Goal: Task Accomplishment & Management: Use online tool/utility

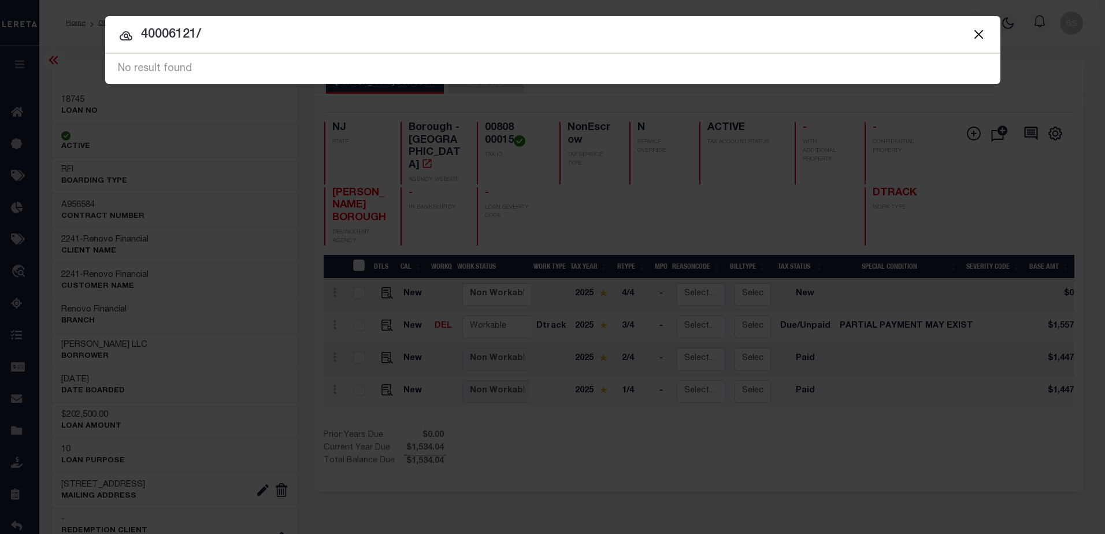
click at [251, 34] on input "40006121/" at bounding box center [553, 35] width 896 height 20
type input "4"
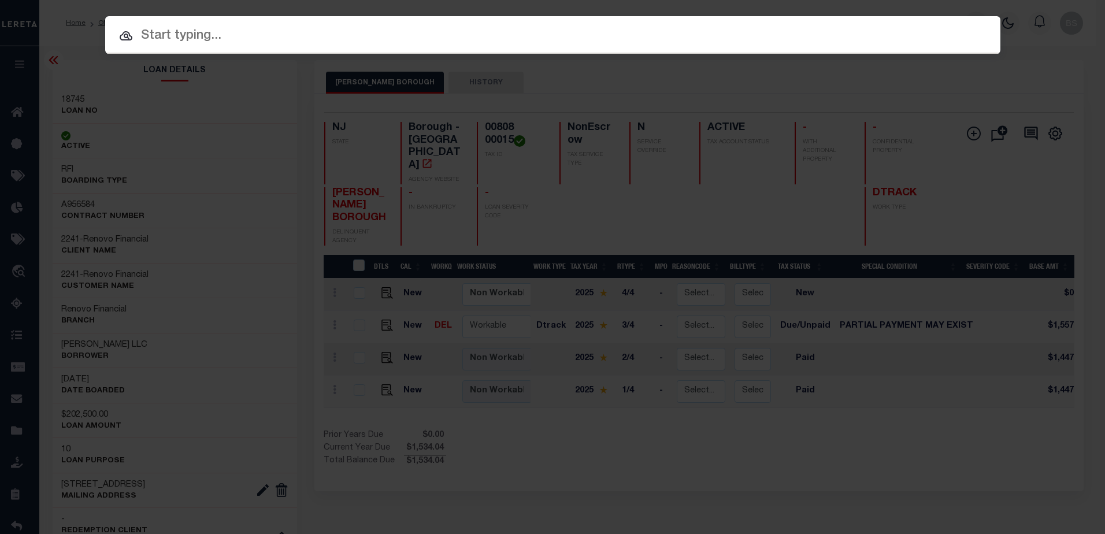
drag, startPoint x: 150, startPoint y: 31, endPoint x: 177, endPoint y: 2, distance: 40.1
click at [151, 31] on input "text" at bounding box center [553, 36] width 896 height 20
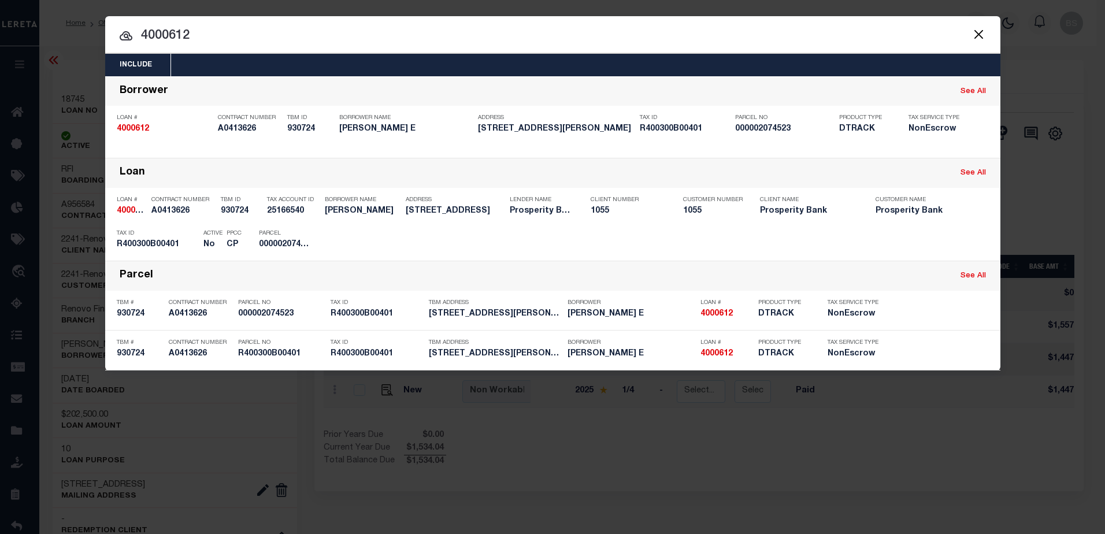
type input "40006121"
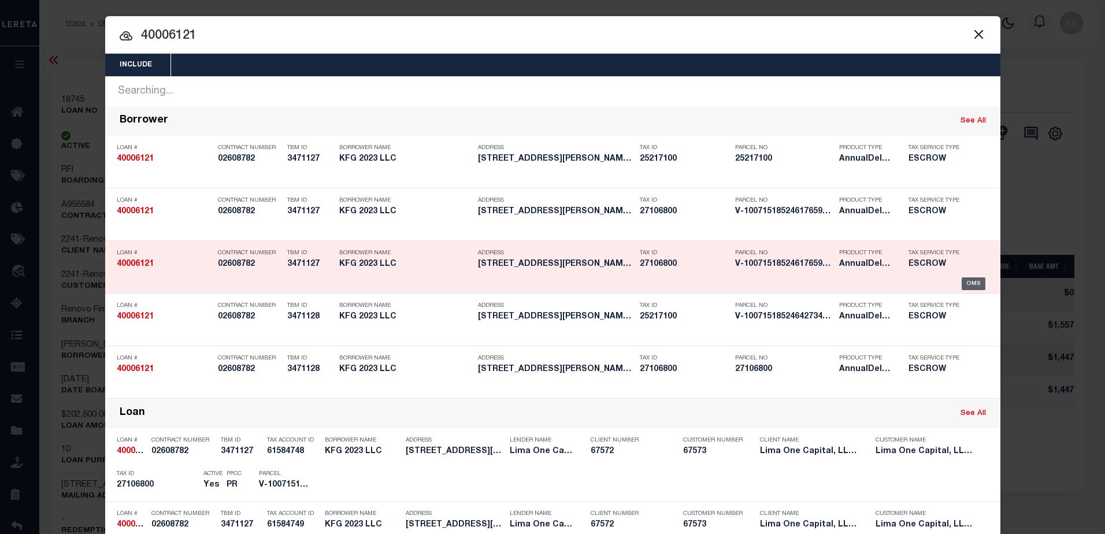
click at [963, 282] on div "OMS" at bounding box center [974, 284] width 24 height 13
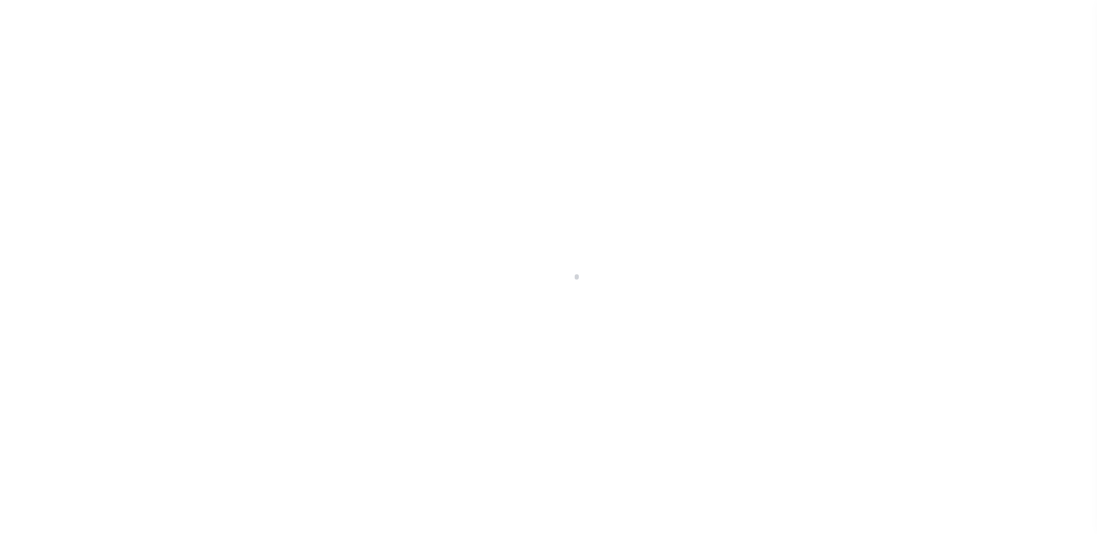
select select "10"
type input "[STREET_ADDRESS][PERSON_NAME]"
radio input "true"
select select "Escrow"
select select
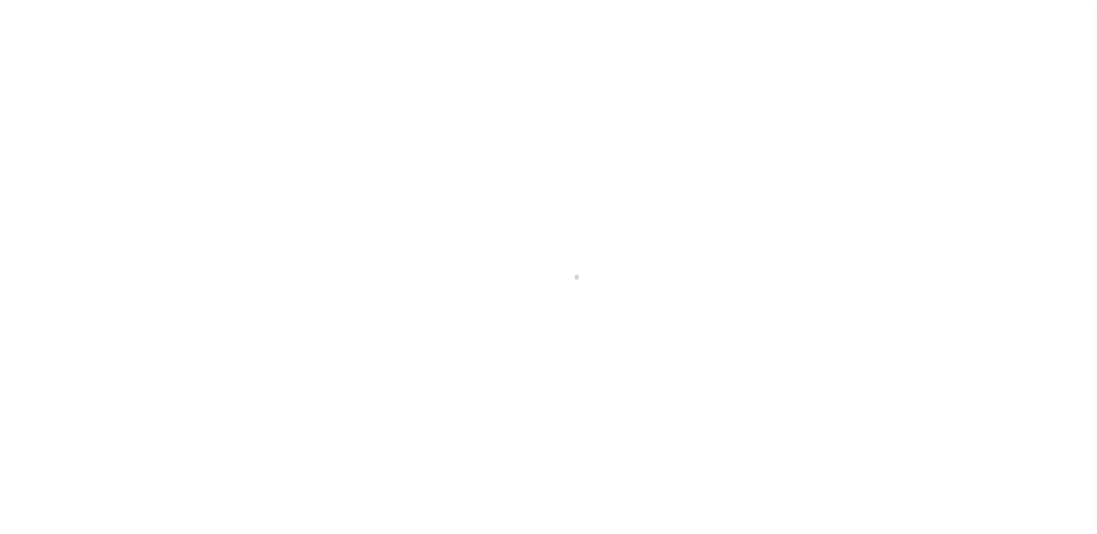
type input "NEW CASTLE PA 16105"
type input "40006121-1"
type input "PA"
type textarea "SEE FILE1"
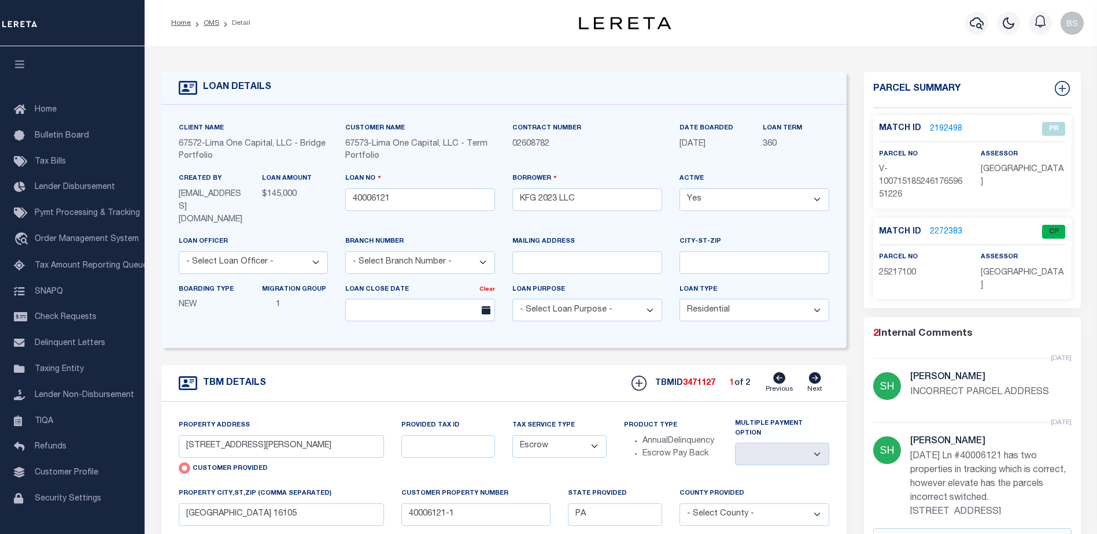
click at [934, 235] on link "2272383" at bounding box center [946, 232] width 32 height 12
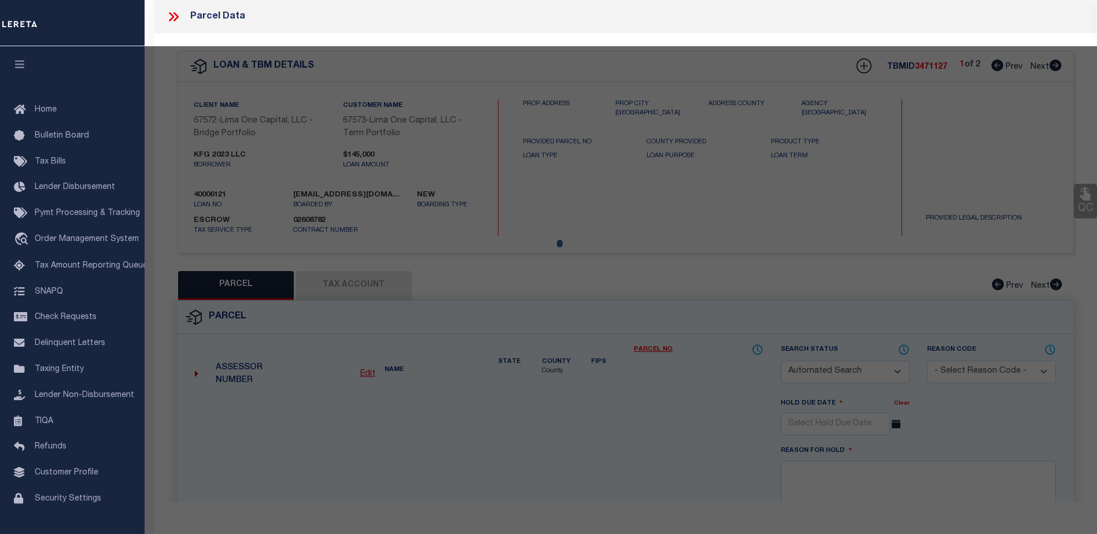
checkbox input "false"
select select "CP"
select select "ADD"
type input "FC 2023 LLC"
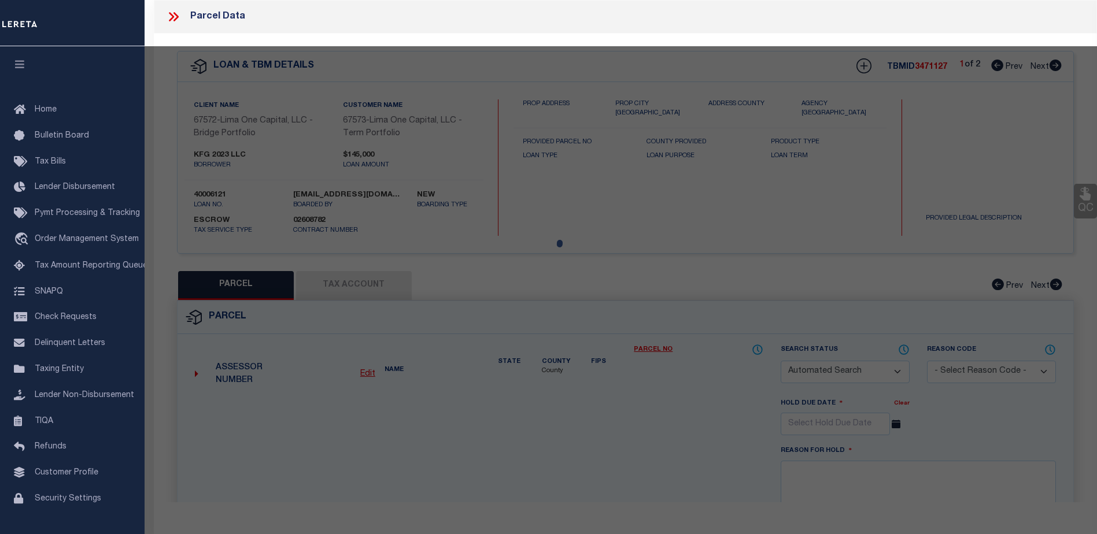
select select "AGW"
select select "ADD"
type input "1624 KATHERINE STREET"
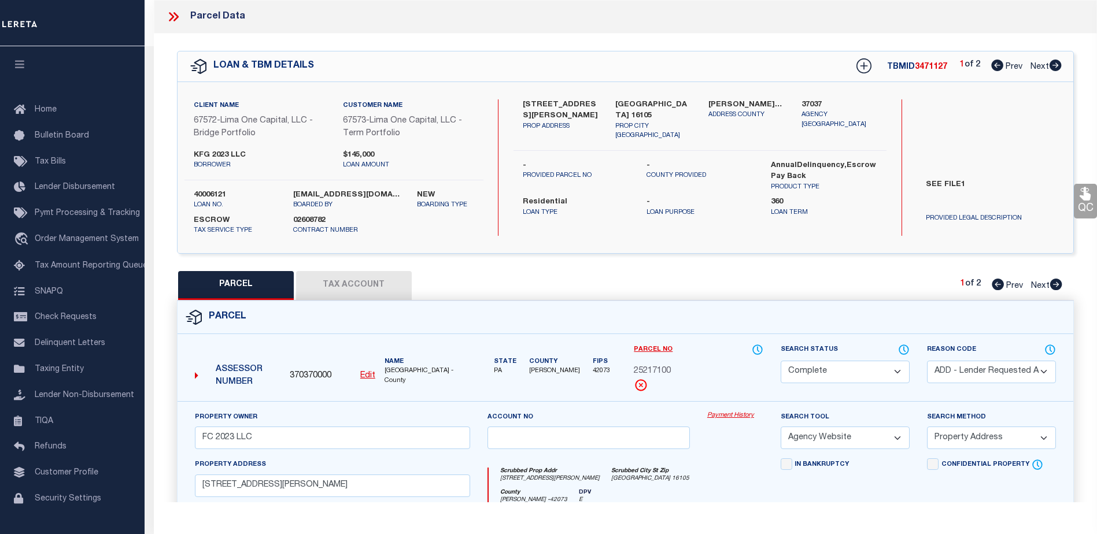
click at [720, 416] on link "Payment History" at bounding box center [735, 416] width 56 height 10
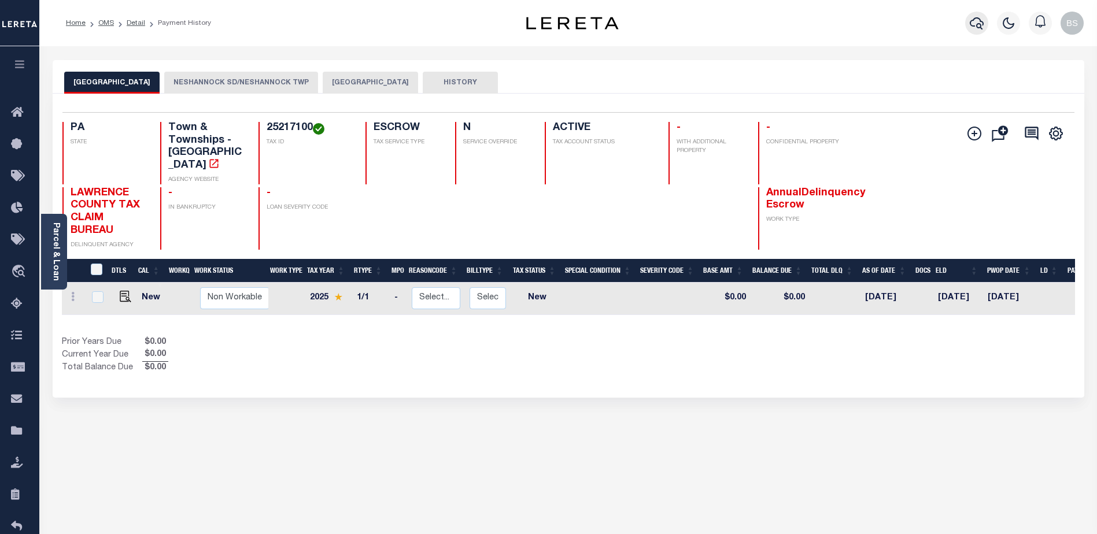
click at [982, 24] on icon "button" at bounding box center [977, 23] width 14 height 14
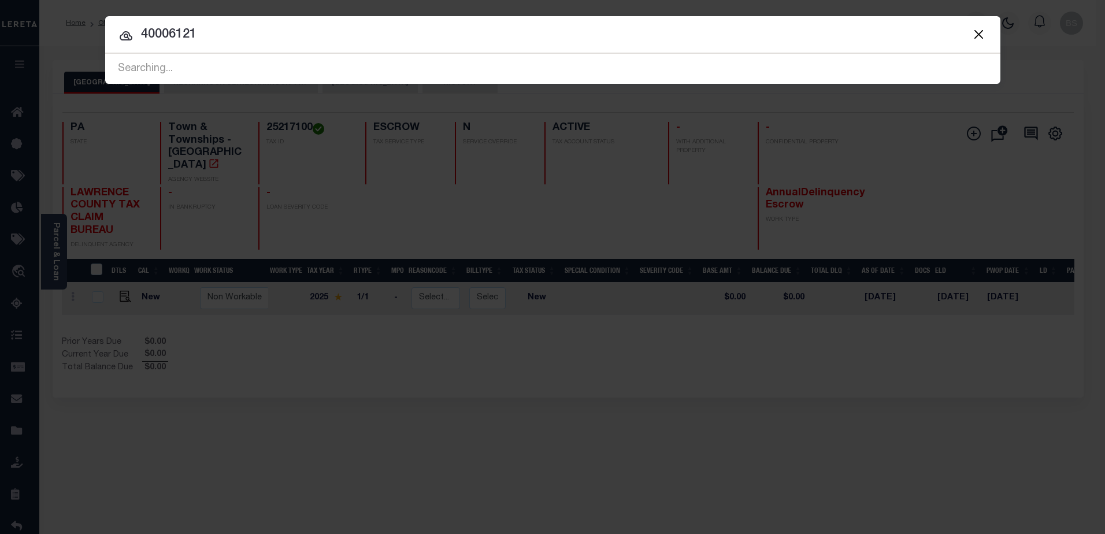
type input "40006121"
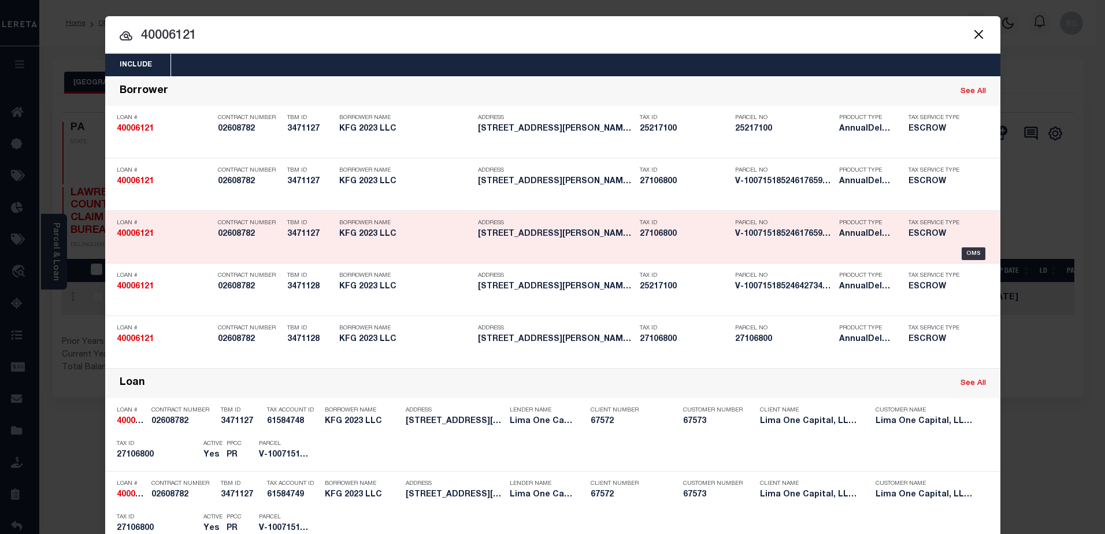
click at [965, 247] on div "Tax Service Type ESCROW" at bounding box center [937, 231] width 75 height 34
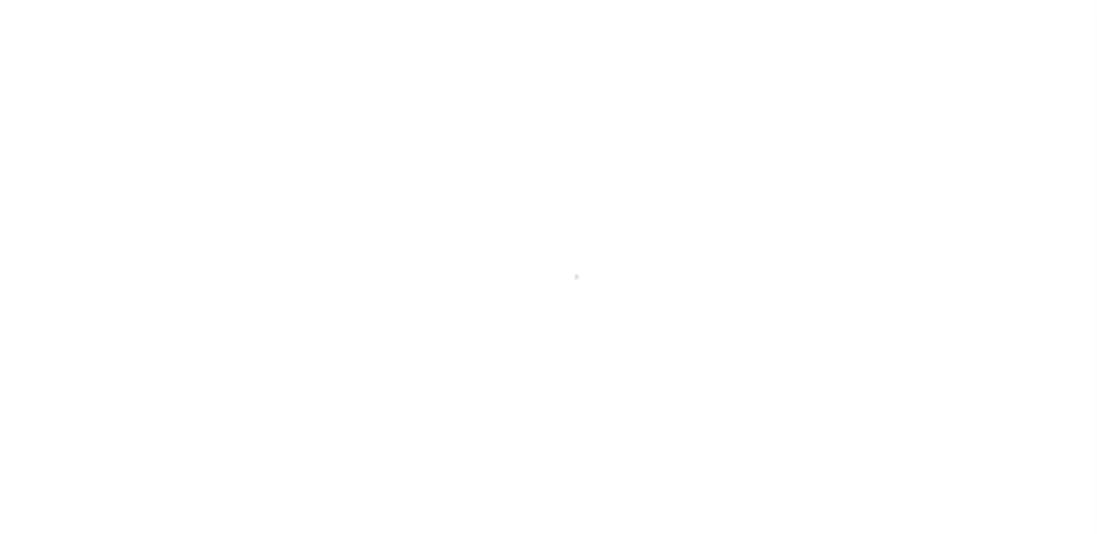
select select "10"
type input "1624 KATHERINE STREET"
radio input "true"
select select "Escrow"
select select
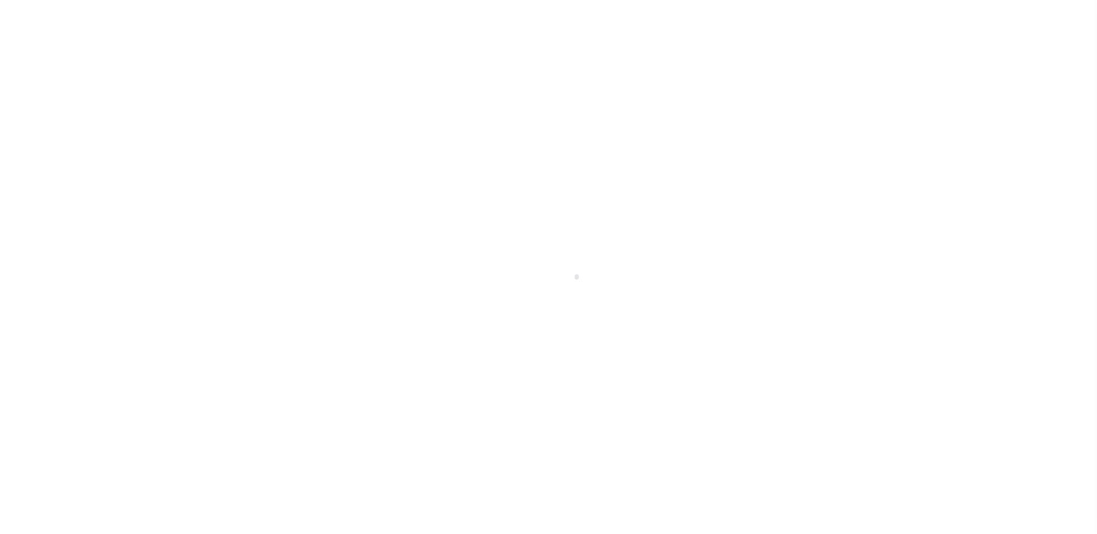
type input "NEW CASTLE PA 16105"
type input "40006121-1"
type input "PA"
type textarea "SEE FILE1"
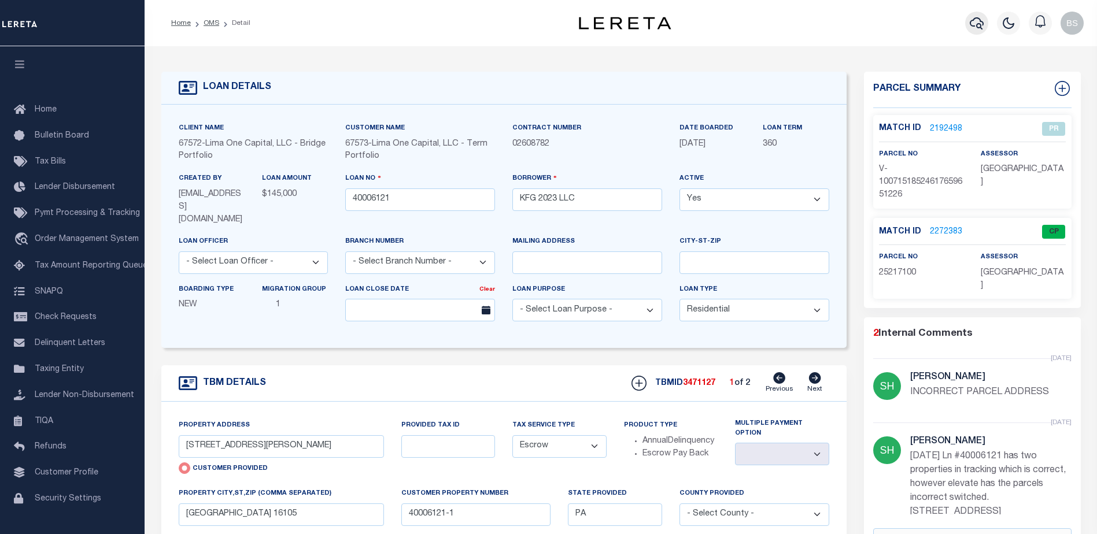
click at [976, 21] on icon "button" at bounding box center [977, 23] width 14 height 14
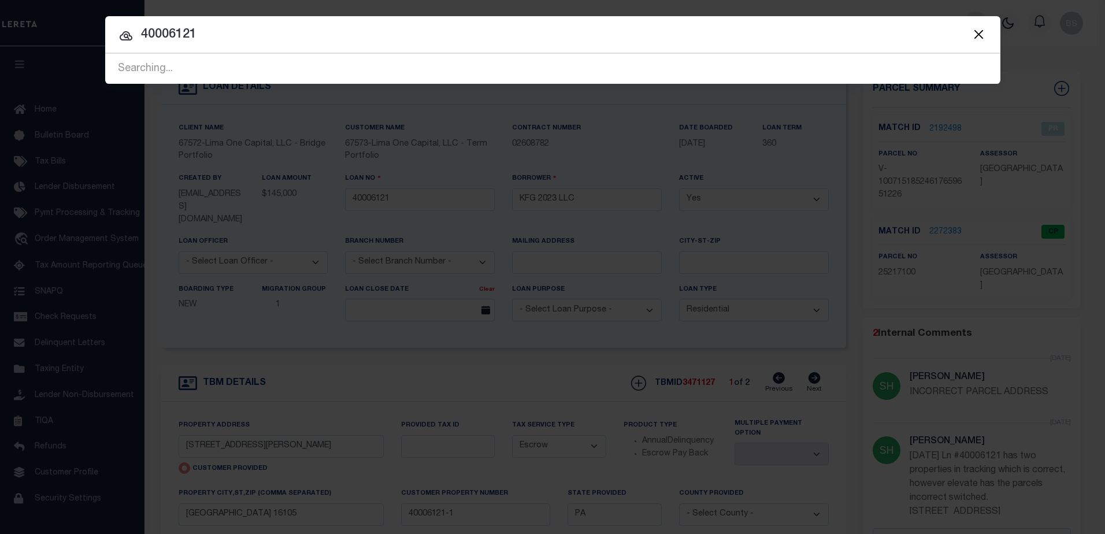
type input "40006121"
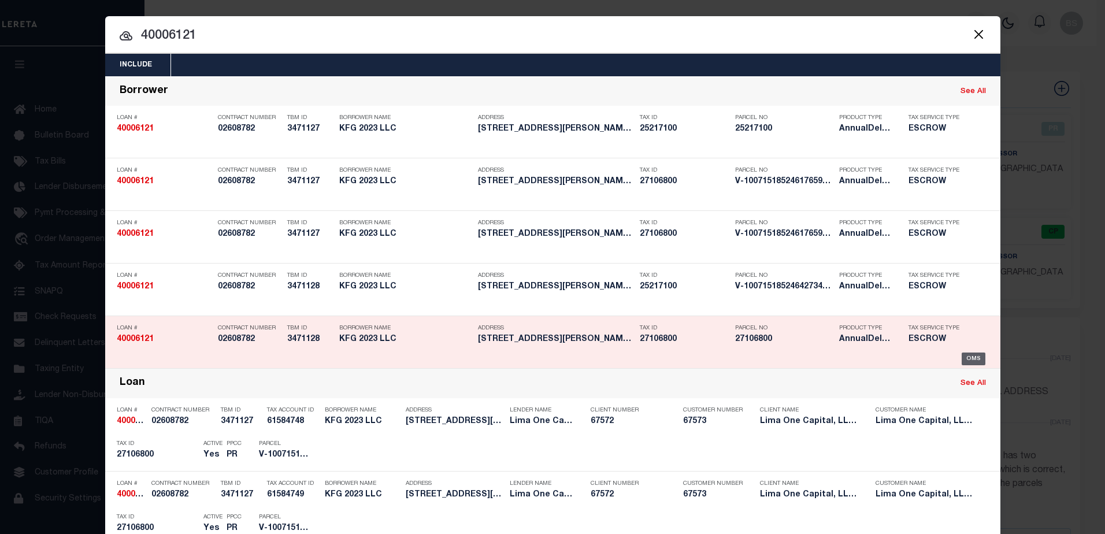
click at [969, 361] on div "OMS" at bounding box center [974, 359] width 24 height 13
select select
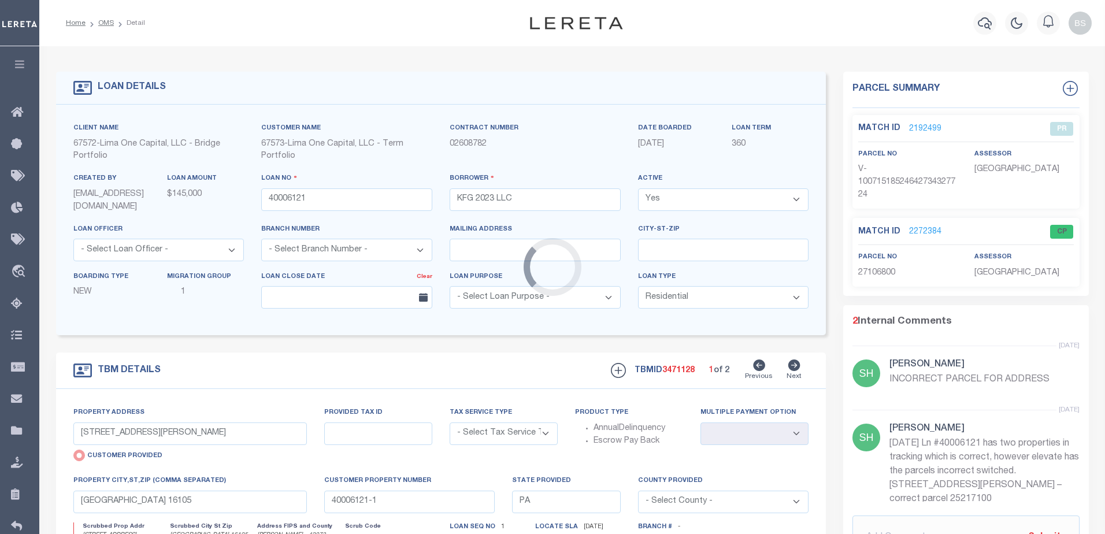
type input "[STREET_ADDRESS][PERSON_NAME]"
radio input "false"
select select "Escrow"
select select
type input "[GEOGRAPHIC_DATA] 16117"
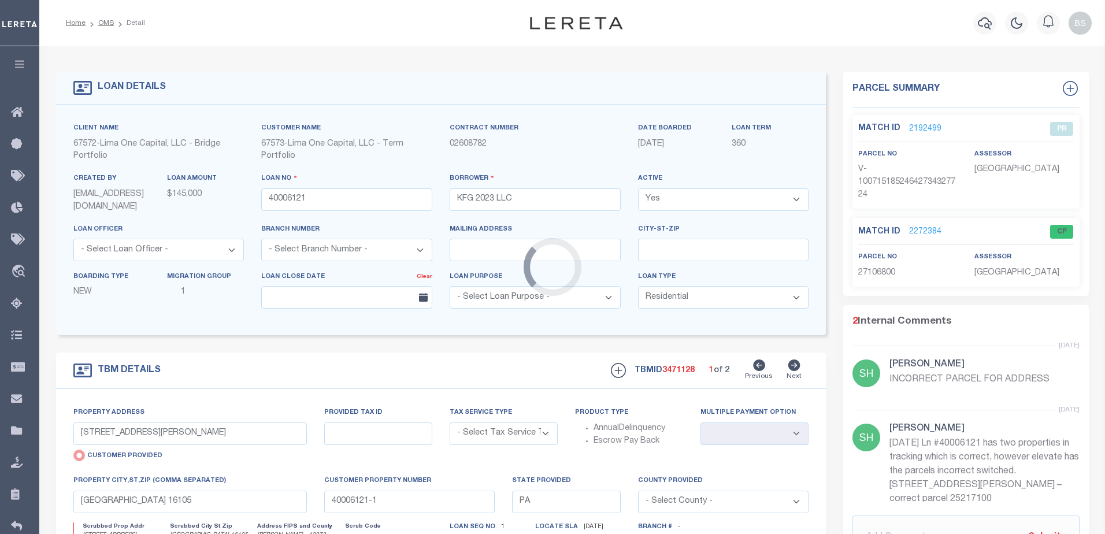
type input "40006121-2"
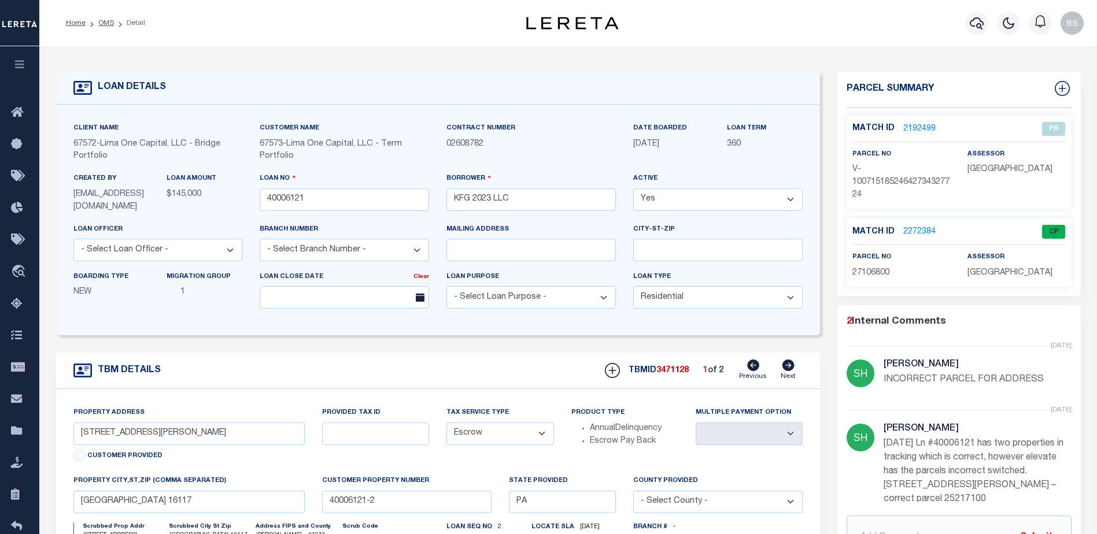
click at [913, 232] on link "2272384" at bounding box center [919, 232] width 32 height 12
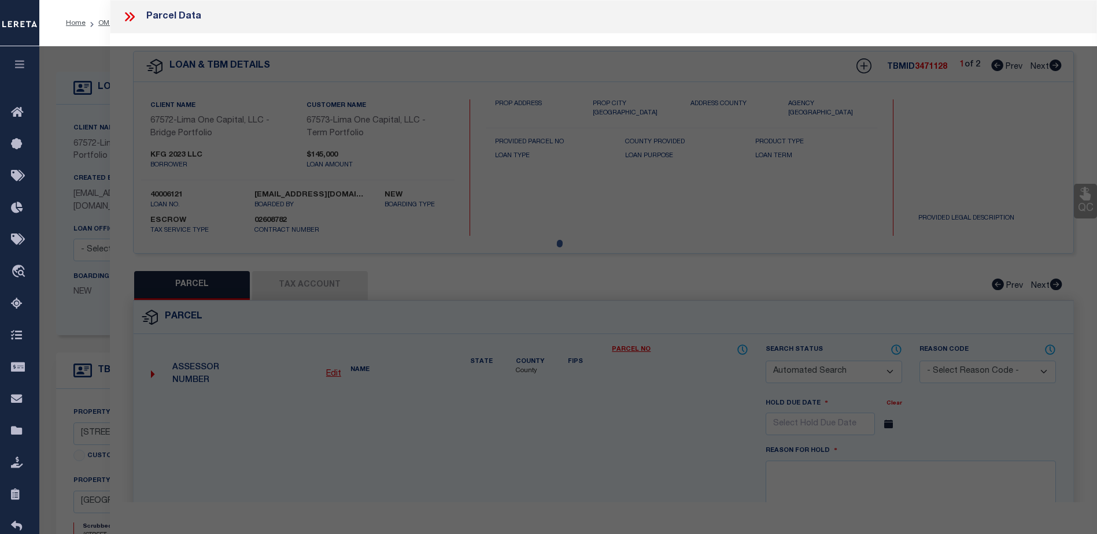
checkbox input "false"
select select "CP"
select select "ADD"
type input "KFC 2023 LLC"
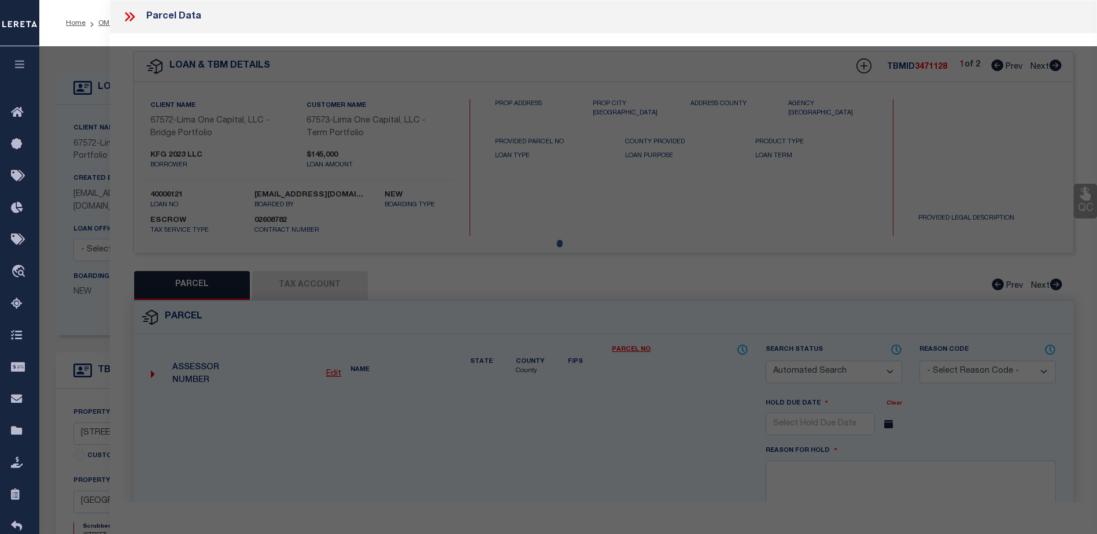
select select "AGW"
select select "ADD"
type input "[STREET_ADDRESS][PERSON_NAME]"
type textarea "L 113- 114 H-G 128 -127"
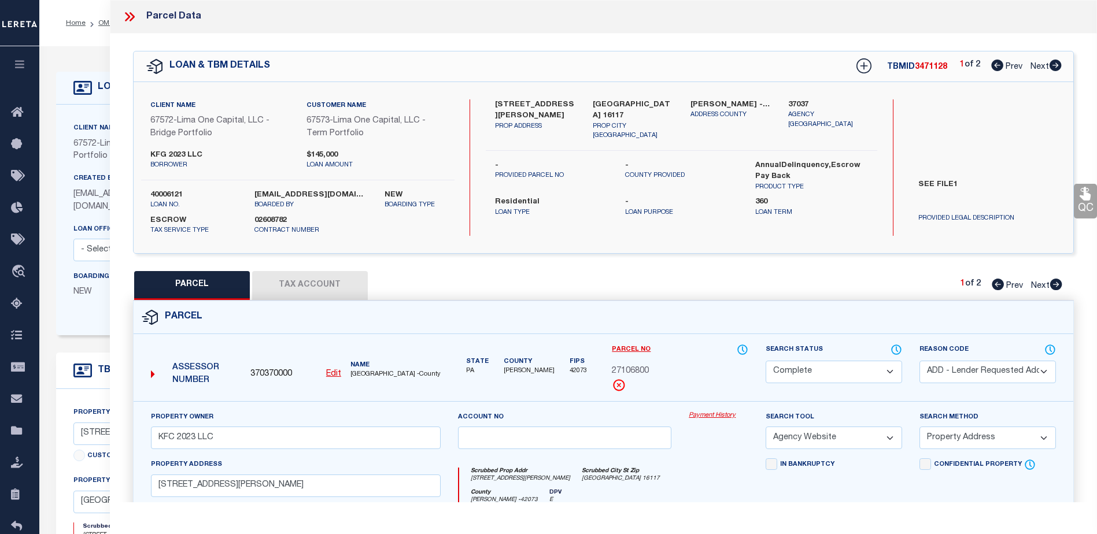
click at [710, 416] on link "Payment History" at bounding box center [719, 416] width 60 height 10
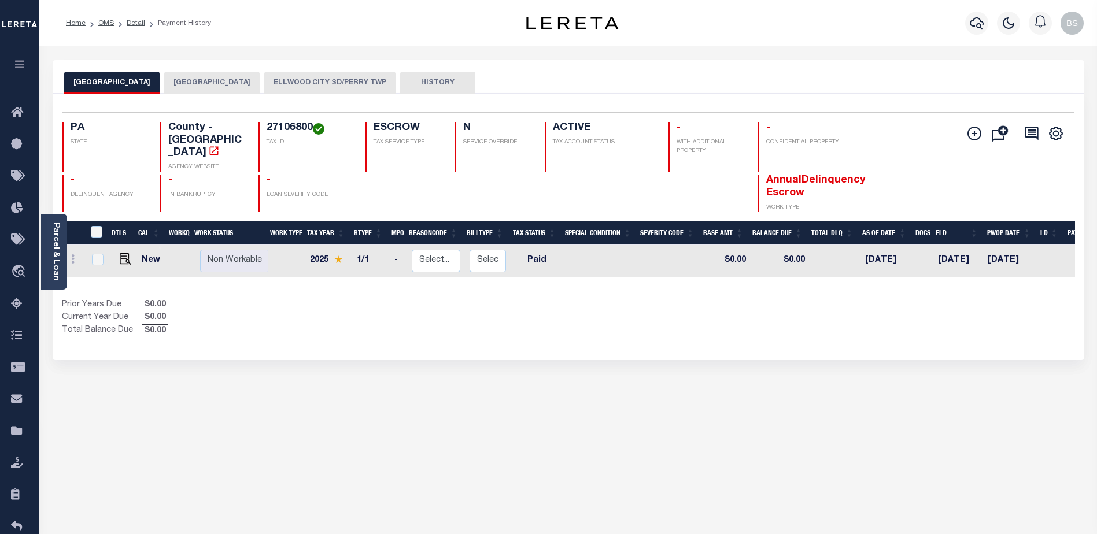
click at [324, 82] on button "ELLWOOD CITY SD/PERRY TWP" at bounding box center [329, 83] width 131 height 22
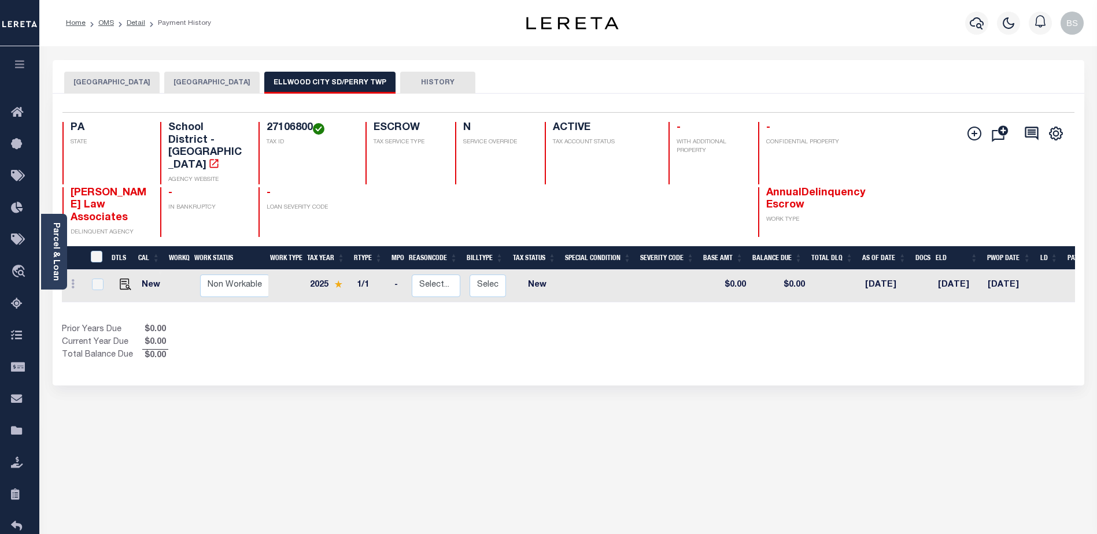
click at [210, 80] on button "PERRY TOWNSHIP" at bounding box center [211, 83] width 95 height 22
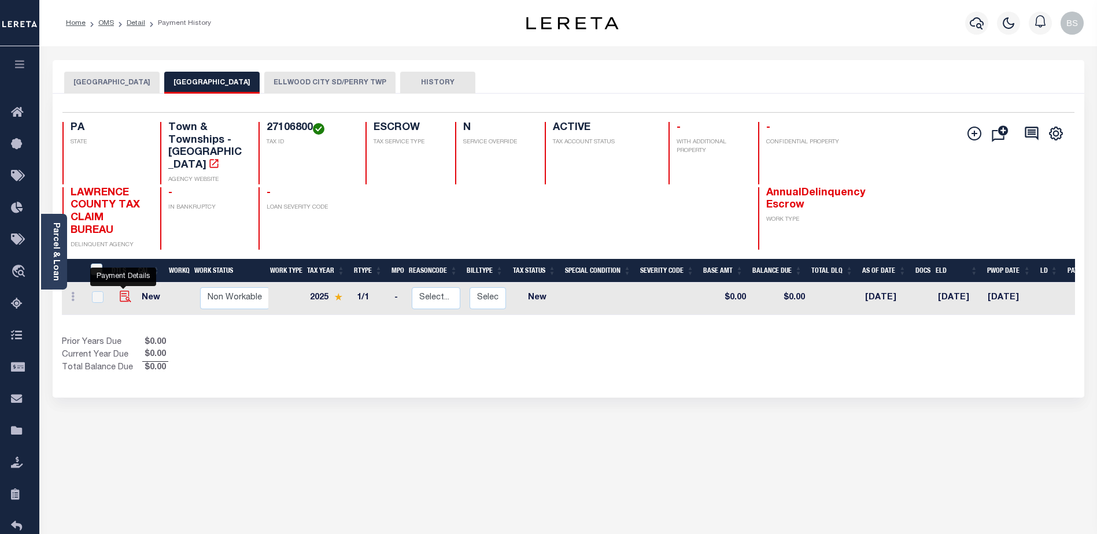
click at [124, 291] on img "" at bounding box center [126, 297] width 12 height 12
checkbox input "true"
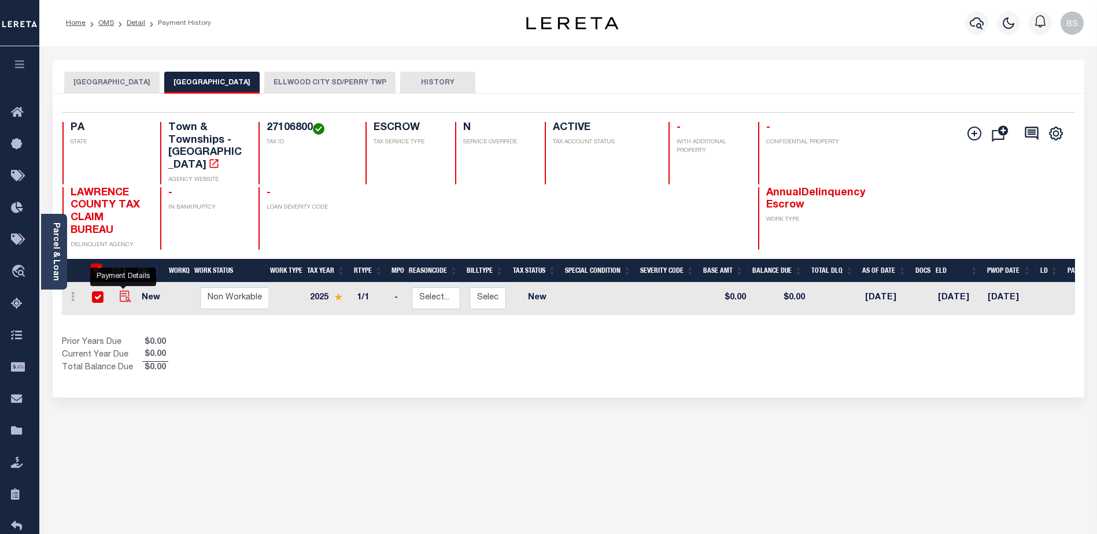
checkbox input "true"
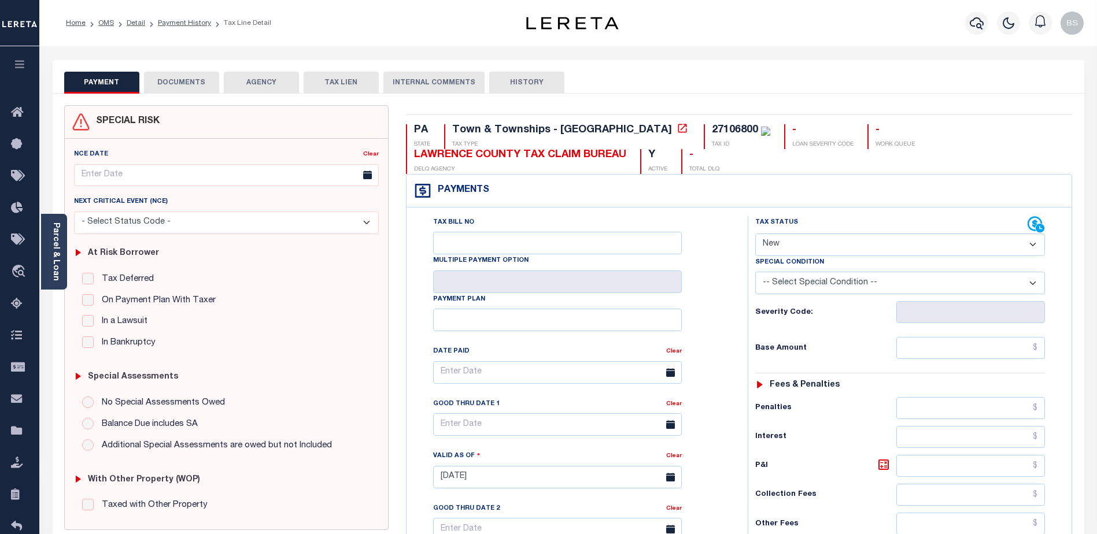
click at [889, 245] on select "- Select Status Code - Open Due/Unpaid Paid Incomplete No Tax Due Internal Refu…" at bounding box center [900, 245] width 290 height 23
select select "DUE"
click at [755, 234] on select "- Select Status Code - Open Due/Unpaid Paid Incomplete No Tax Due Internal Refu…" at bounding box center [900, 245] width 290 height 23
type input "[DATE]"
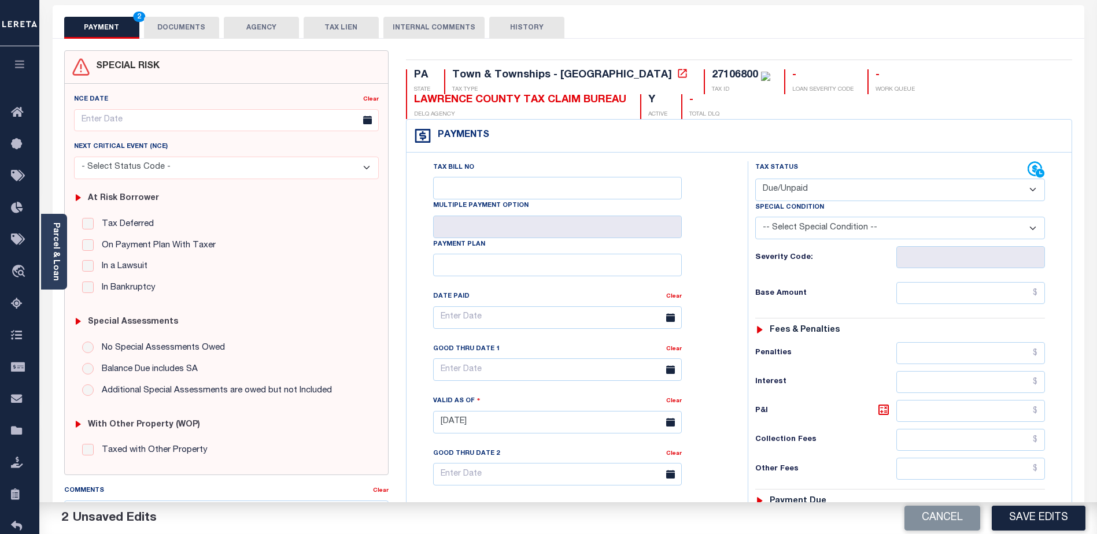
scroll to position [58, 0]
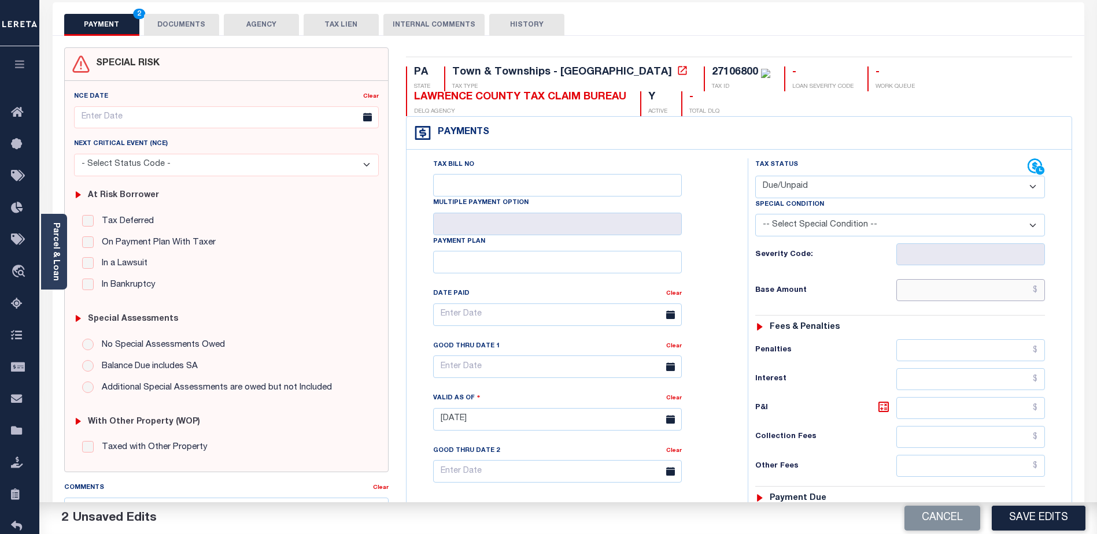
click at [997, 298] on input "text" at bounding box center [970, 290] width 149 height 22
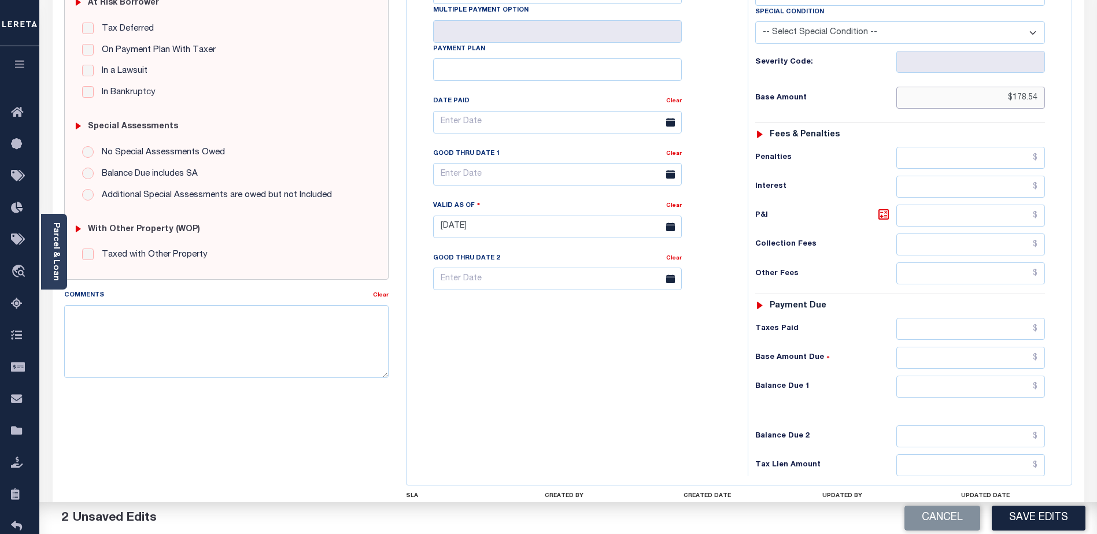
scroll to position [289, 0]
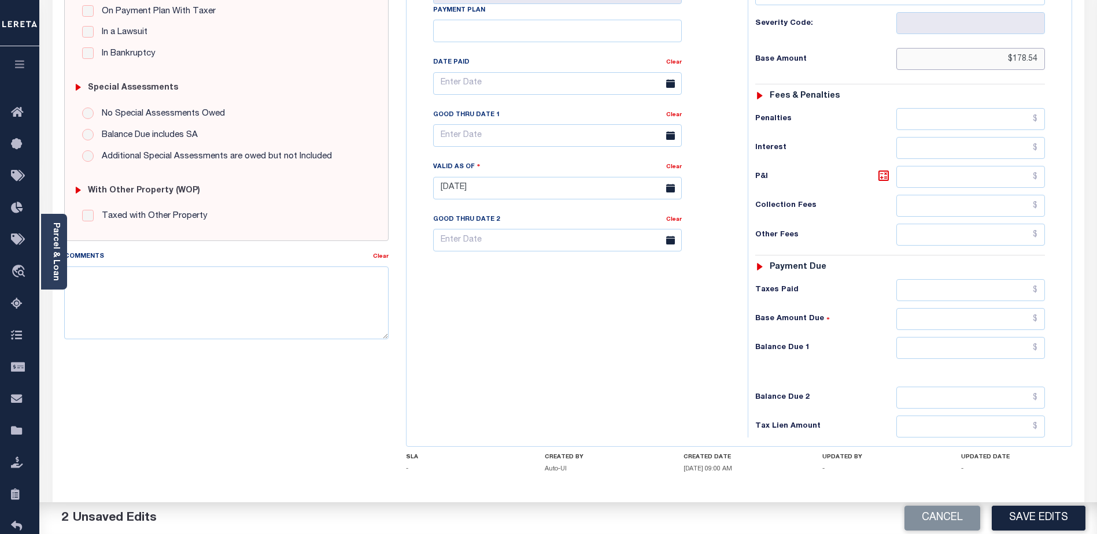
type input "$178.54"
click at [942, 354] on input "text" at bounding box center [970, 348] width 149 height 22
type input "$178.54"
click at [250, 303] on textarea "Comments" at bounding box center [226, 303] width 324 height 73
click at [131, 280] on textarea "CAS-48770" at bounding box center [226, 303] width 324 height 73
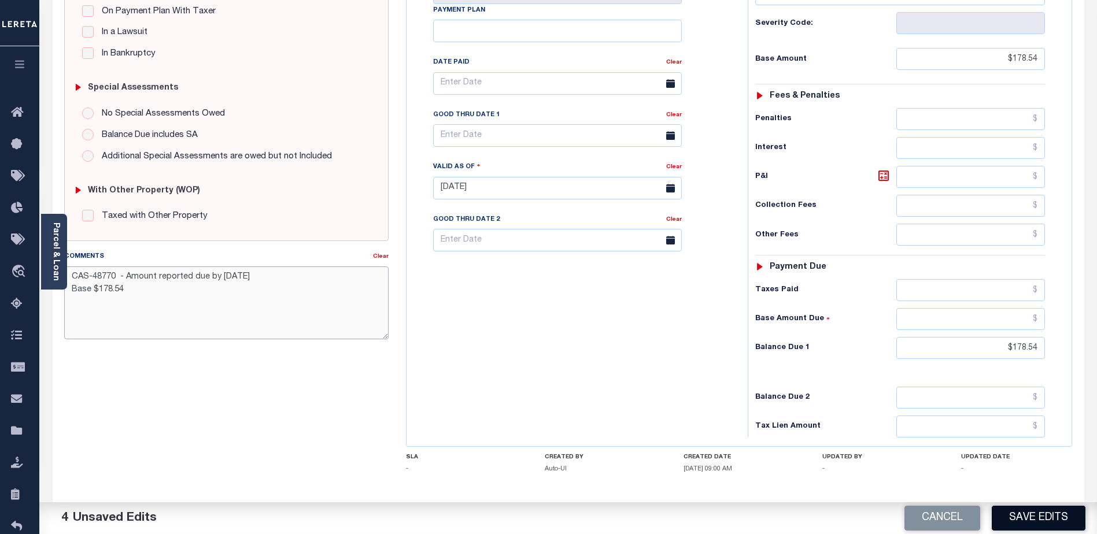
type textarea "CAS-48770 - Amount reported due by 10/31/25 Base $178.54"
click at [1044, 518] on button "Save Edits" at bounding box center [1039, 518] width 94 height 25
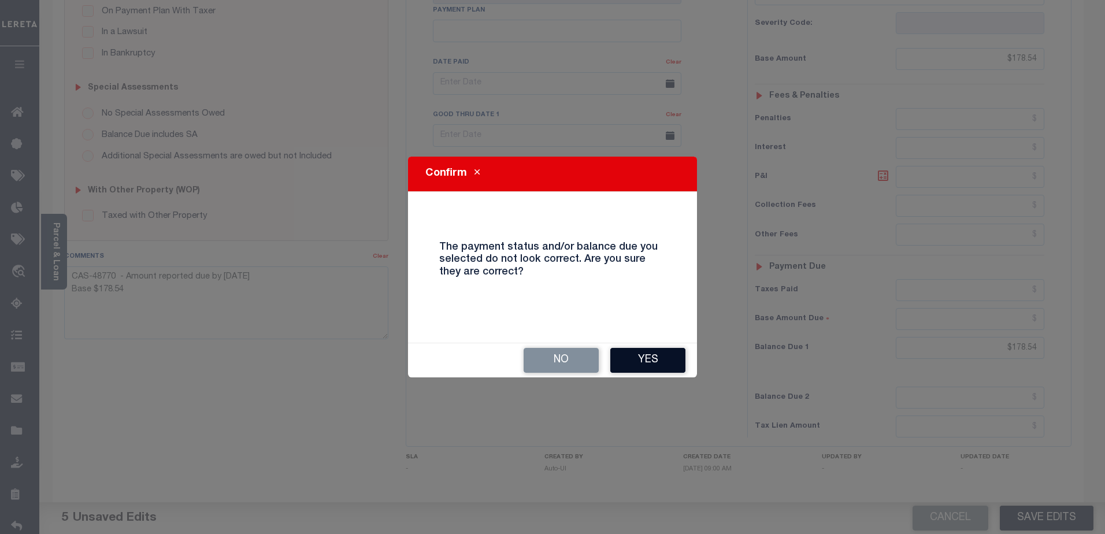
click at [644, 354] on button "Yes" at bounding box center [648, 360] width 75 height 25
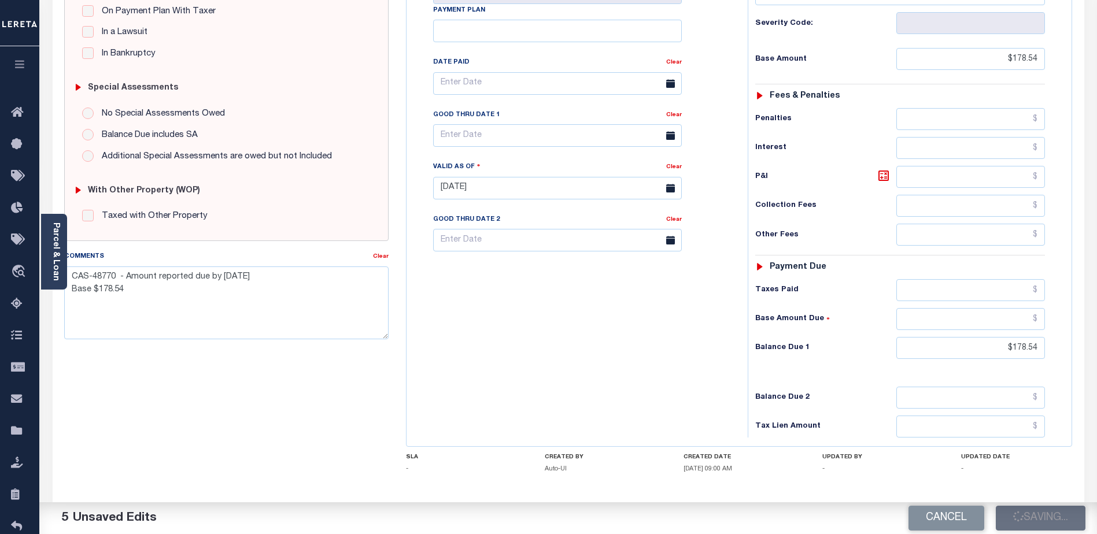
checkbox input "false"
type textarea "CAS-48770 - Amount reported due by [DATE] Base $178.54"
type input "$178.54"
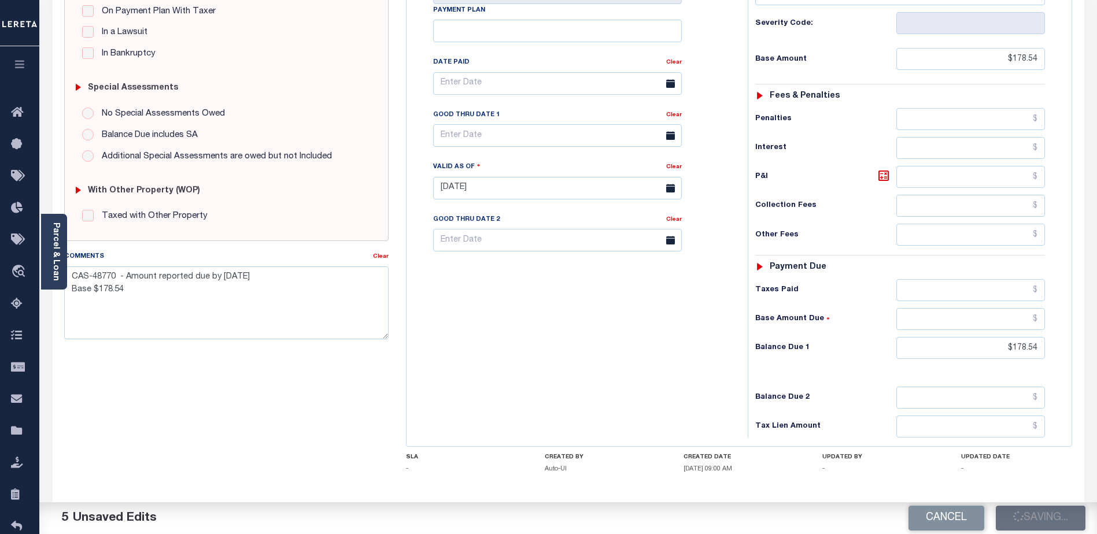
type input "$178.54"
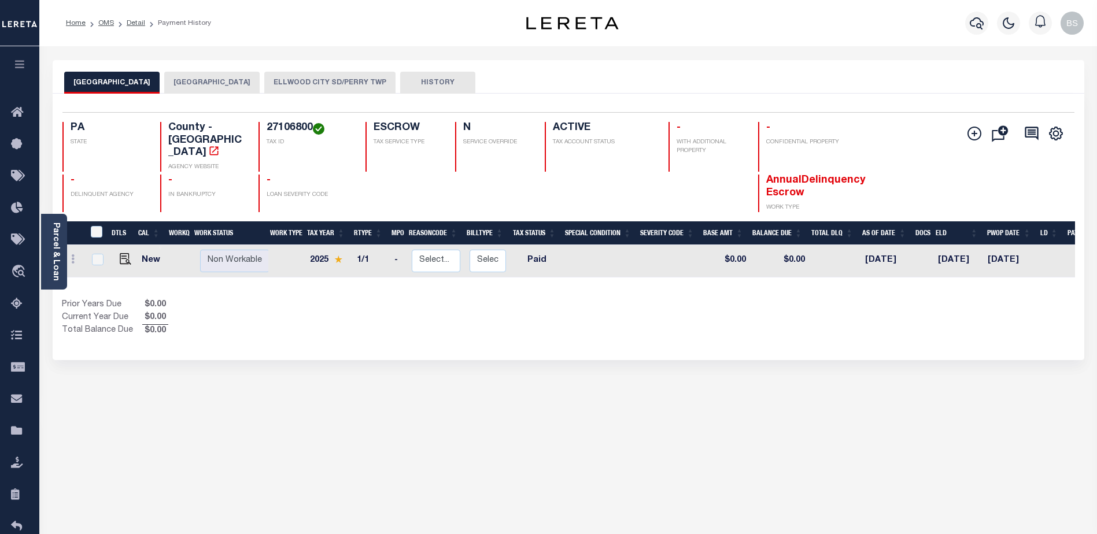
click at [193, 83] on button "[GEOGRAPHIC_DATA]" at bounding box center [211, 83] width 95 height 22
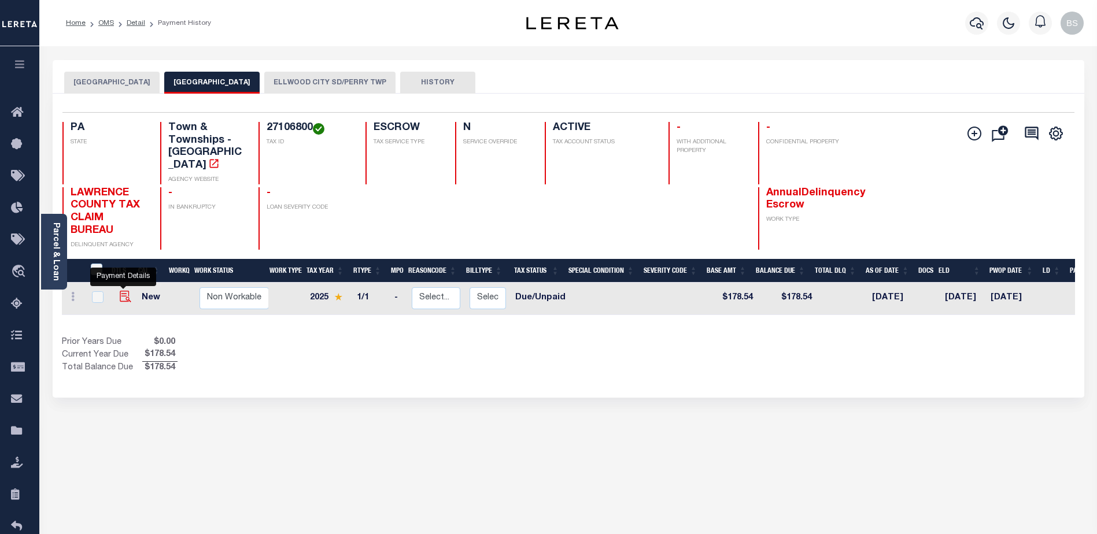
click at [120, 291] on img "" at bounding box center [126, 297] width 12 height 12
checkbox input "true"
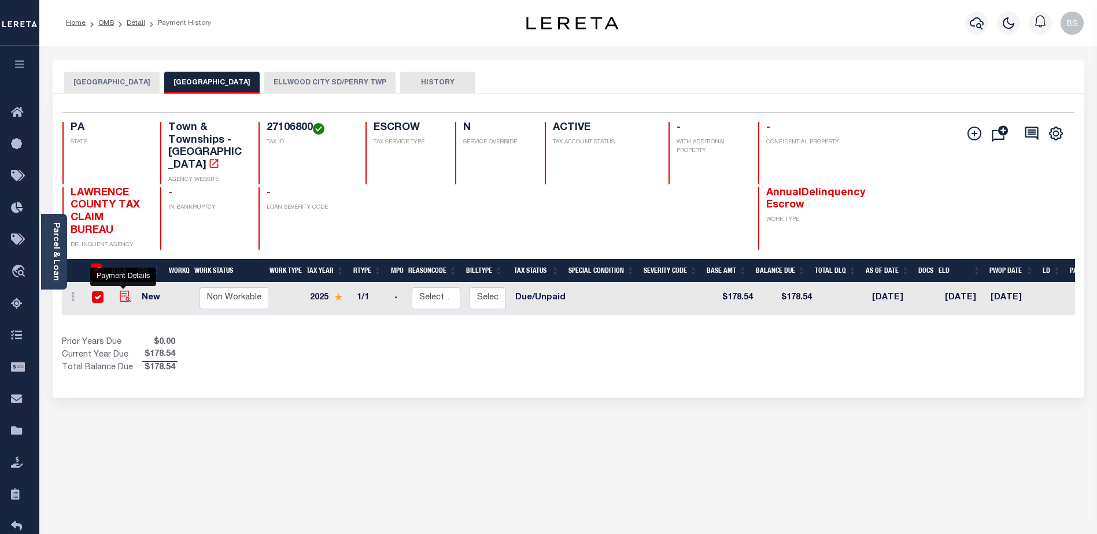
checkbox input "true"
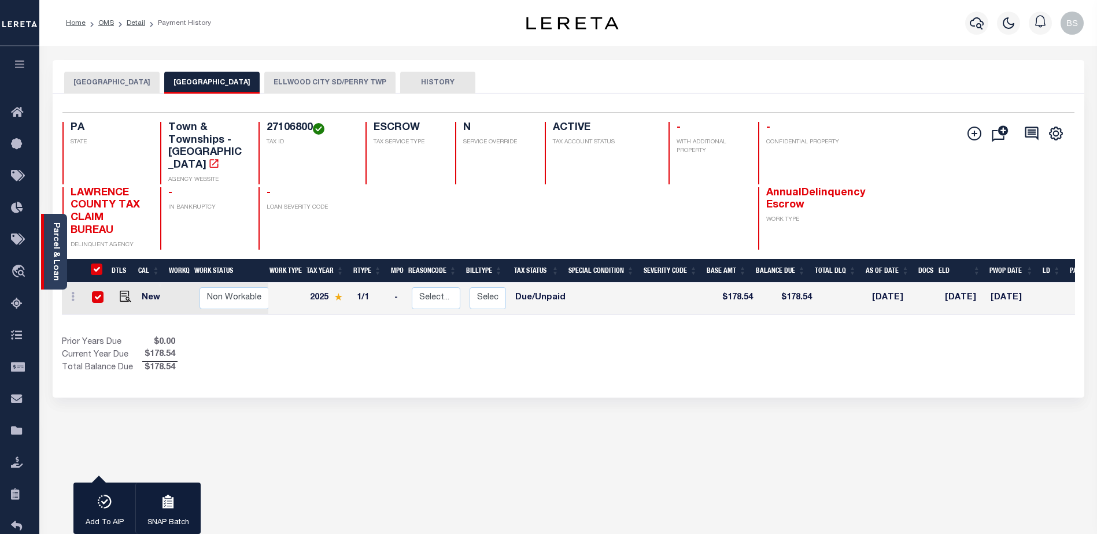
click at [57, 239] on link "Parcel & Loan" at bounding box center [55, 252] width 8 height 58
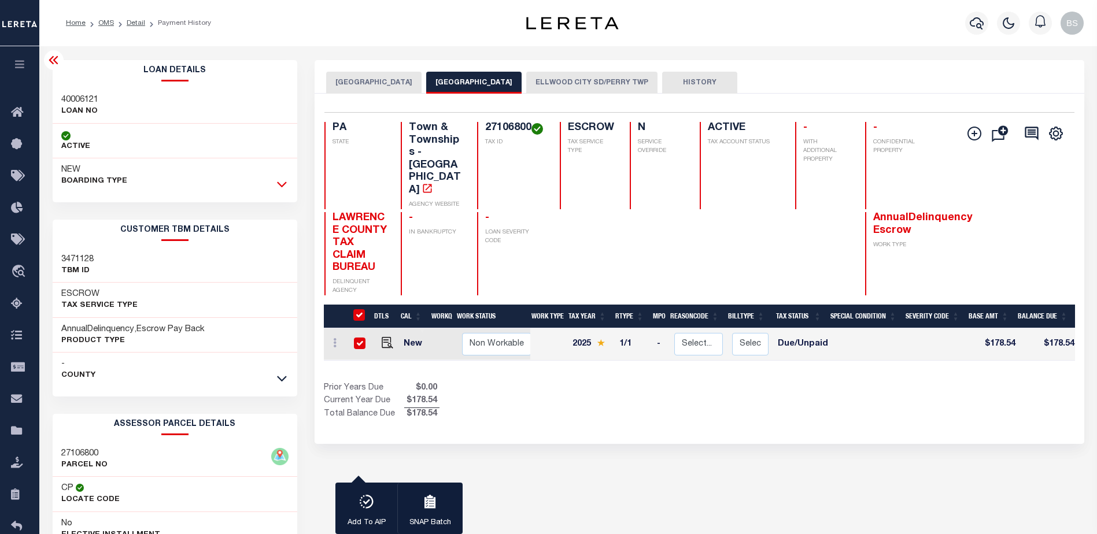
click at [279, 182] on icon at bounding box center [282, 184] width 10 height 12
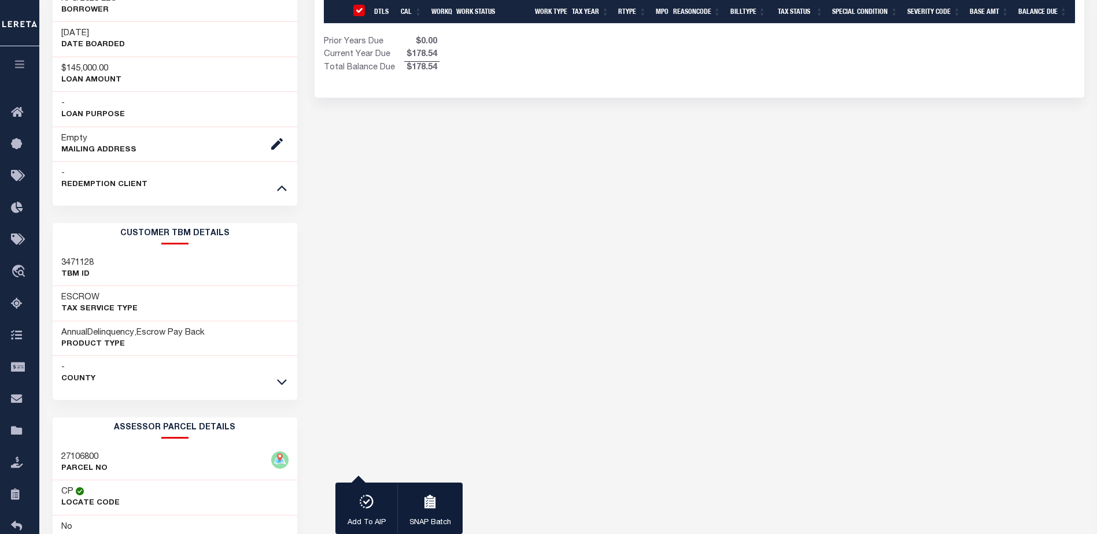
scroll to position [347, 0]
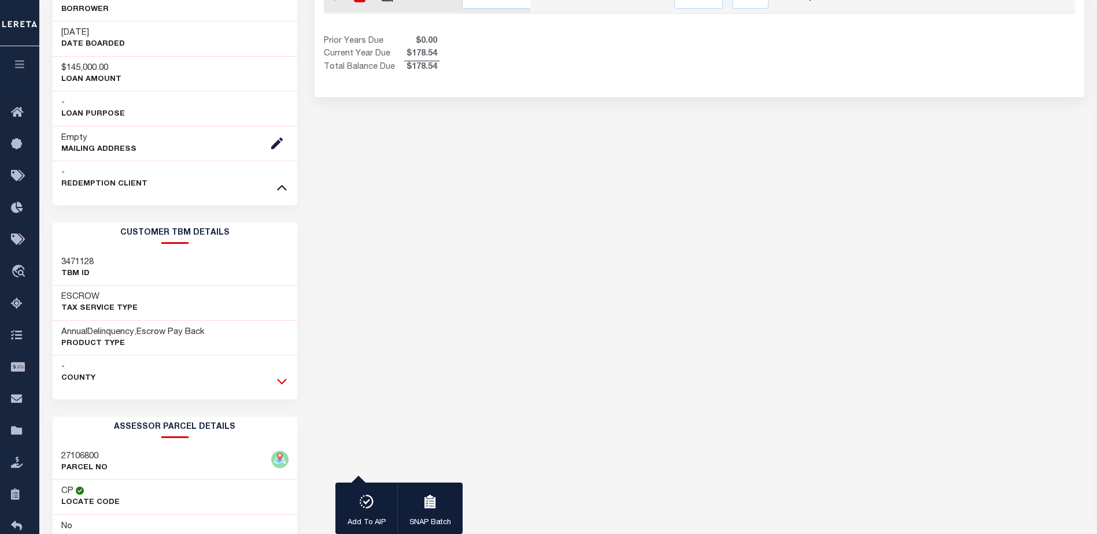
click at [284, 380] on icon at bounding box center [282, 381] width 10 height 12
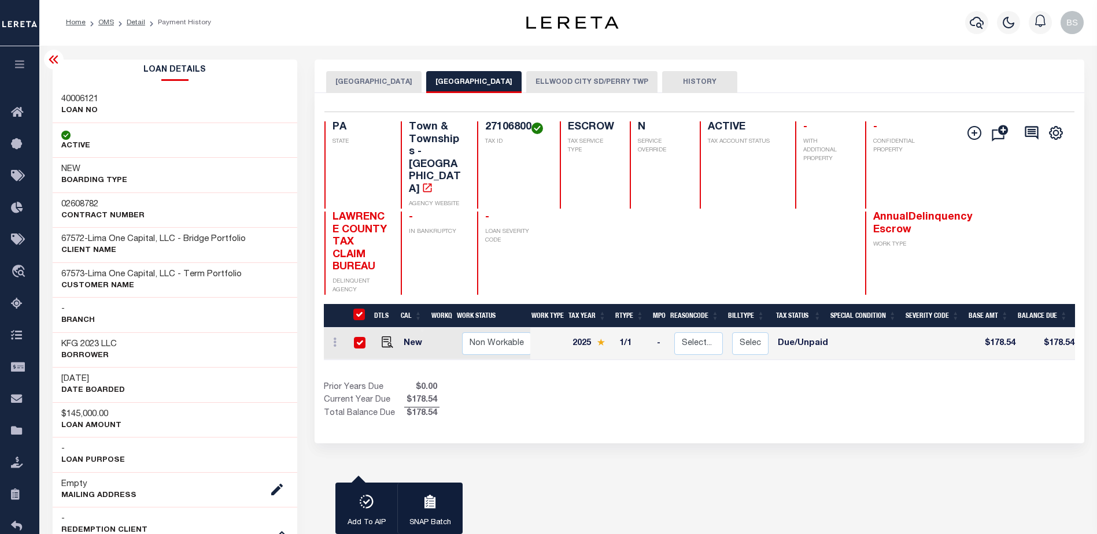
scroll to position [0, 0]
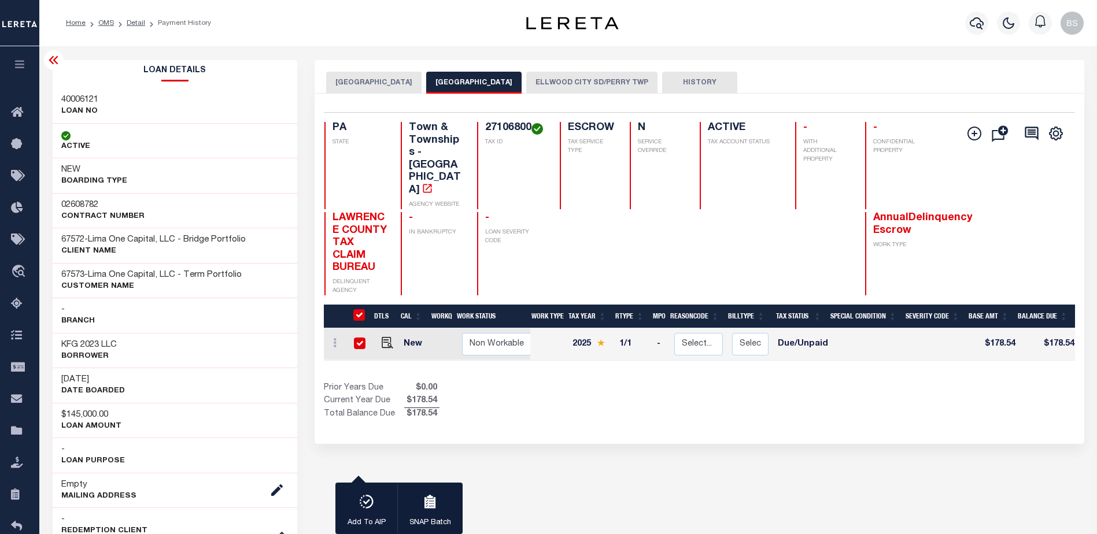
click at [56, 63] on icon at bounding box center [53, 60] width 9 height 8
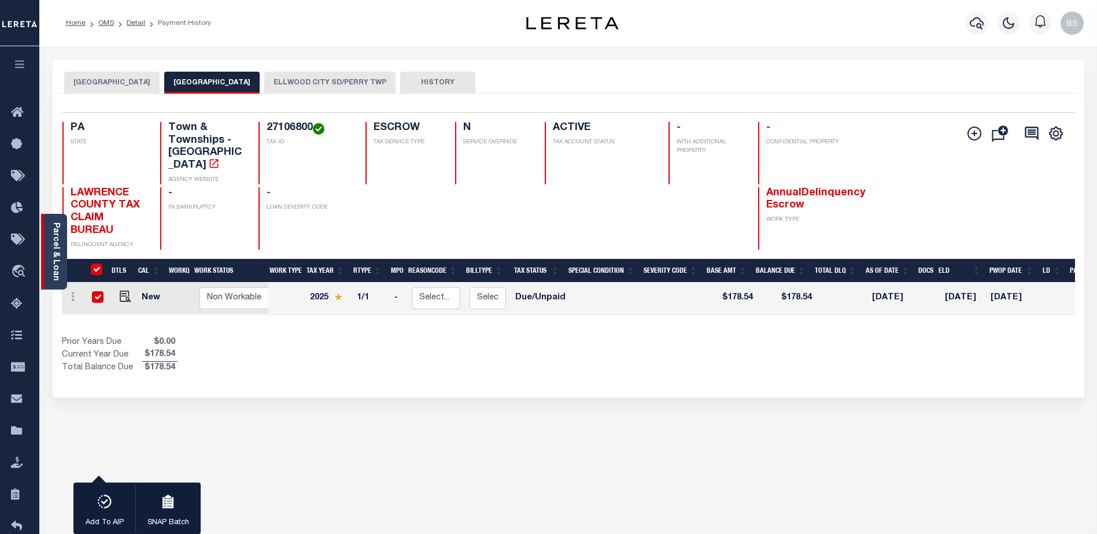
click at [56, 232] on link "Parcel & Loan" at bounding box center [55, 252] width 8 height 58
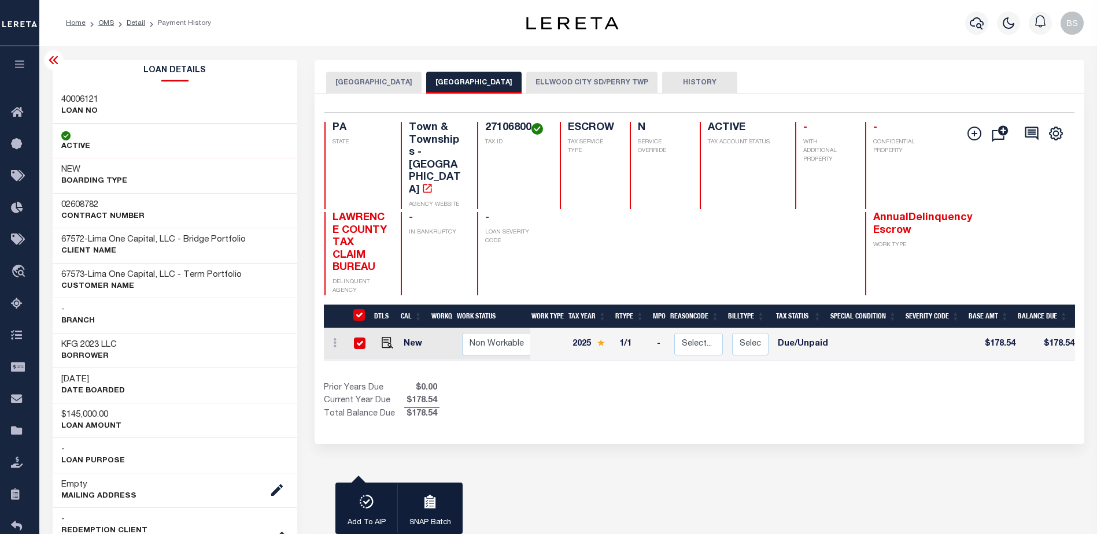
click at [54, 52] on div at bounding box center [54, 60] width 20 height 20
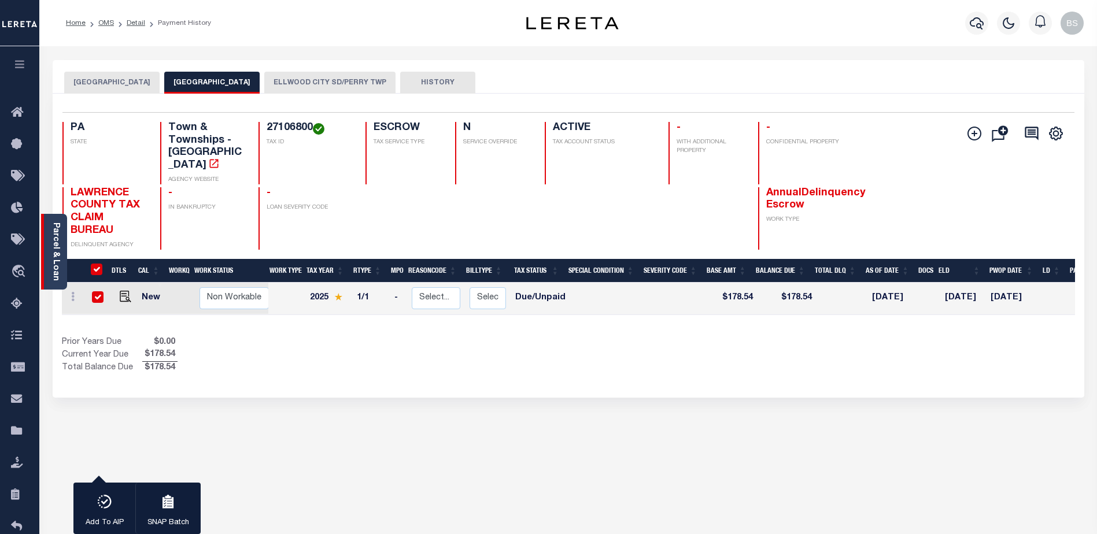
click at [50, 234] on div "Parcel & Loan" at bounding box center [54, 252] width 26 height 76
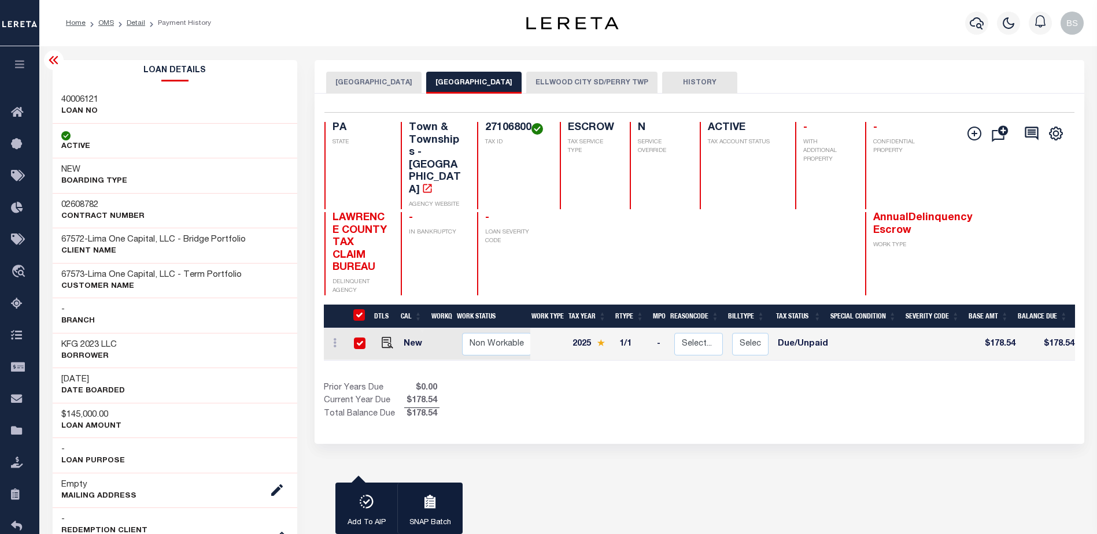
click at [357, 338] on input "checkbox" at bounding box center [360, 344] width 12 height 12
checkbox input "false"
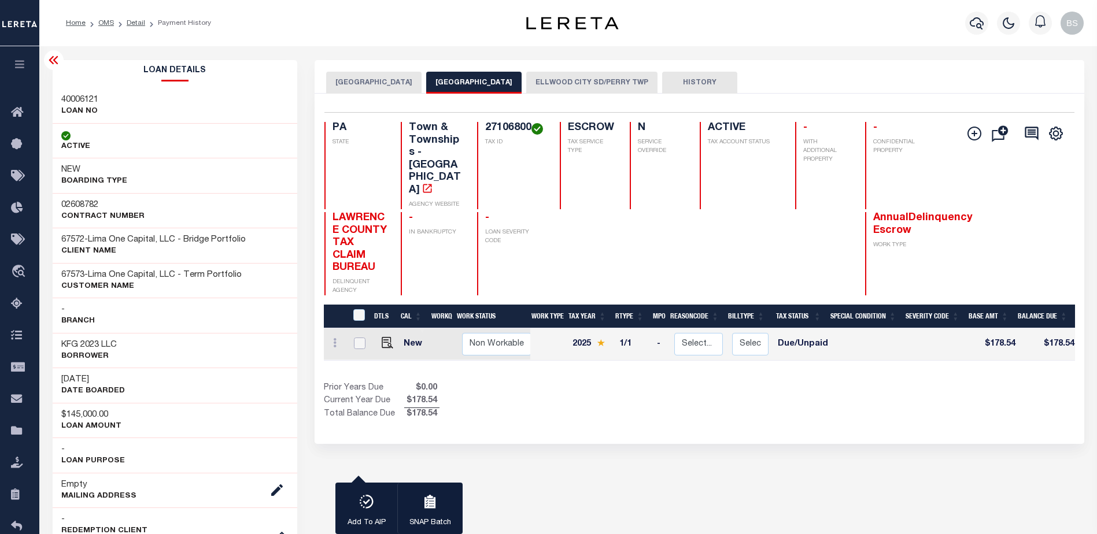
checkbox input "false"
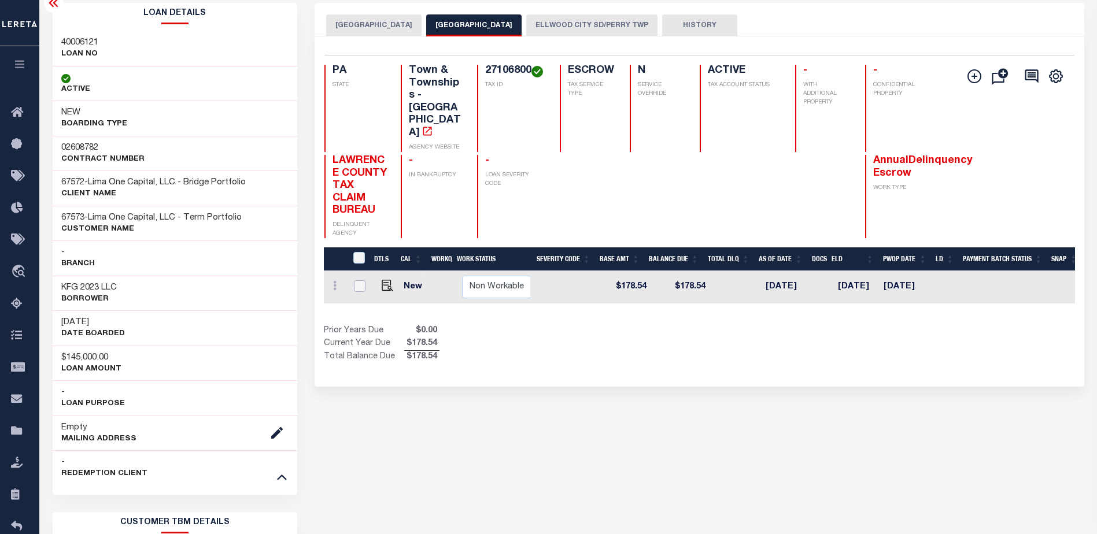
scroll to position [58, 0]
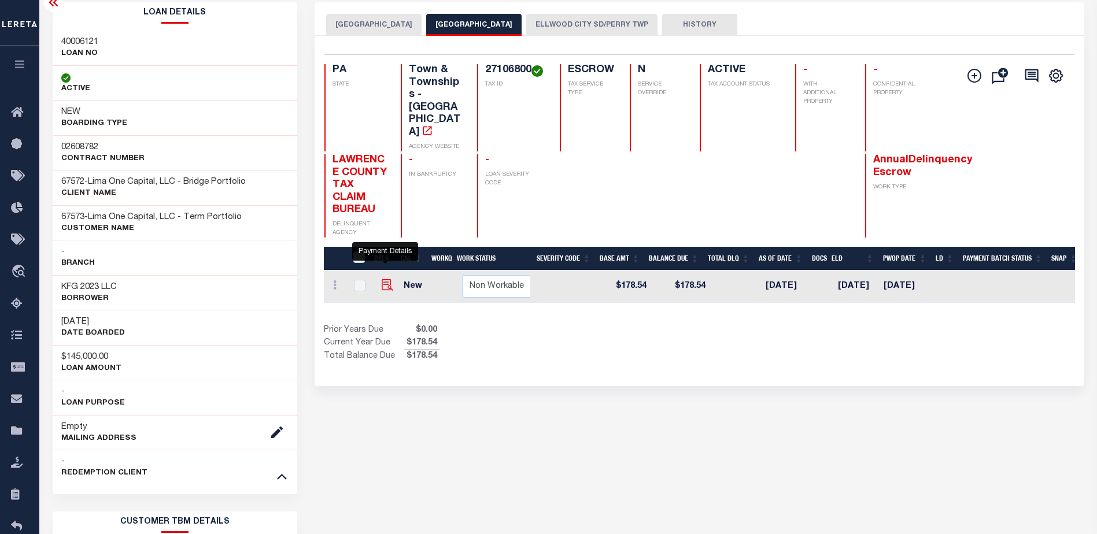
click at [386, 279] on img "" at bounding box center [388, 285] width 12 height 12
checkbox input "true"
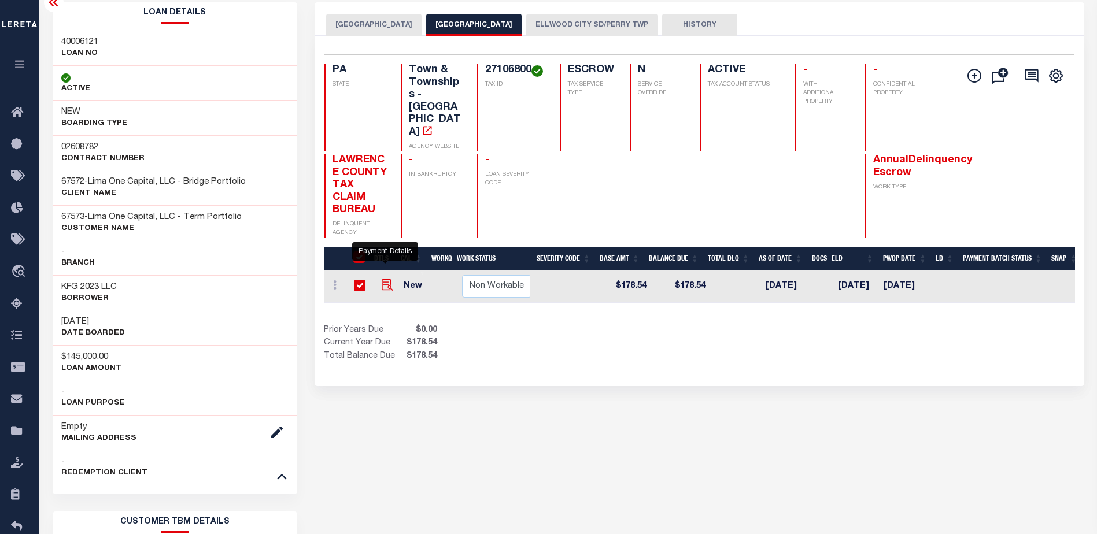
checkbox input "true"
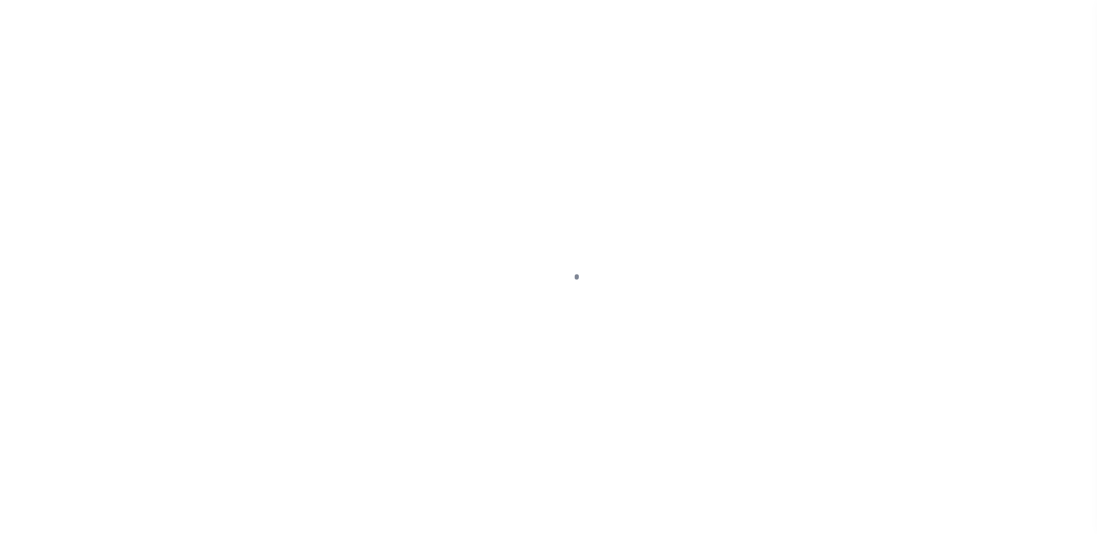
select select "DUE"
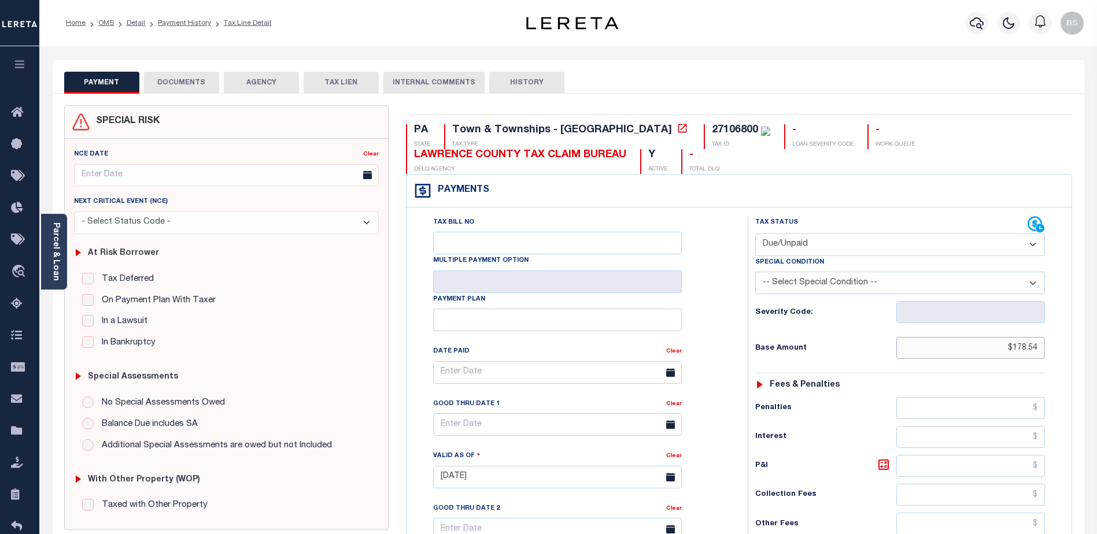
drag, startPoint x: 1015, startPoint y: 349, endPoint x: 1105, endPoint y: 264, distance: 123.9
click at [1015, 348] on input "$178.54" at bounding box center [970, 348] width 149 height 22
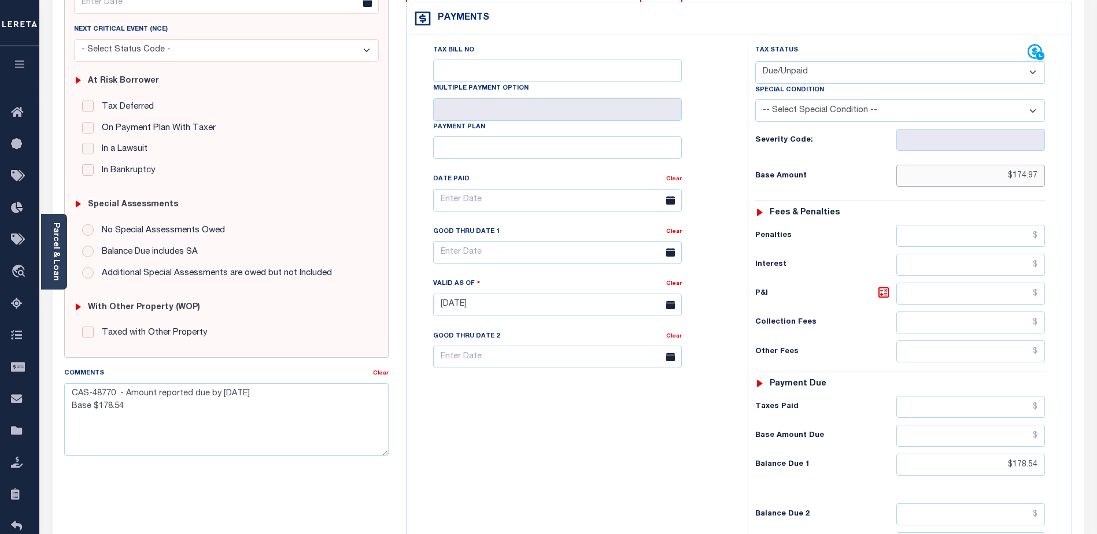
scroll to position [173, 0]
type input "$174.97"
click at [992, 295] on input "text" at bounding box center [970, 293] width 149 height 22
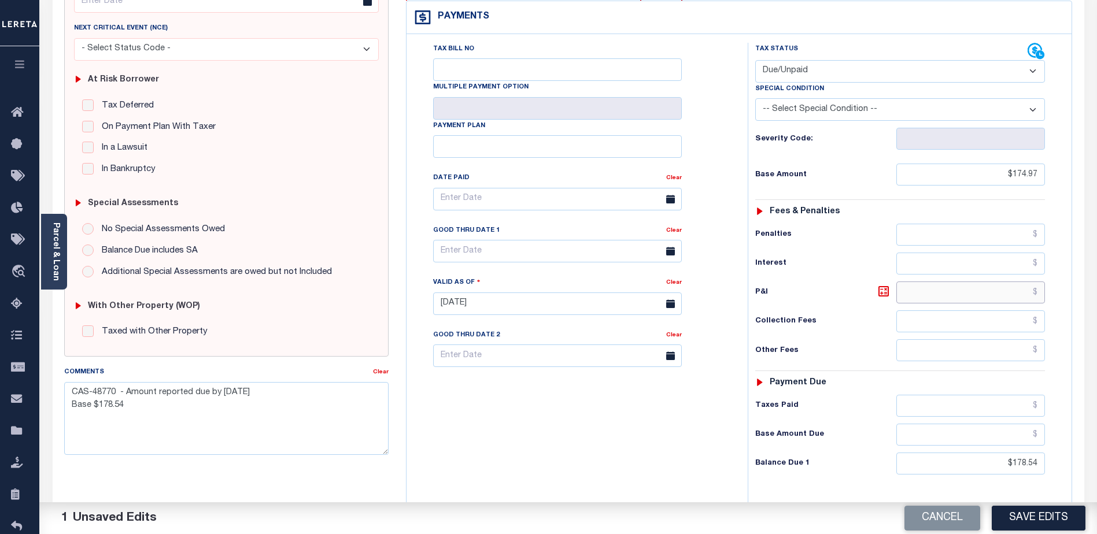
drag, startPoint x: 997, startPoint y: 298, endPoint x: 1003, endPoint y: 294, distance: 6.6
click at [998, 297] on input "text" at bounding box center [970, 293] width 149 height 22
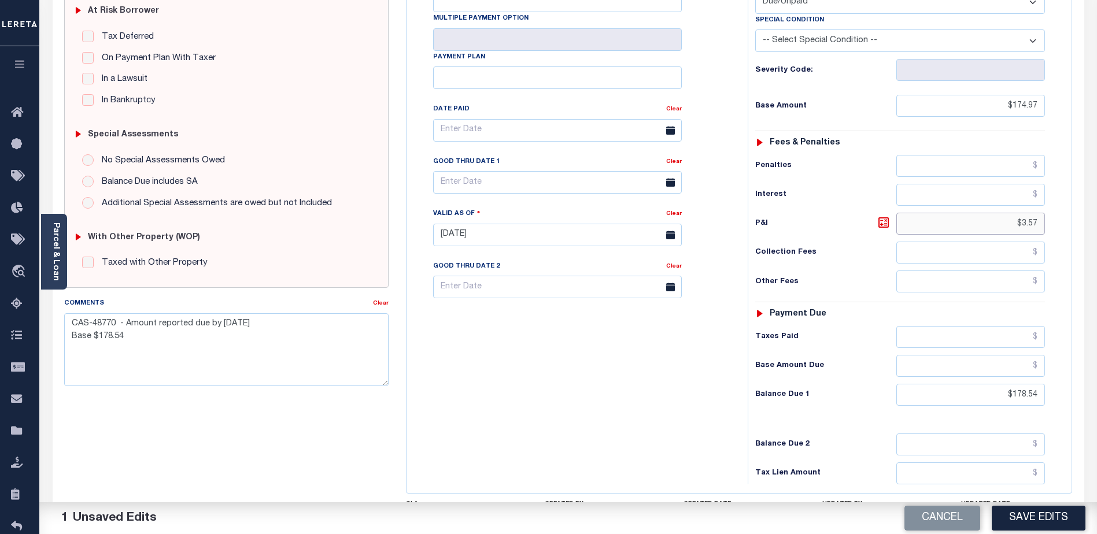
scroll to position [289, 0]
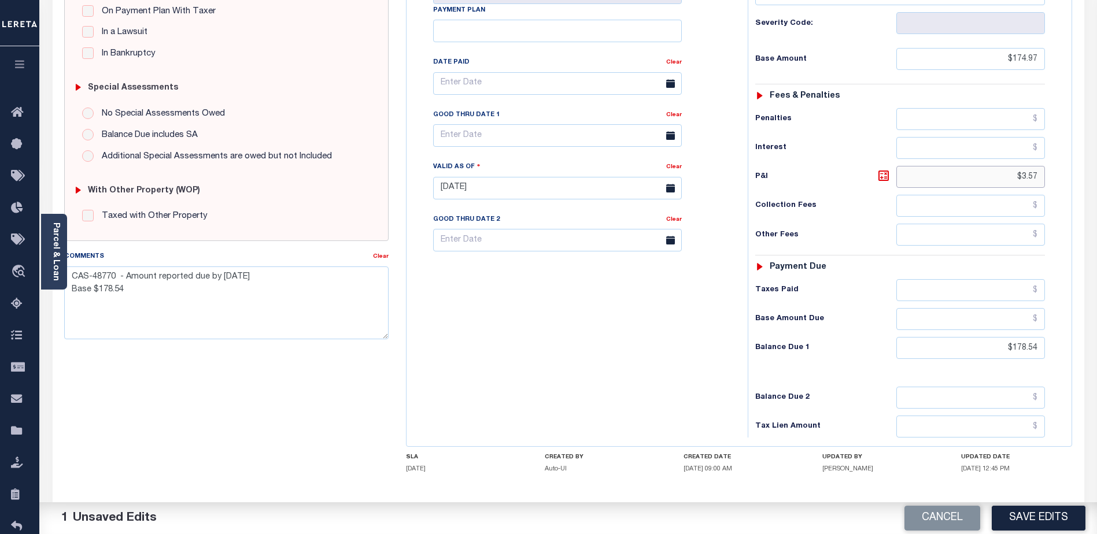
type input "$3.57"
drag, startPoint x: 1008, startPoint y: 348, endPoint x: 1067, endPoint y: 290, distance: 82.6
click at [1010, 343] on input "$178.54" at bounding box center [970, 348] width 149 height 22
type input "$178.54"
click at [257, 278] on textarea "CAS-48770 - Amount reported due by 10/31/25 Base $178.54" at bounding box center [226, 303] width 324 height 73
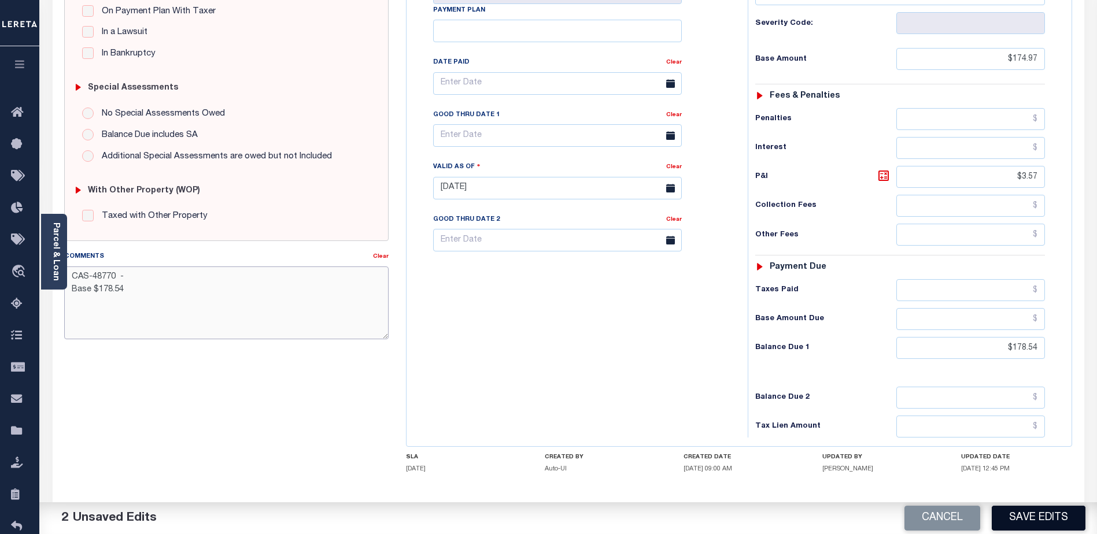
type textarea "CAS-48770 - Base $178.54"
click at [1040, 518] on button "Save Edits" at bounding box center [1039, 518] width 94 height 25
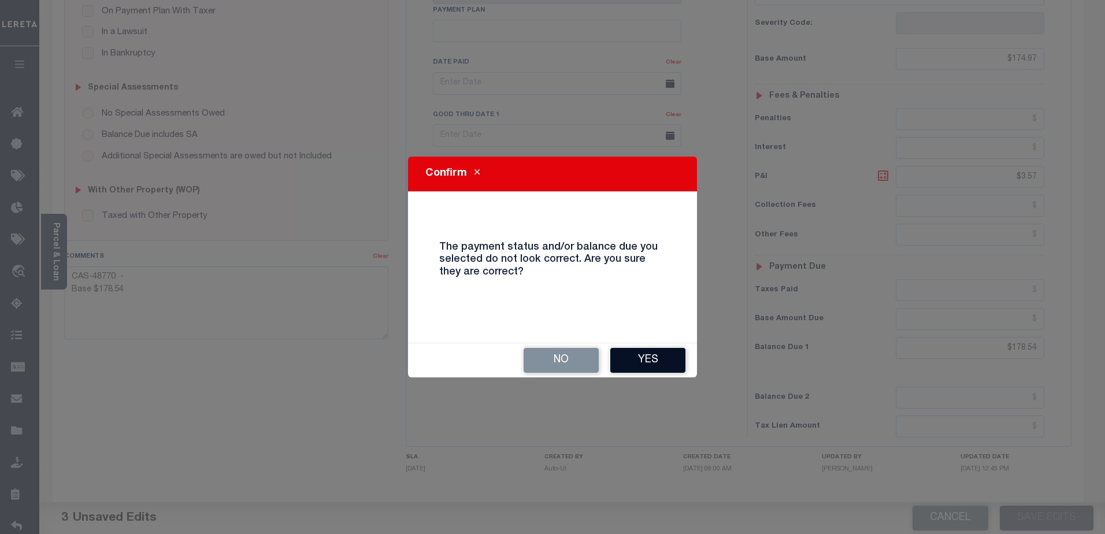
drag, startPoint x: 675, startPoint y: 362, endPoint x: 670, endPoint y: 219, distance: 142.9
click at [674, 361] on button "Yes" at bounding box center [648, 360] width 75 height 25
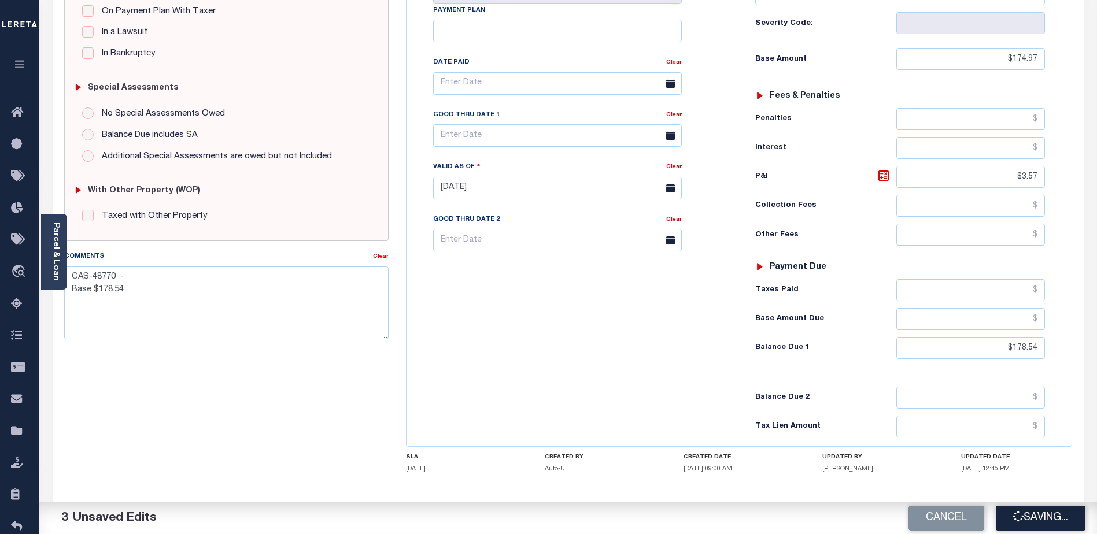
checkbox input "false"
type textarea "CAS-48770 - Base $178.54"
type input "$174.97"
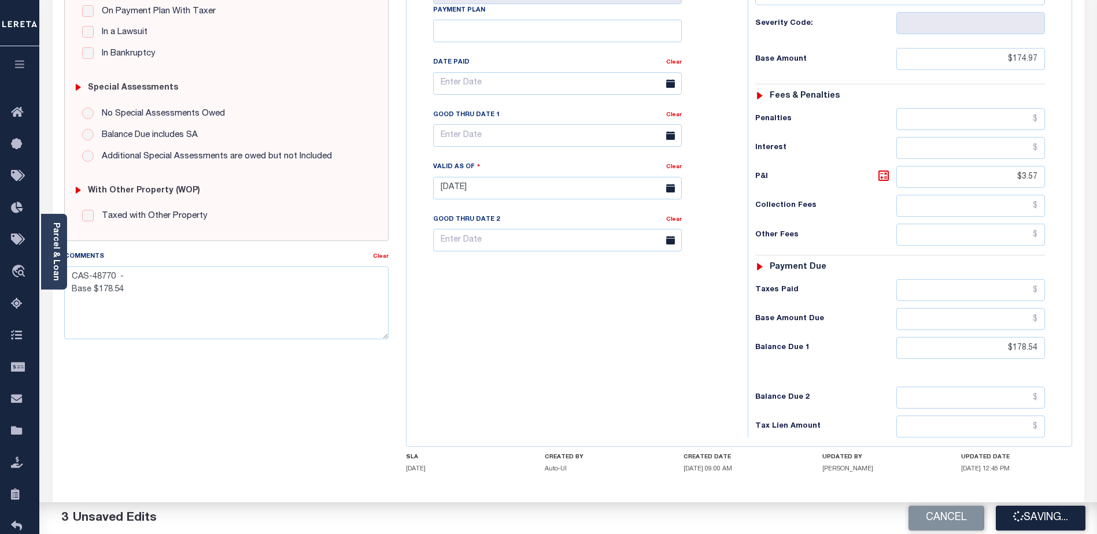
type input "$3.57"
type input "$178.54"
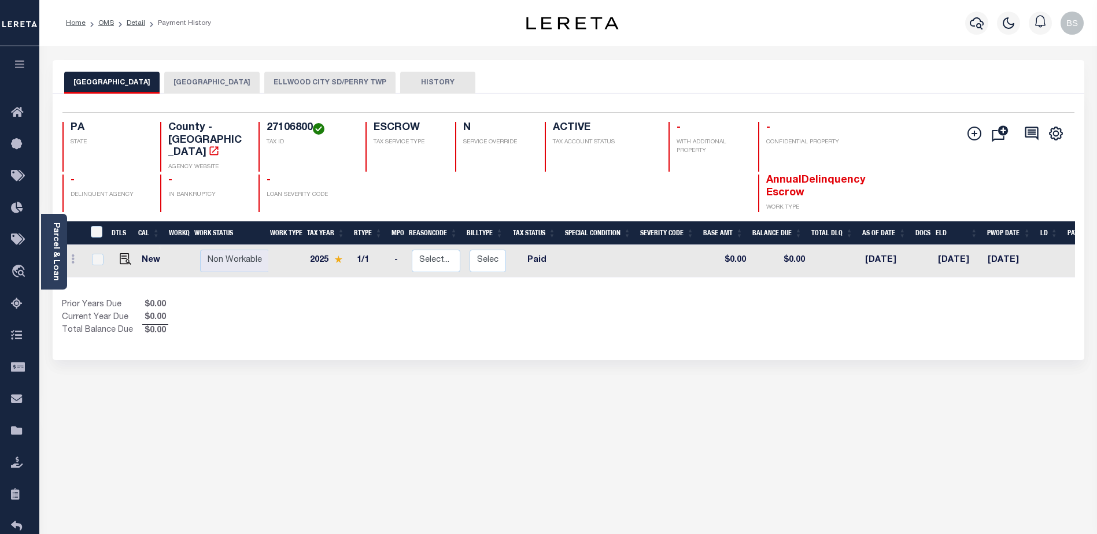
click at [214, 83] on button "[GEOGRAPHIC_DATA]" at bounding box center [211, 83] width 95 height 22
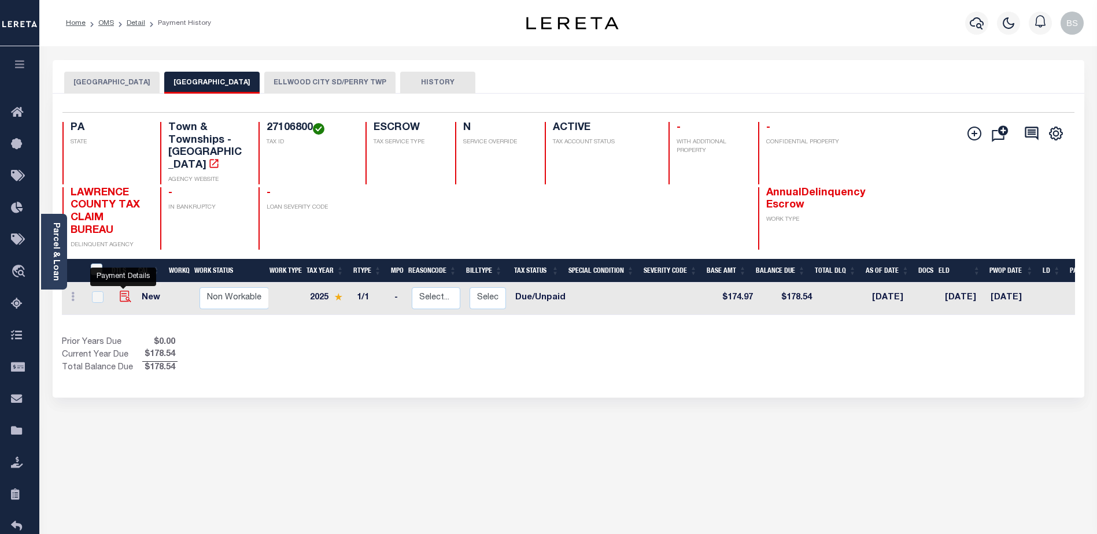
click at [123, 291] on img "" at bounding box center [126, 297] width 12 height 12
checkbox input "true"
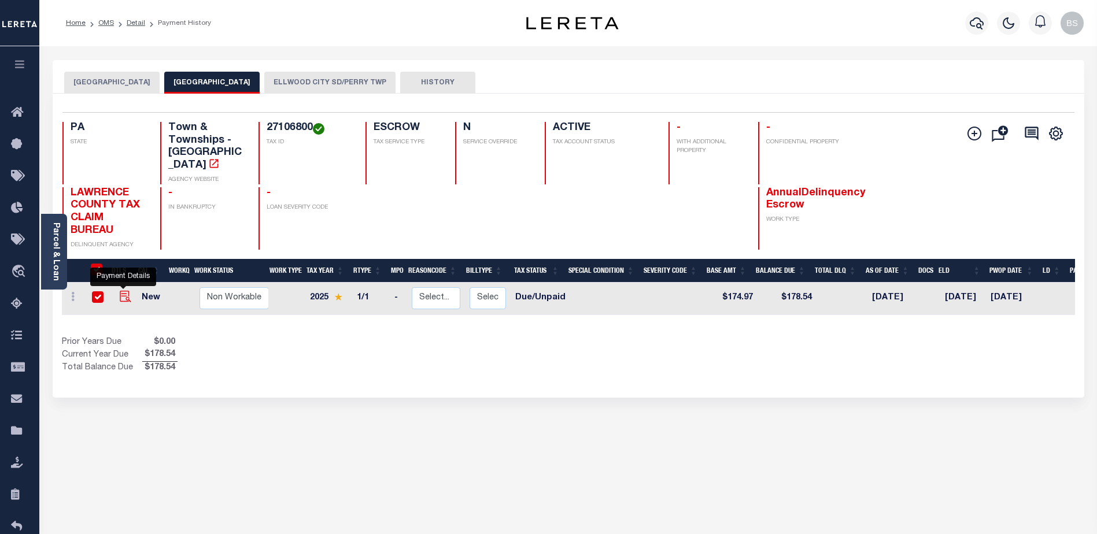
checkbox input "true"
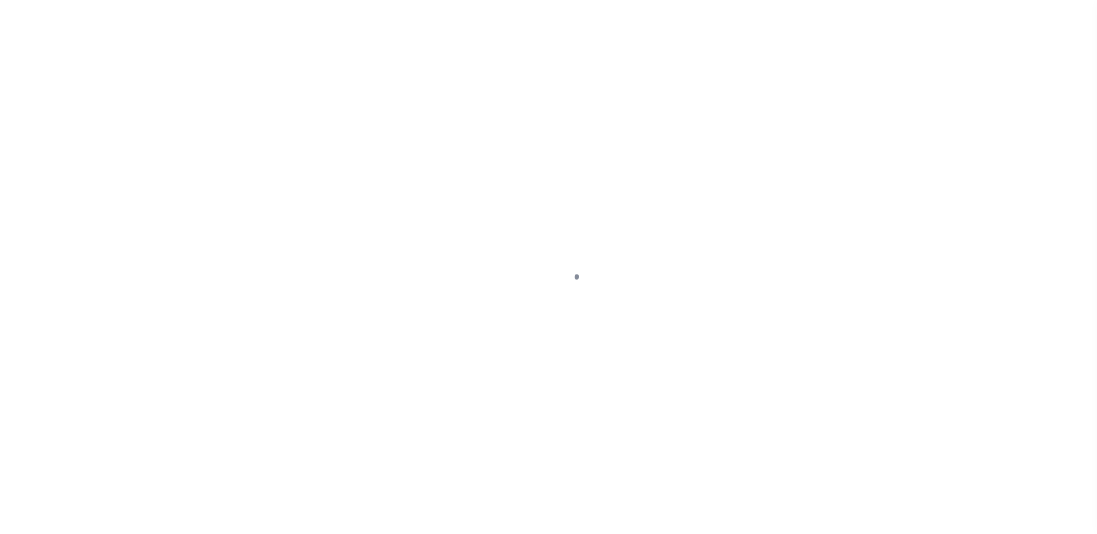
select select "DUE"
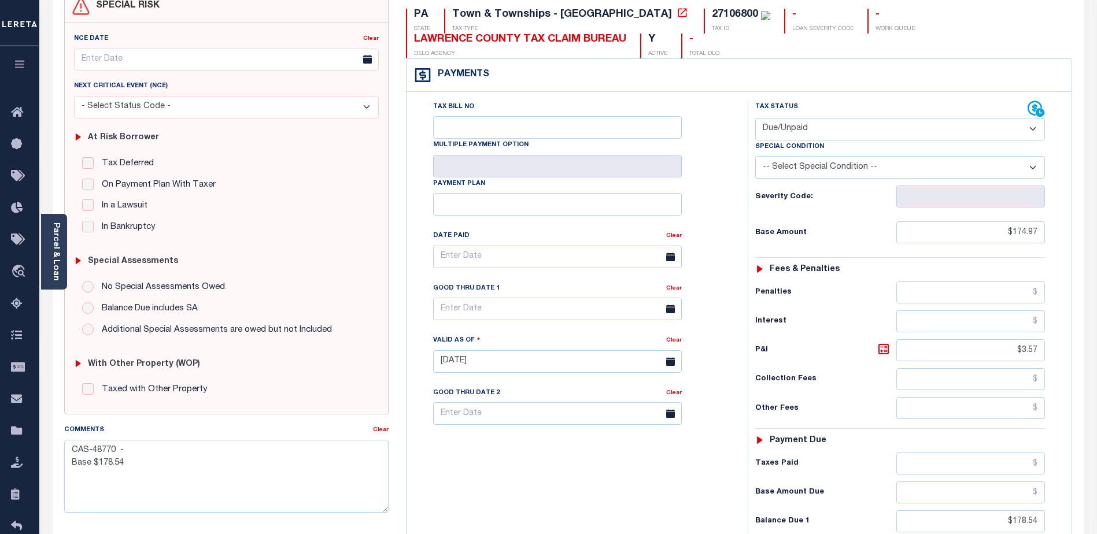
scroll to position [231, 0]
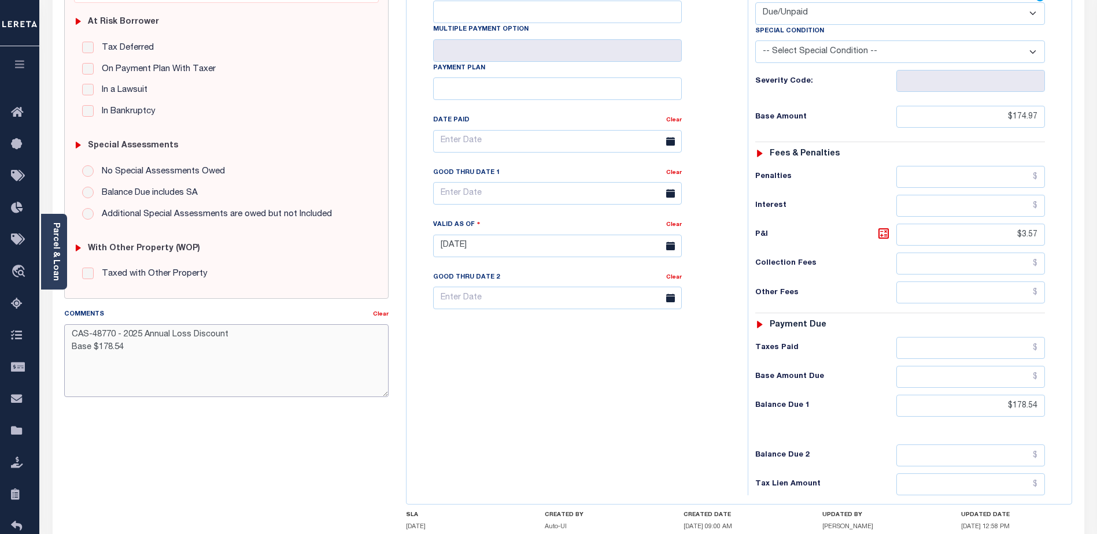
click at [135, 353] on textarea "CAS-48770 - 2025 Annual Loss Discount Base $178.54" at bounding box center [226, 360] width 324 height 73
click at [136, 358] on textarea "CAS-48770 - 2025 Annual Loss Discount Base $174.97 P&I $3.57 Total Due $178.54 …" at bounding box center [226, 360] width 324 height 73
type textarea "CAS-48770 - 2025 Annual Loss Discount Base $174.97 P&I $3.57 - lender liability…"
click at [275, 471] on div "SPECIAL RISK NCE Date Clear - Select Status Code -" at bounding box center [227, 245] width 342 height 742
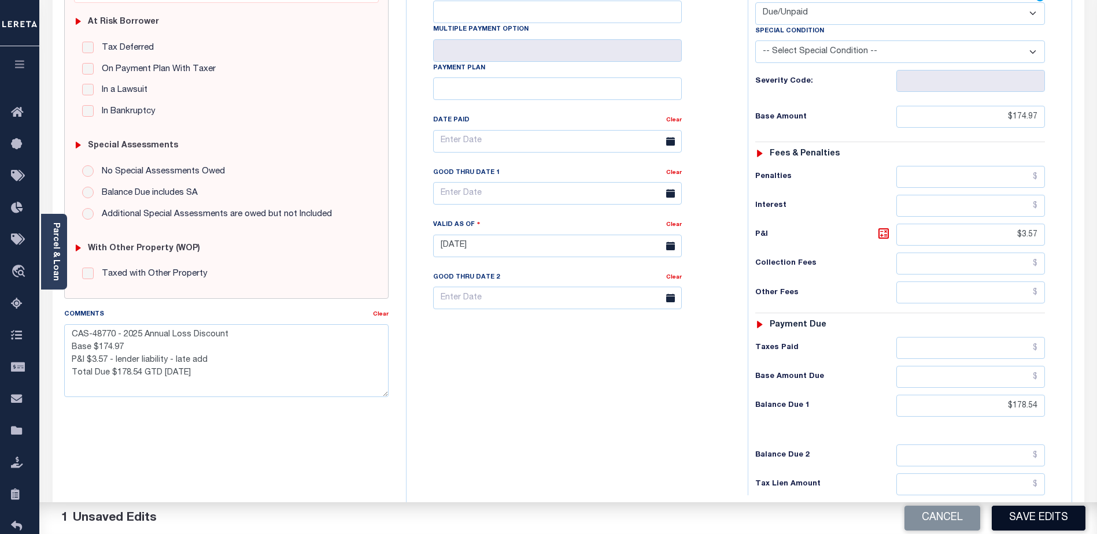
click at [1042, 517] on button "Save Edits" at bounding box center [1039, 518] width 94 height 25
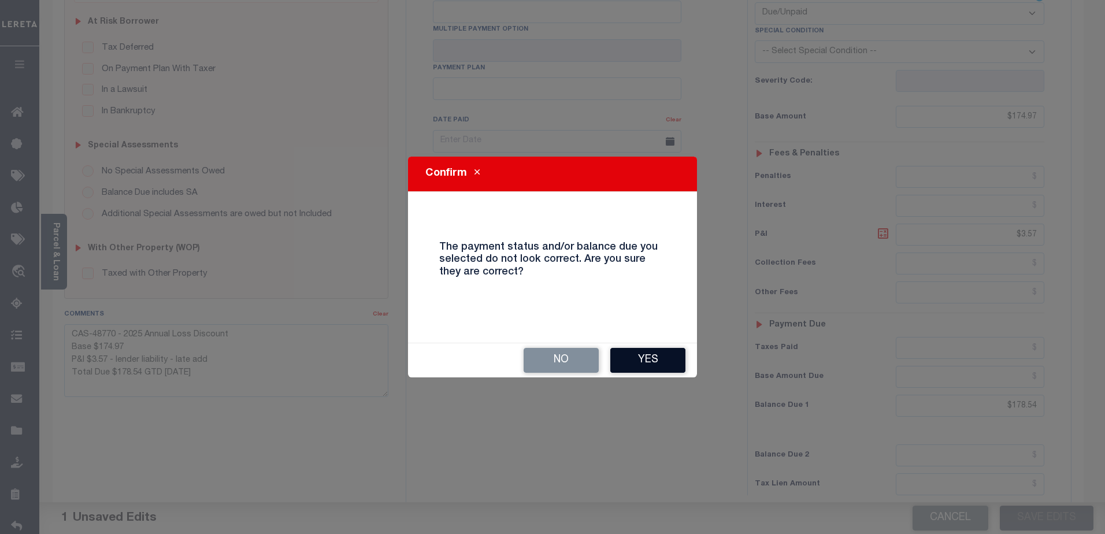
click at [649, 359] on button "Yes" at bounding box center [648, 360] width 75 height 25
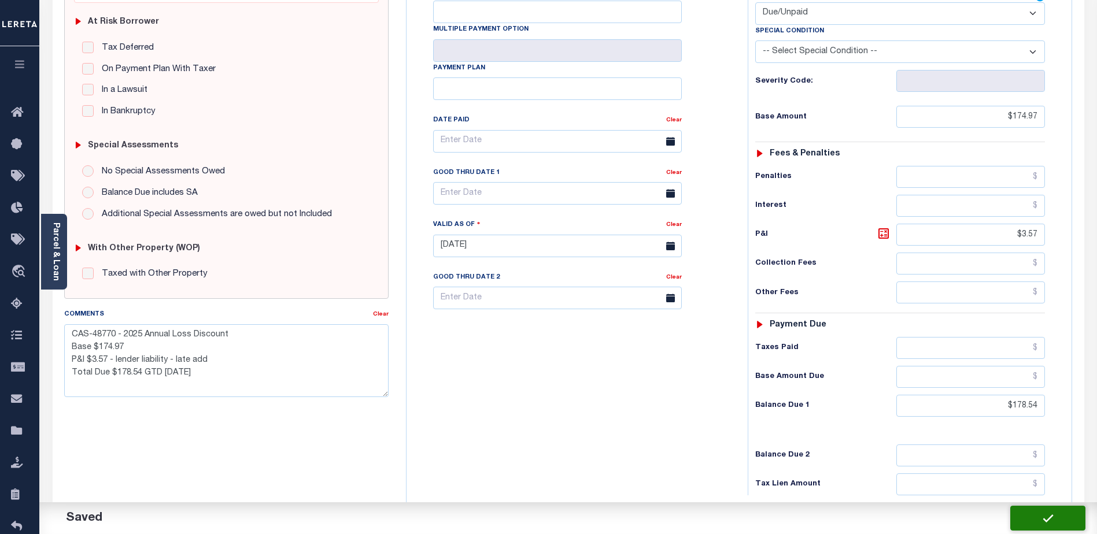
checkbox input "false"
type textarea "CAS-48770 - 2025 Annual Loss Discount Base $174.97 P&I $3.57 - lender liability…"
type input "$174.97"
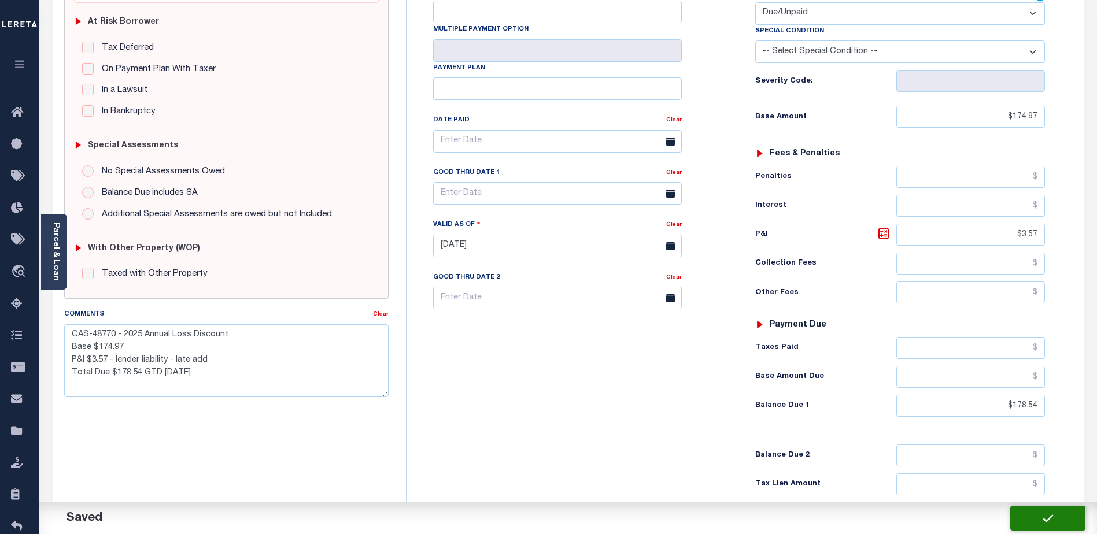
type input "$3.57"
type input "$178.54"
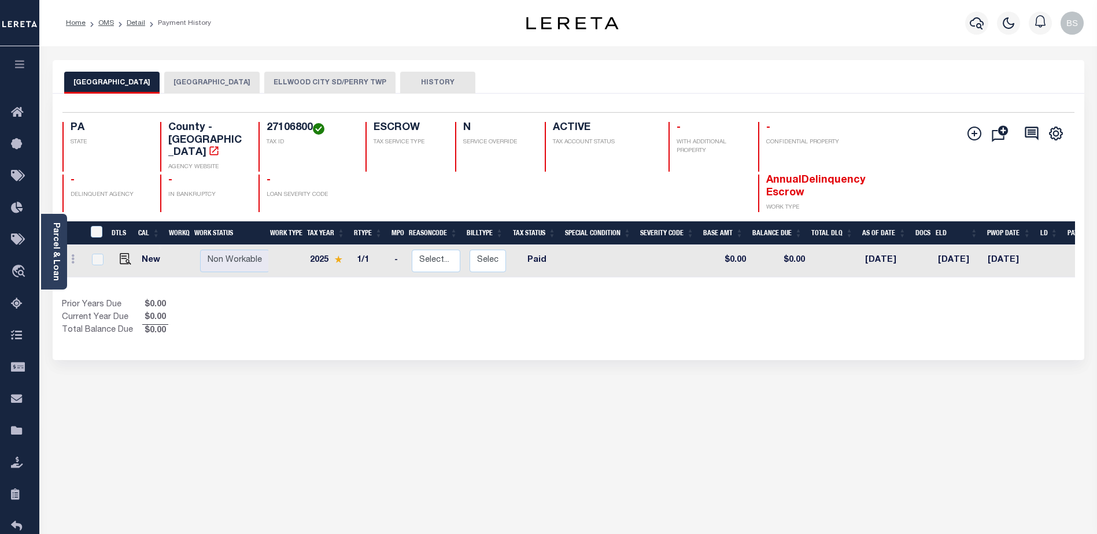
click at [197, 82] on button "[GEOGRAPHIC_DATA]" at bounding box center [211, 83] width 95 height 22
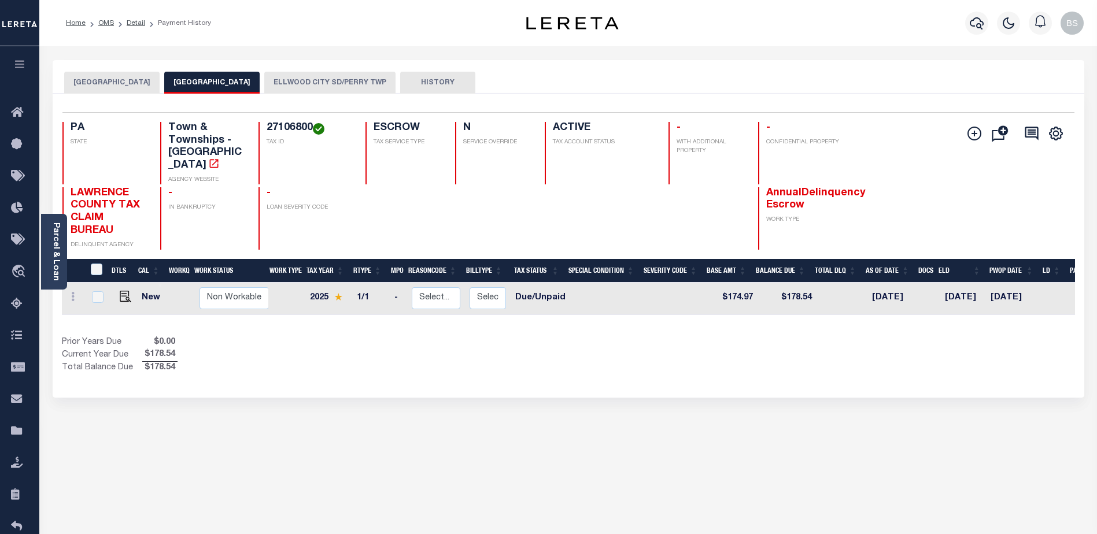
click at [293, 82] on button "ELLWOOD CITY SD/PERRY TWP" at bounding box center [329, 83] width 131 height 22
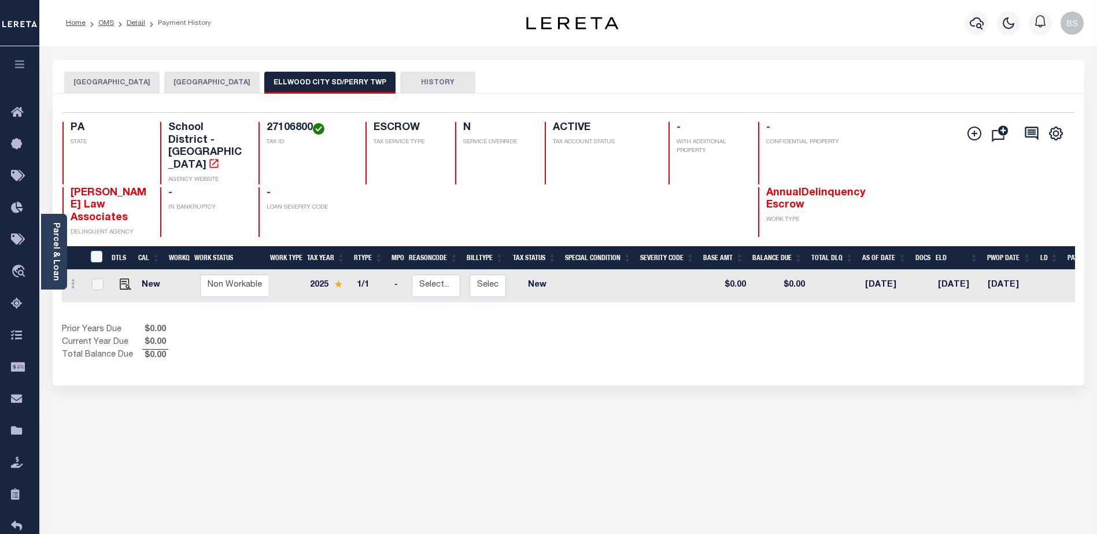
click at [206, 76] on button "[GEOGRAPHIC_DATA]" at bounding box center [211, 83] width 95 height 22
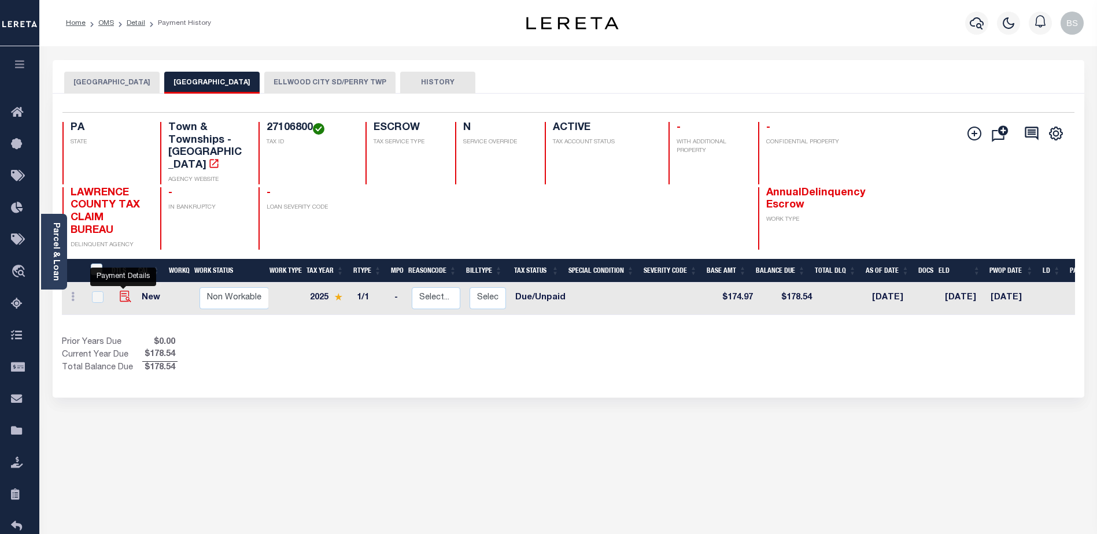
click at [122, 291] on img "" at bounding box center [126, 297] width 12 height 12
checkbox input "true"
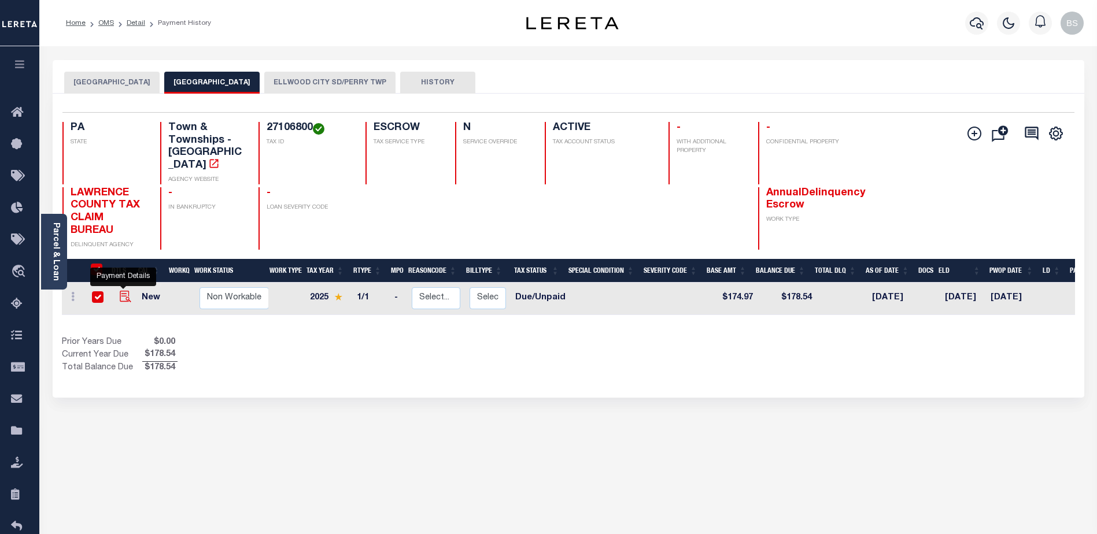
checkbox input "true"
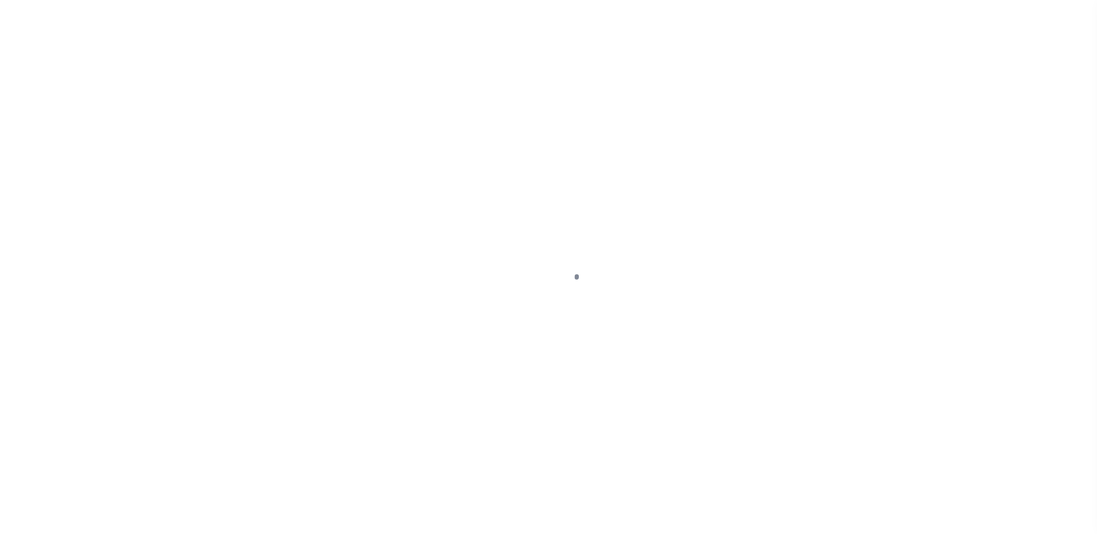
select select "DUE"
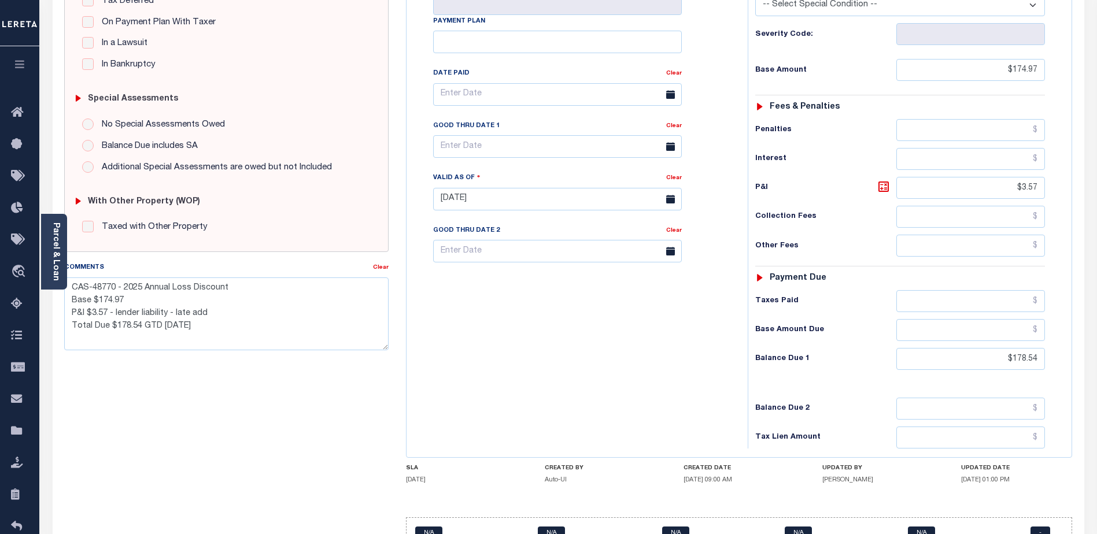
scroll to position [289, 0]
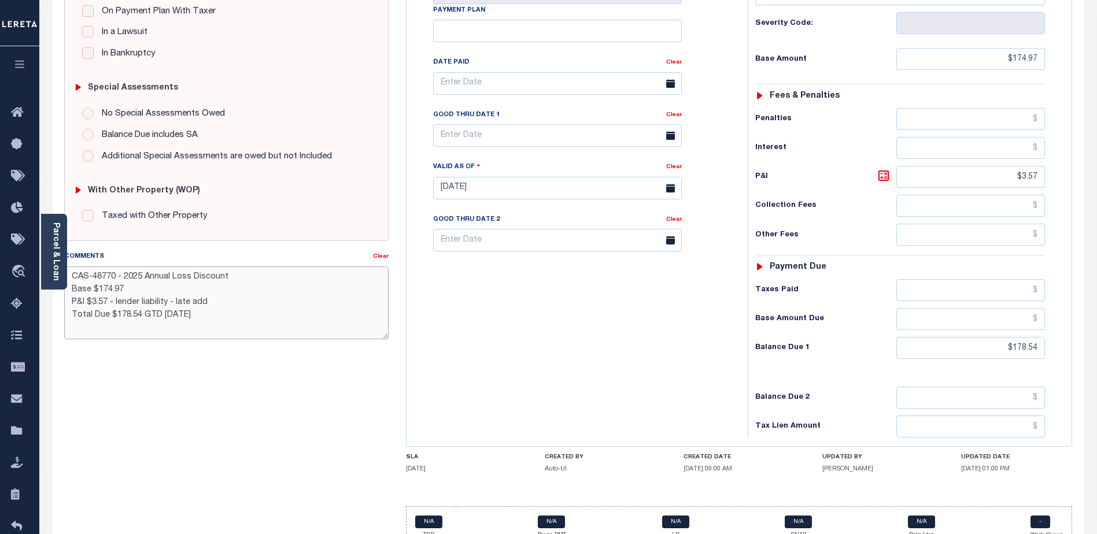
drag, startPoint x: 207, startPoint y: 317, endPoint x: 227, endPoint y: 306, distance: 22.5
click at [208, 317] on textarea "CAS-48770 - 2025 Annual Loss Discount Base $174.97 P&I $3.57 - lender liability…" at bounding box center [226, 303] width 324 height 73
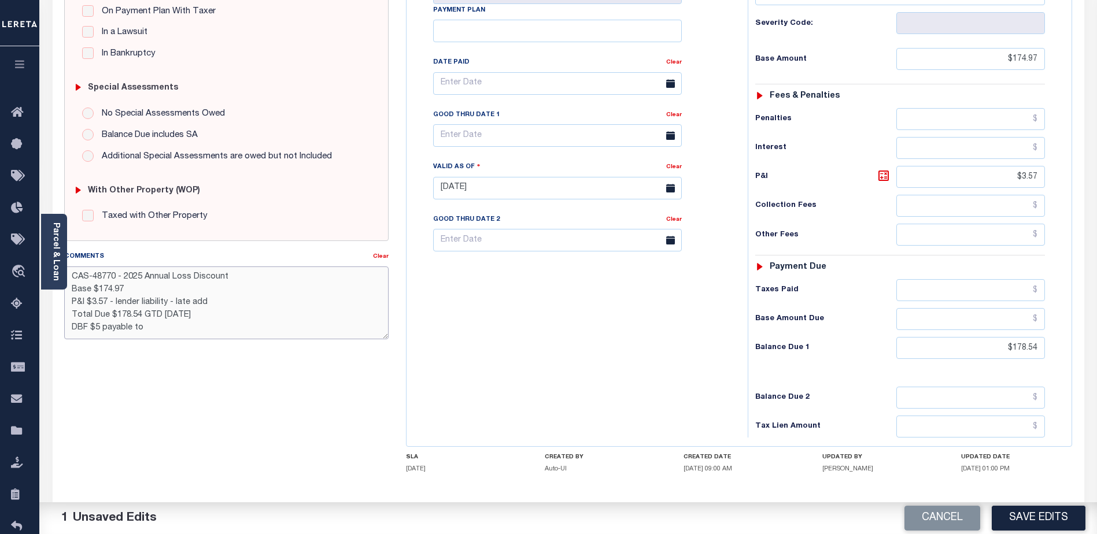
click at [160, 328] on textarea "CAS-48770 - 2025 Annual Loss Discount Base $174.97 P&I $3.57 - lender liability…" at bounding box center [226, 303] width 324 height 73
drag, startPoint x: 71, startPoint y: 276, endPoint x: 240, endPoint y: 332, distance: 178.3
click at [240, 332] on textarea "CAS-48770 - 2025 Annual Loss Discount Base $174.97 P&I $3.57 - lender liability…" at bounding box center [226, 303] width 324 height 73
type textarea "CAS-48770 - 2025 Annual Loss Discount Base $174.97 P&I $3.57 - lender liability…"
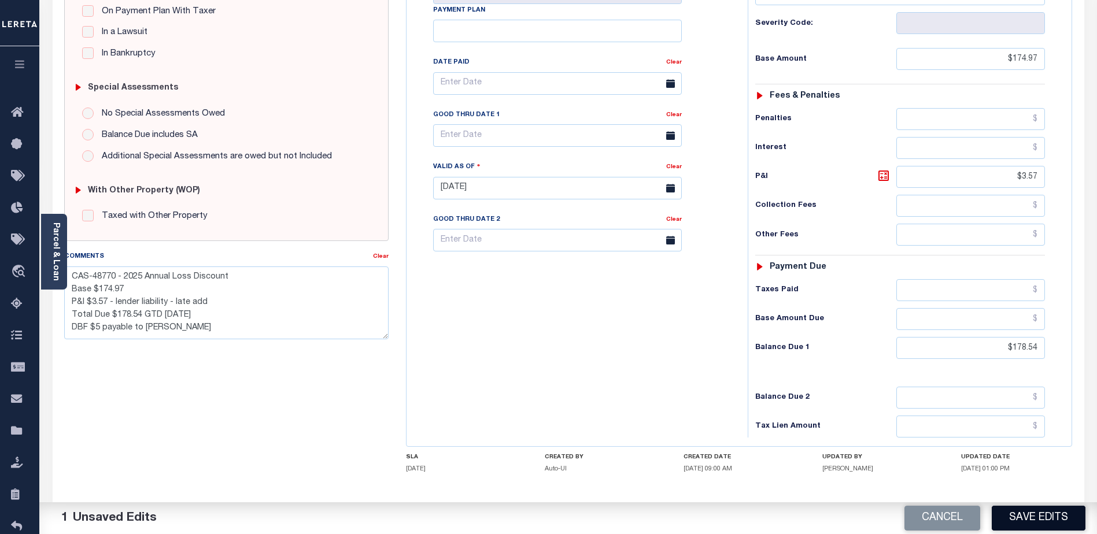
click at [1056, 521] on button "Save Edits" at bounding box center [1039, 518] width 94 height 25
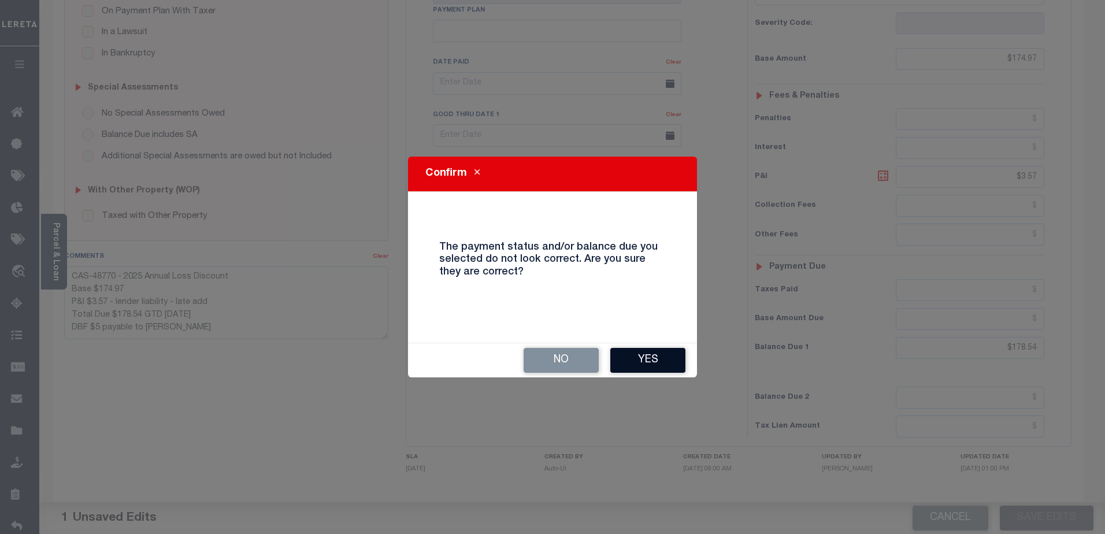
click at [643, 366] on button "Yes" at bounding box center [648, 360] width 75 height 25
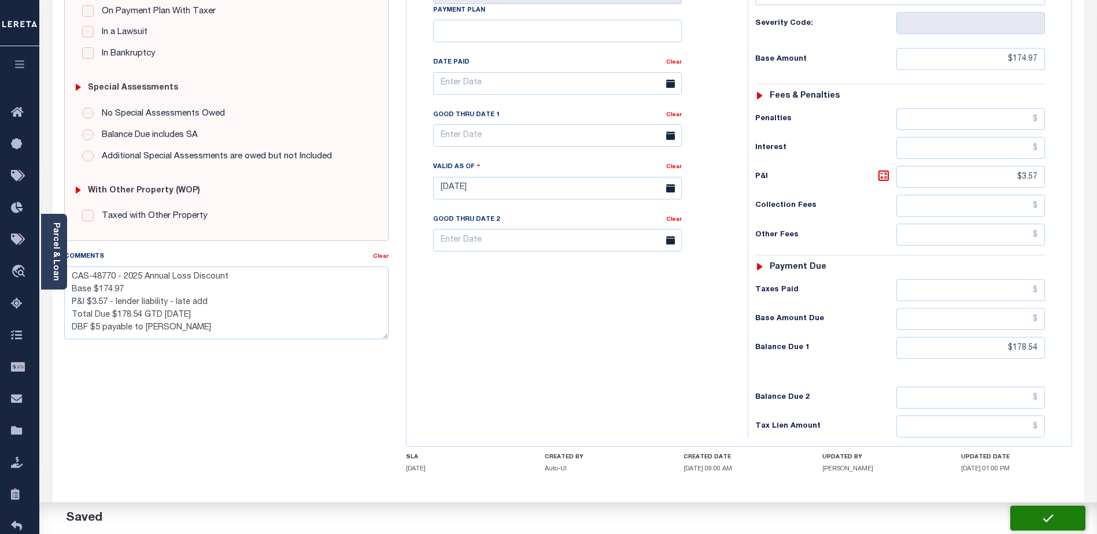
checkbox input "false"
type textarea "CAS-48770 - 2025 Annual Loss Discount Base $174.97 P&I $3.57 - lender liability…"
type input "$174.97"
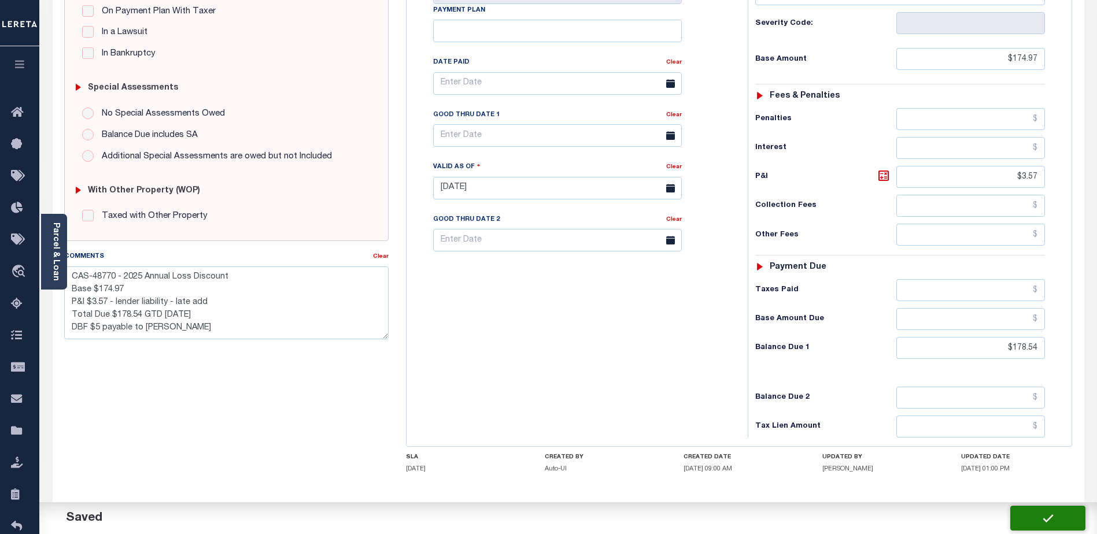
type input "$3.57"
type input "$178.54"
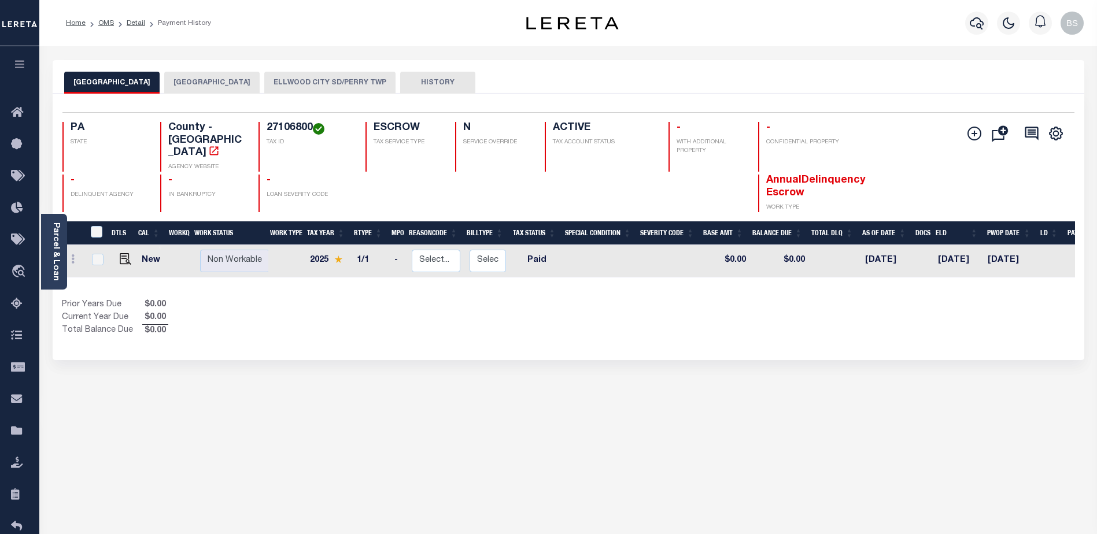
click at [293, 77] on button "ELLWOOD CITY SD/PERRY TWP" at bounding box center [329, 83] width 131 height 22
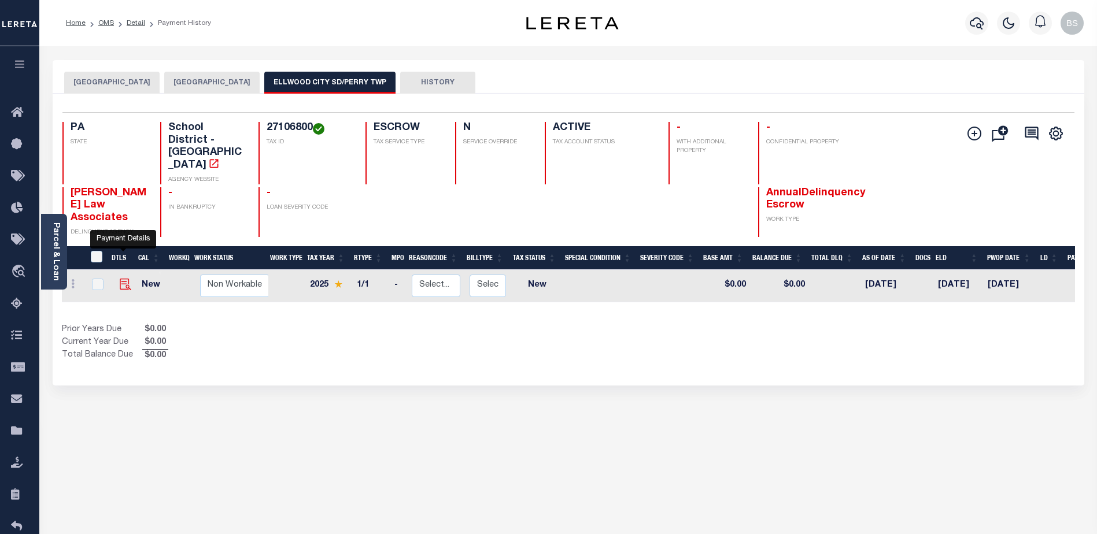
click at [121, 279] on img "" at bounding box center [126, 285] width 12 height 12
checkbox input "true"
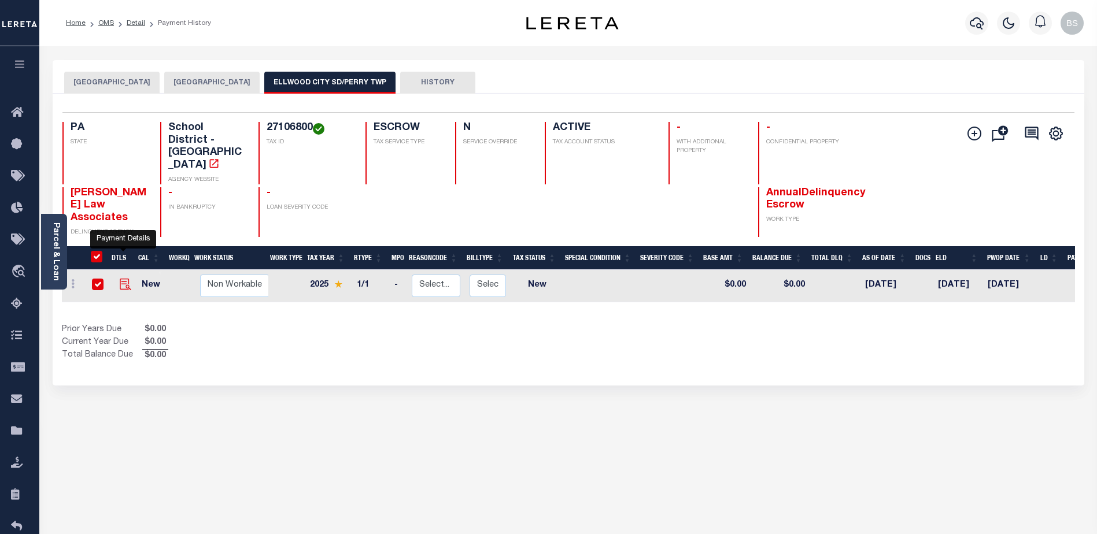
checkbox input "true"
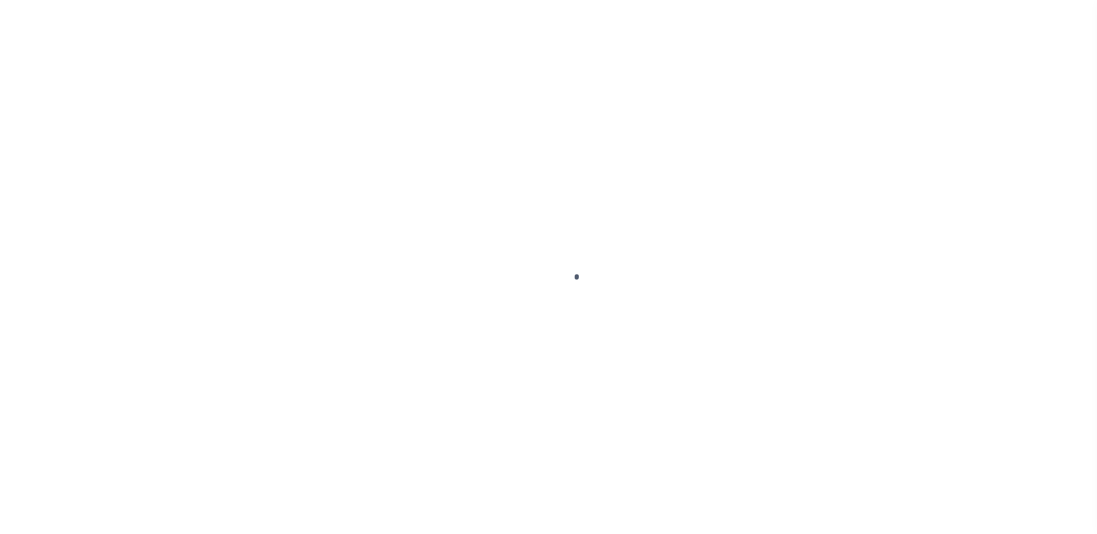
select select "NW2"
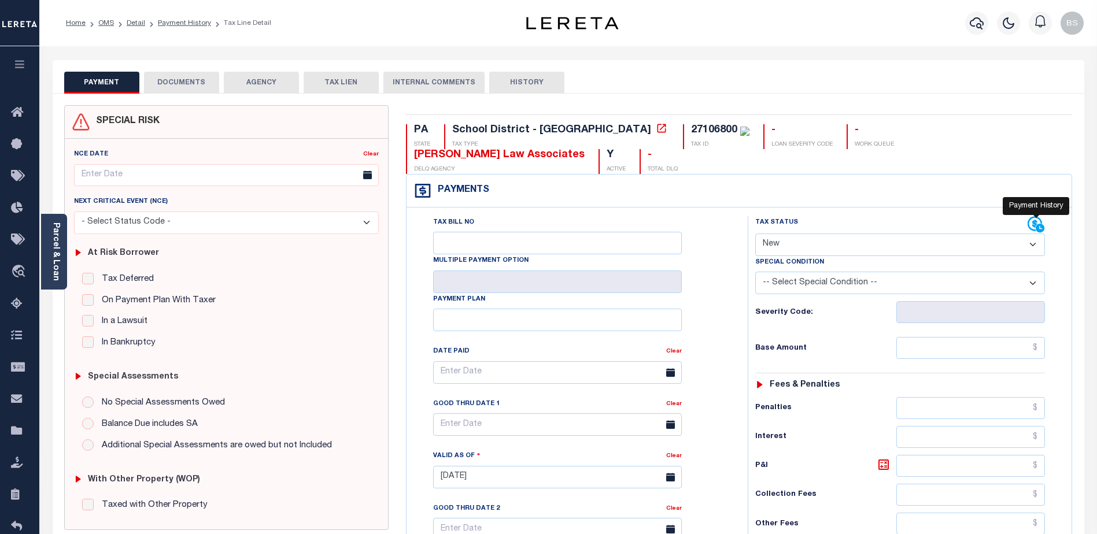
click at [1032, 216] on icon at bounding box center [1035, 224] width 17 height 17
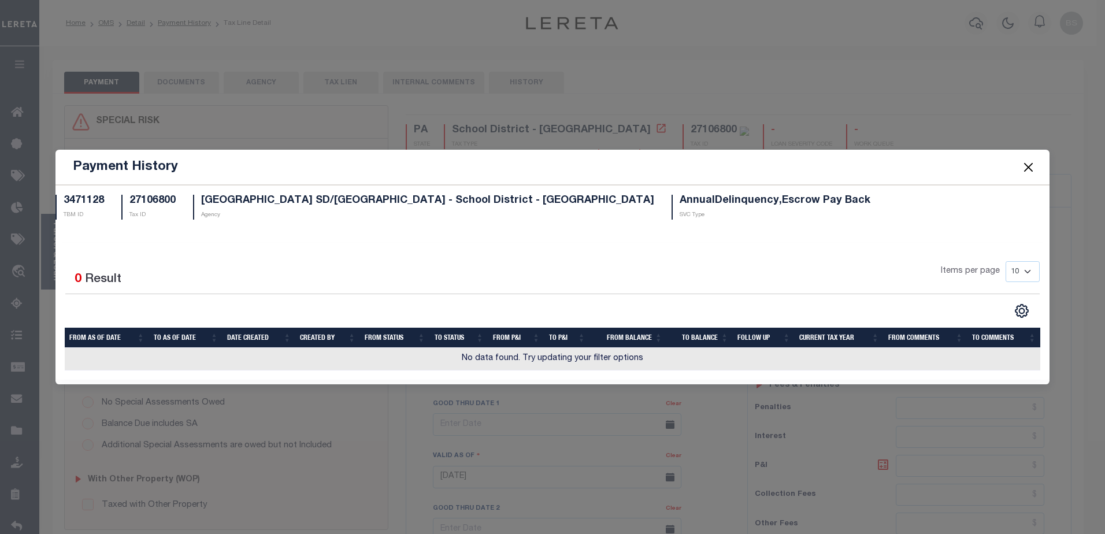
click at [1029, 171] on button "Close" at bounding box center [1028, 167] width 15 height 15
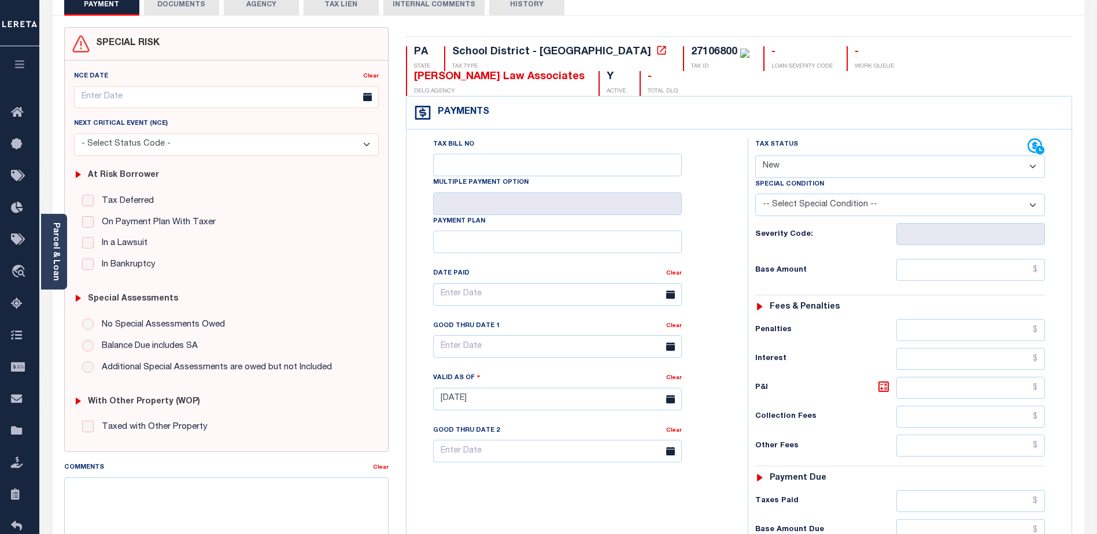
scroll to position [173, 0]
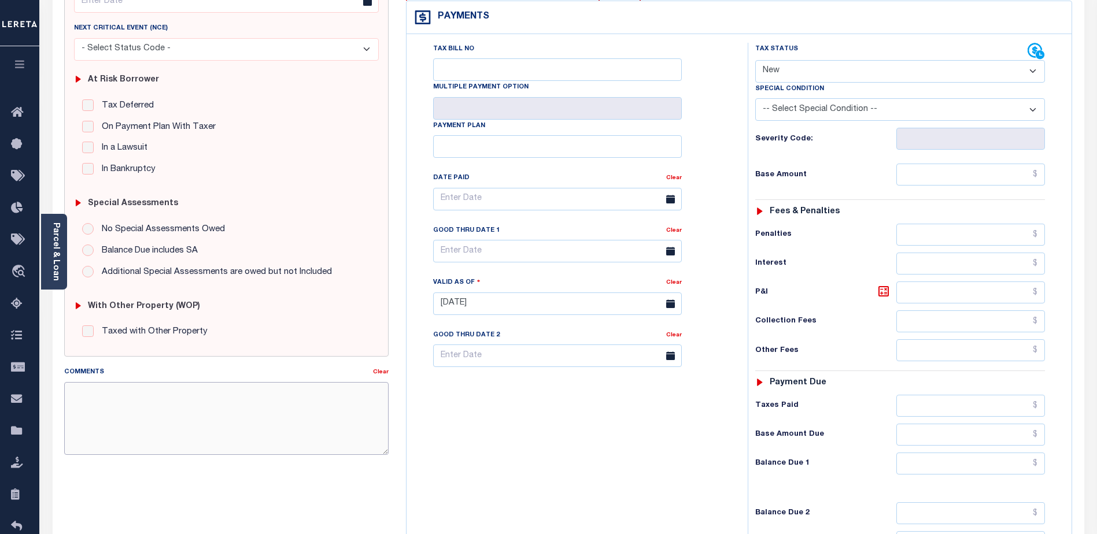
click at [112, 398] on textarea "Comments" at bounding box center [226, 418] width 324 height 73
paste textarea "CAS-48770 - 2025 Annual Loss Discount Base $174.97 P&I $3.57 - lender liability…"
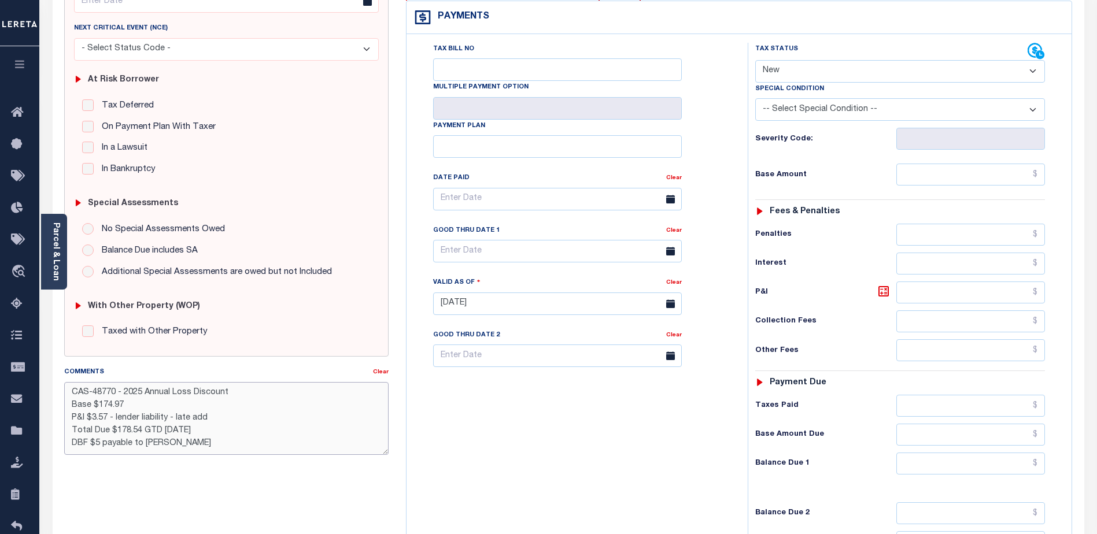
scroll to position [0, 0]
click at [99, 405] on textarea "CAS-48770 - 2025 Annual Loss Discount Base $174.97 P&I $3.57 - lender liability…" at bounding box center [226, 418] width 324 height 73
type textarea "CAS-48770 - 2025 Annual Loss Discount Base $1427.53 P&I $3.57 - lender liabilit…"
type input "[DATE]"
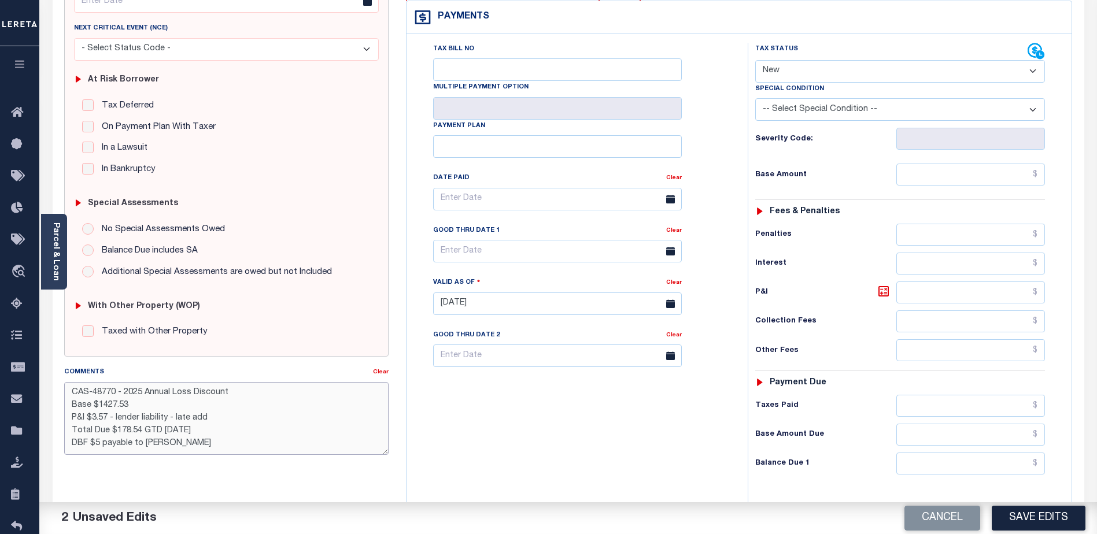
drag, startPoint x: 93, startPoint y: 417, endPoint x: 130, endPoint y: 410, distance: 37.1
click at [101, 417] on textarea "CAS-48770 - 2025 Annual Loss Discount Base $1427.53 P&I $3.57 - lender liabilit…" at bounding box center [226, 418] width 324 height 73
click at [115, 428] on textarea "CAS-48770 - 2025 Annual Loss Discount Base $1427.53 P&I $29.13 - lender liabili…" at bounding box center [226, 418] width 324 height 73
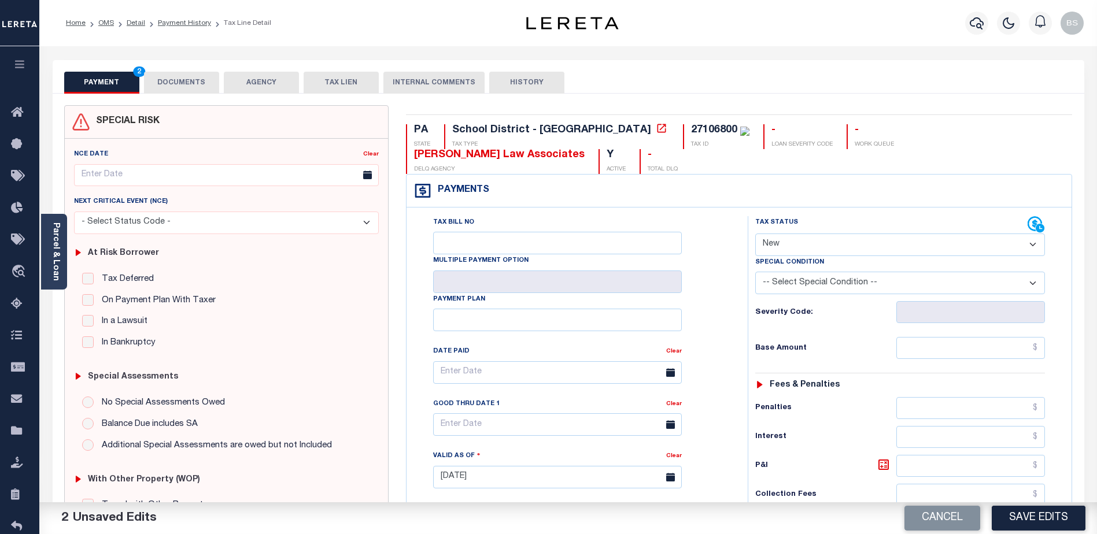
type textarea "CAS-48770 - 2025 Annual Loss Discount Base $1427.53 P&I $29.13 - lender liabili…"
drag, startPoint x: 994, startPoint y: 221, endPoint x: 987, endPoint y: 221, distance: 7.5
click at [994, 234] on select "- Select Status Code - Open Due/Unpaid Paid Incomplete No Tax Due Internal Refu…" at bounding box center [900, 245] width 290 height 23
select select "DUE"
click at [755, 234] on select "- Select Status Code - Open Due/Unpaid Paid Incomplete No Tax Due Internal Refu…" at bounding box center [900, 245] width 290 height 23
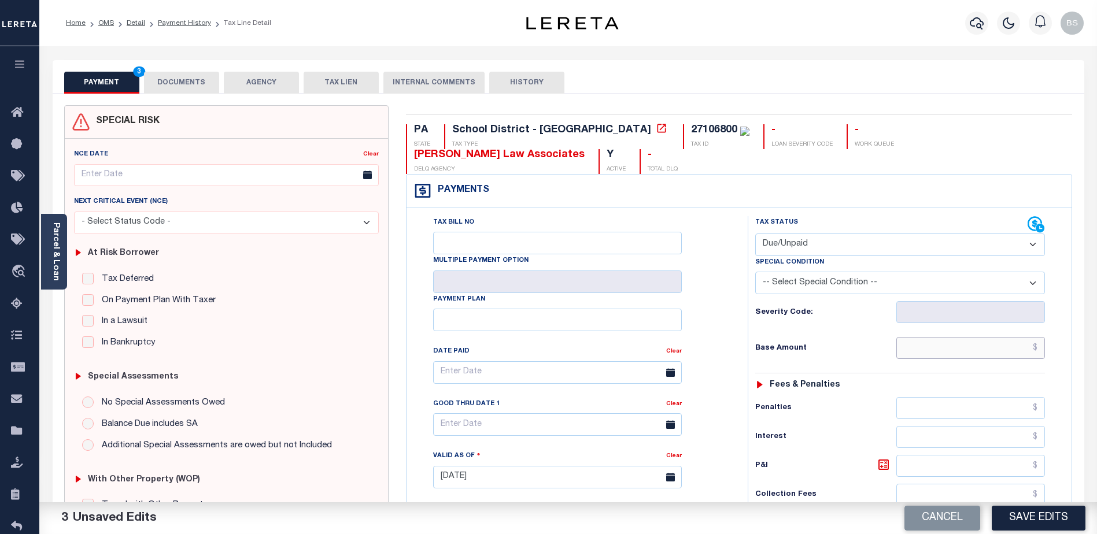
click at [979, 337] on input "text" at bounding box center [970, 348] width 149 height 22
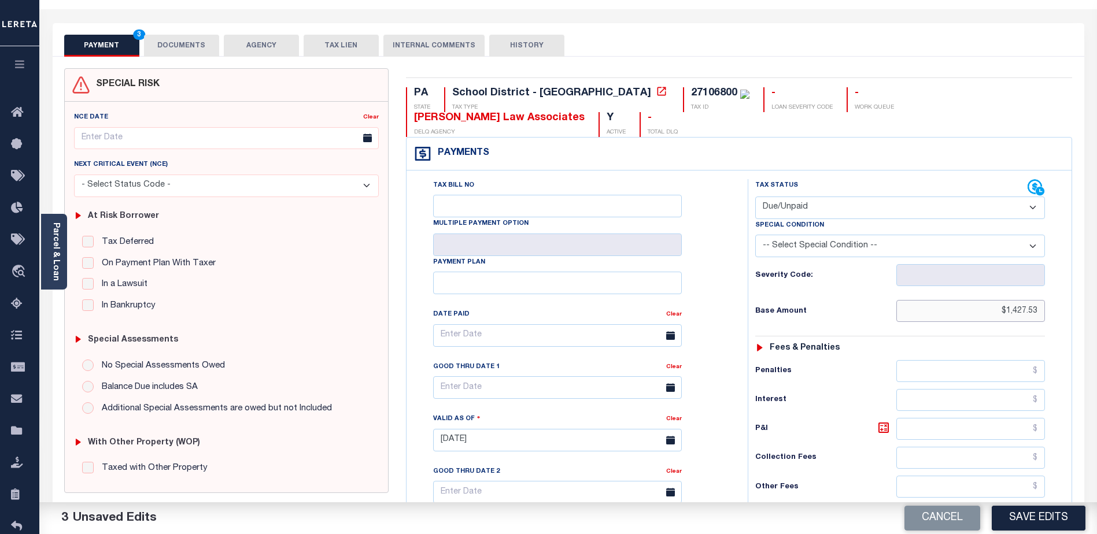
scroll to position [116, 0]
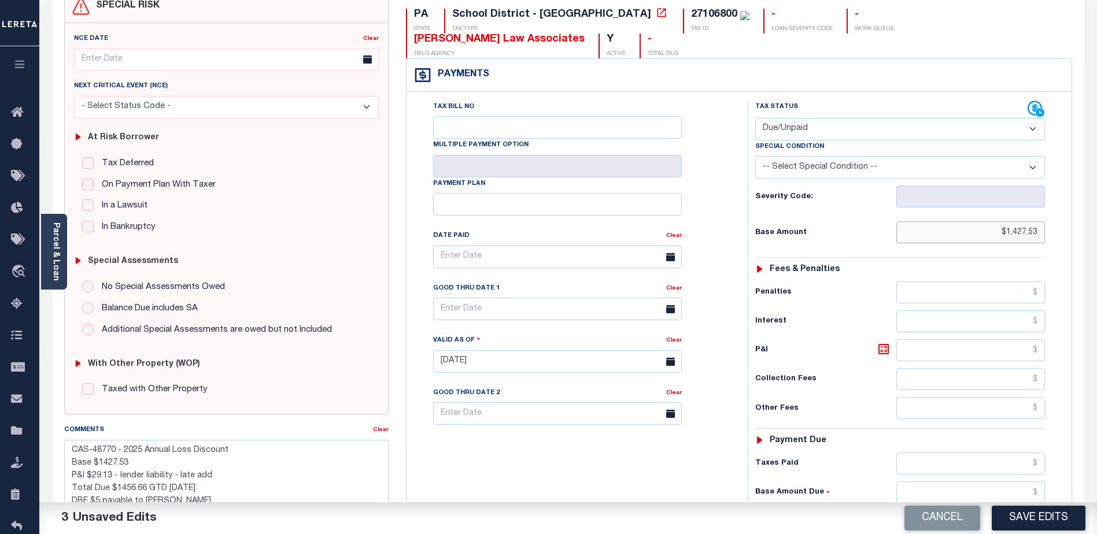
type input "$1,427.53"
click at [950, 339] on input "text" at bounding box center [970, 350] width 149 height 22
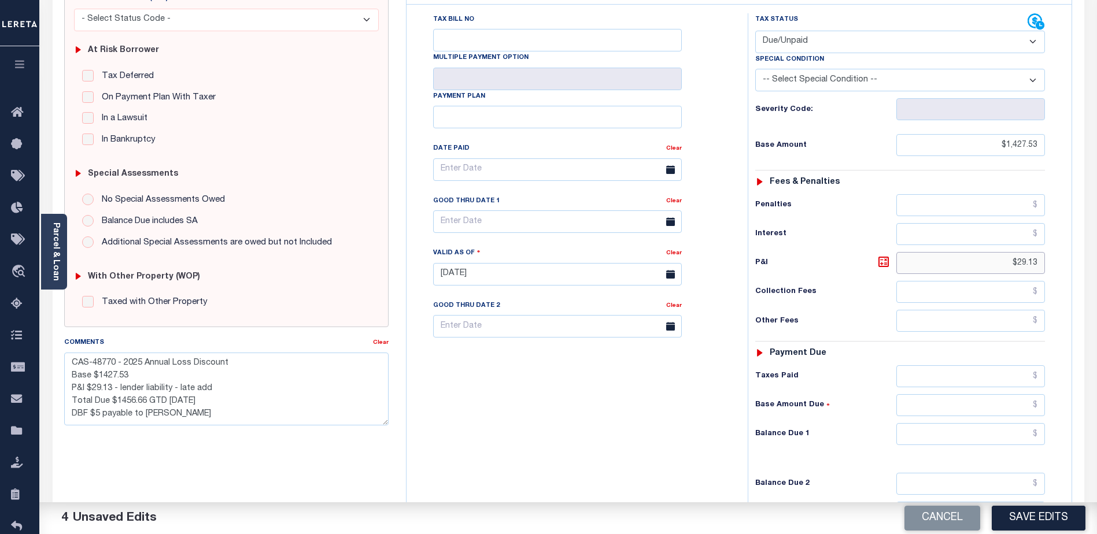
scroll to position [231, 0]
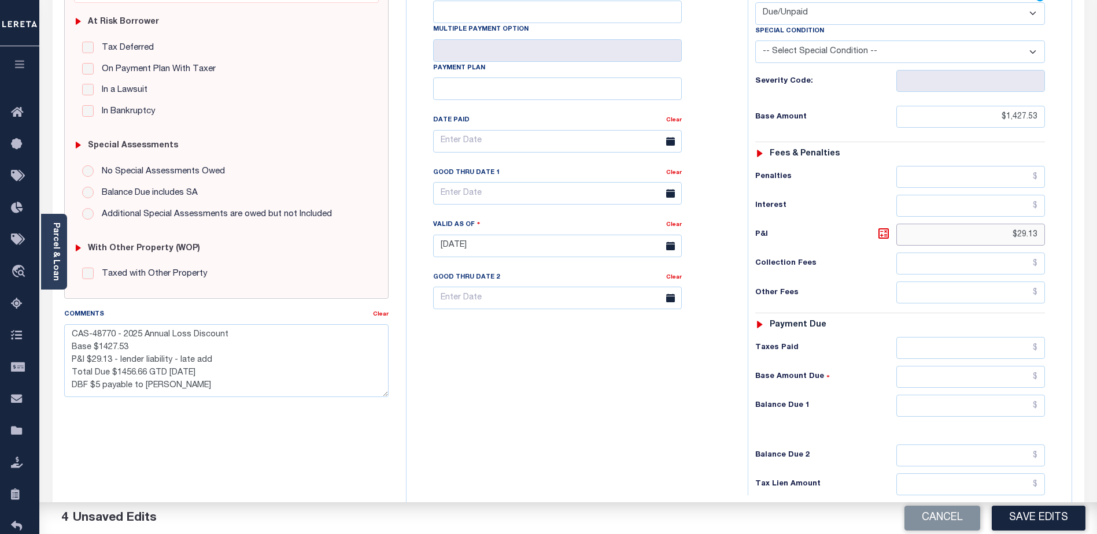
type input "$29.13"
click at [950, 395] on input "text" at bounding box center [970, 406] width 149 height 22
type input "$1,456.66"
click at [1053, 521] on button "Save Edits" at bounding box center [1039, 518] width 94 height 25
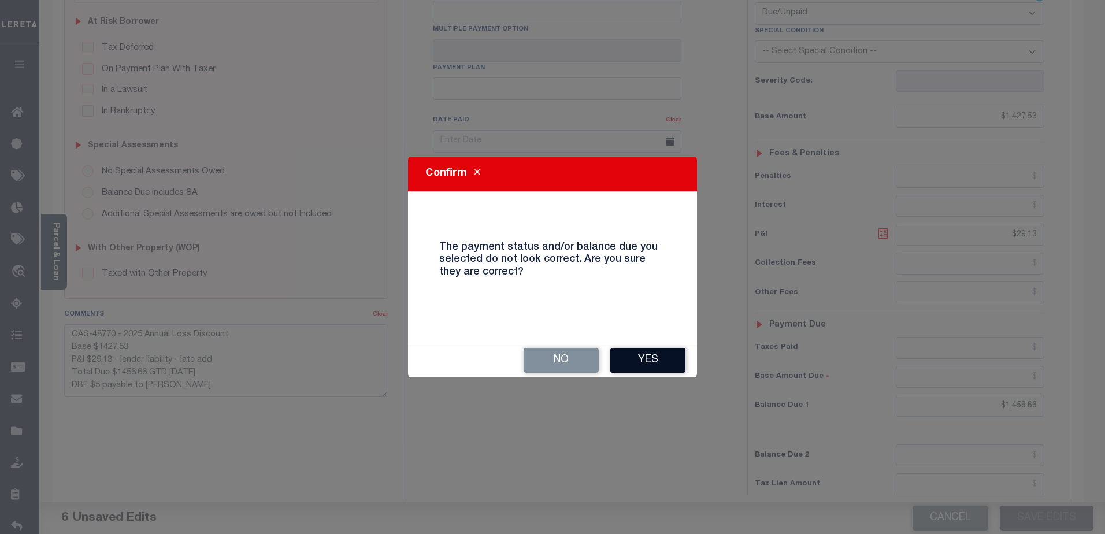
click at [652, 363] on button "Yes" at bounding box center [648, 360] width 75 height 25
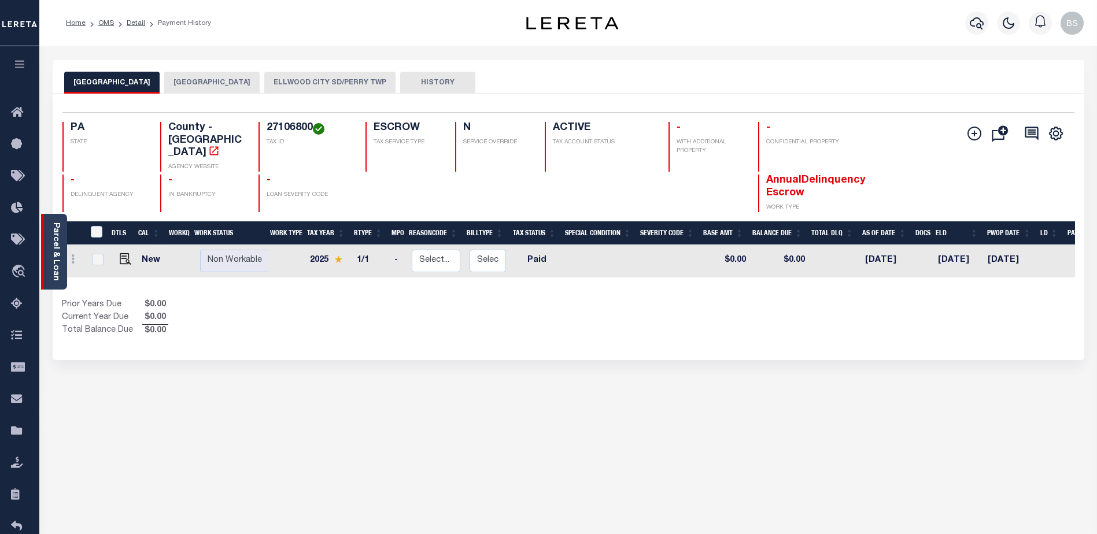
click at [55, 242] on link "Parcel & Loan" at bounding box center [55, 252] width 8 height 58
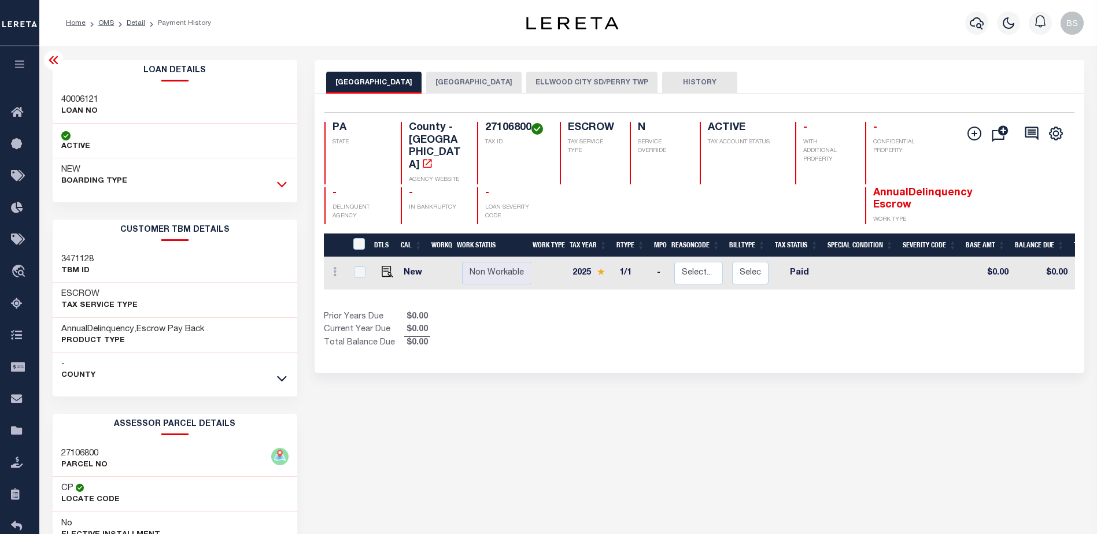
click at [284, 183] on icon at bounding box center [282, 184] width 10 height 12
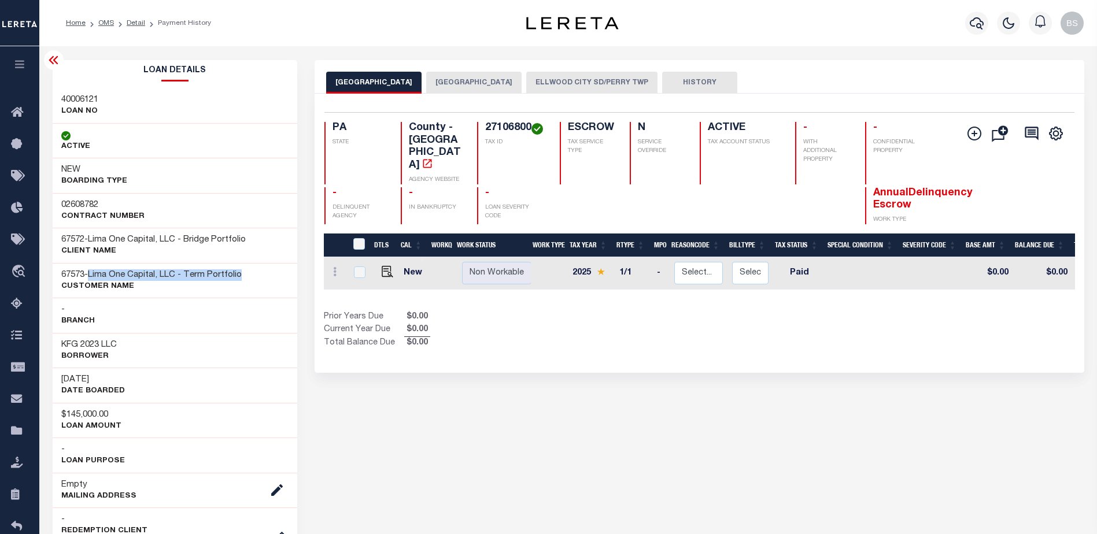
drag, startPoint x: 94, startPoint y: 276, endPoint x: 253, endPoint y: 276, distance: 159.0
click at [253, 276] on div "67573 - Lima One Capital, LLC - Term Portfolio CUSTOMER Name" at bounding box center [175, 280] width 245 height 35
copy span "Lima One Capital, LLC - Term Portfolio"
click at [19, 119] on icon at bounding box center [20, 113] width 19 height 14
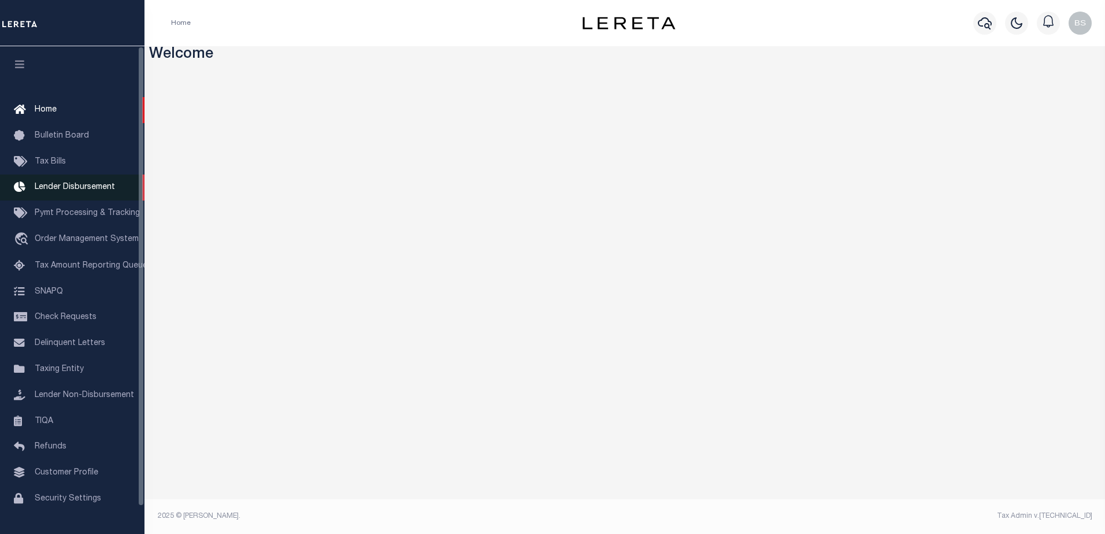
click at [60, 190] on span "Lender Disbursement" at bounding box center [75, 187] width 80 height 8
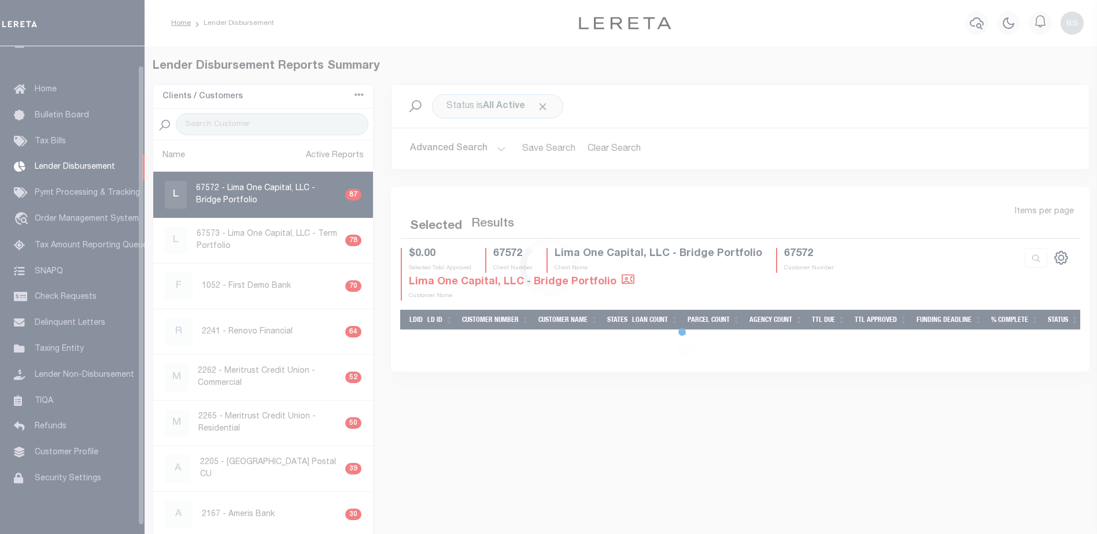
scroll to position [20, 0]
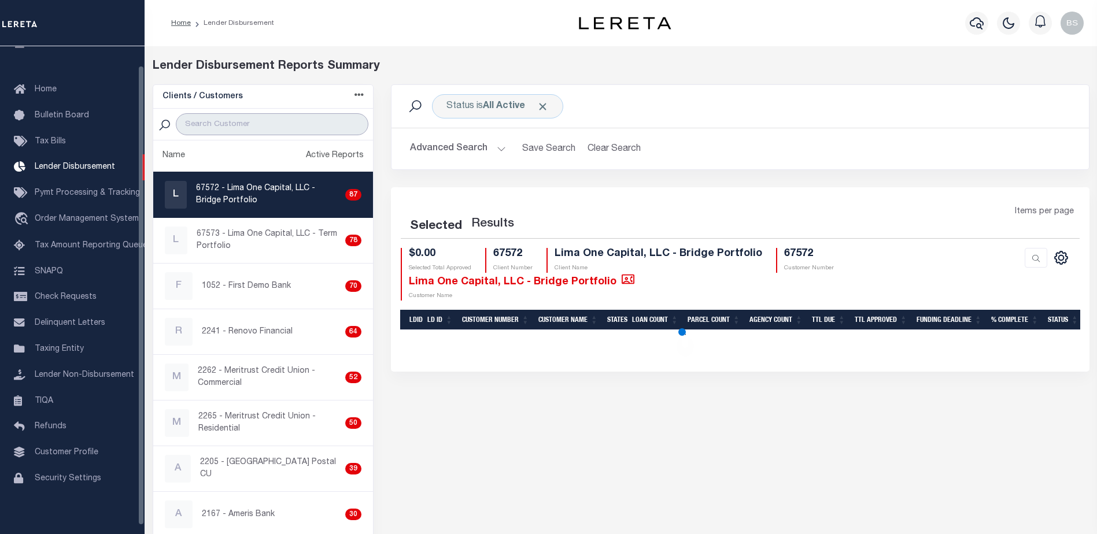
click at [189, 120] on input "search" at bounding box center [272, 124] width 193 height 22
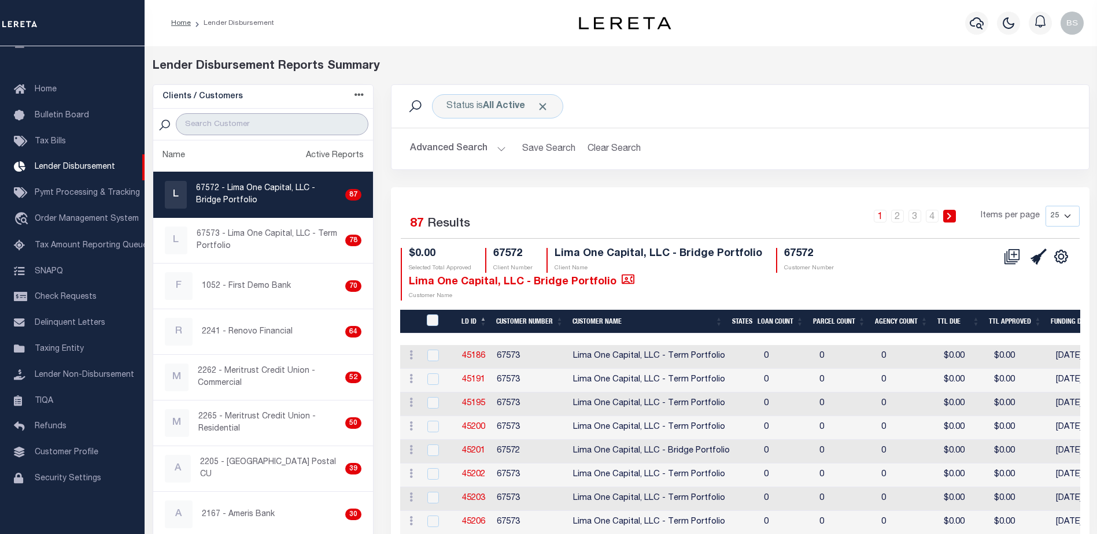
paste input "Lima One Capital, LLC - Term Portfolio"
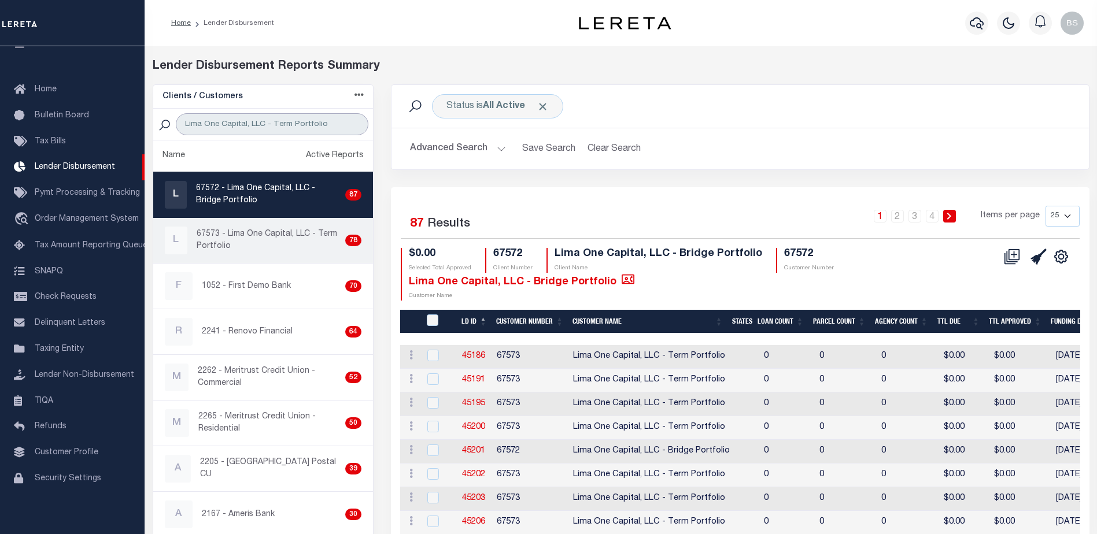
type input "Lima One Capital, LLC - Term Portfolio"
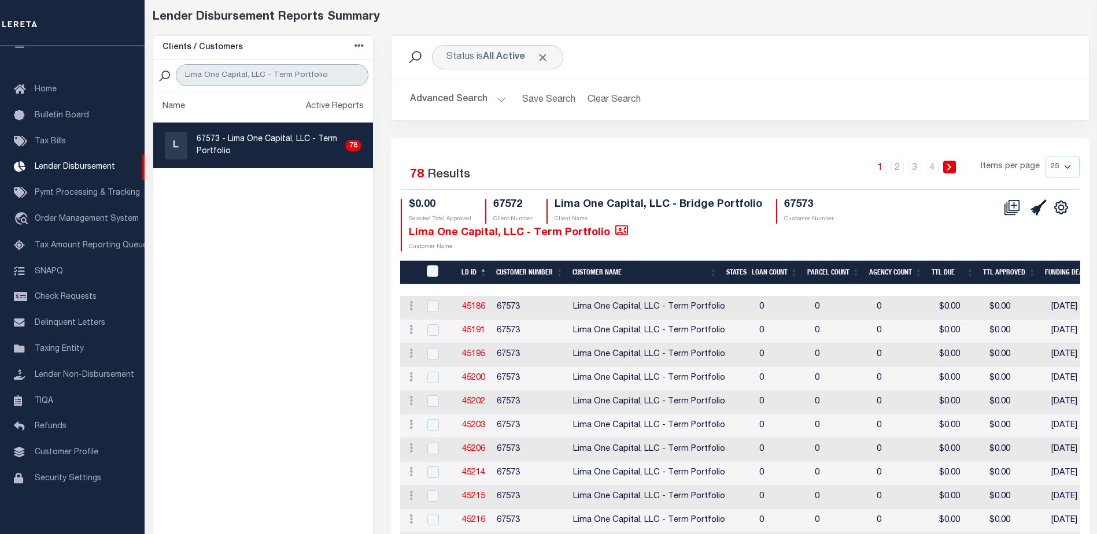
scroll to position [116, 0]
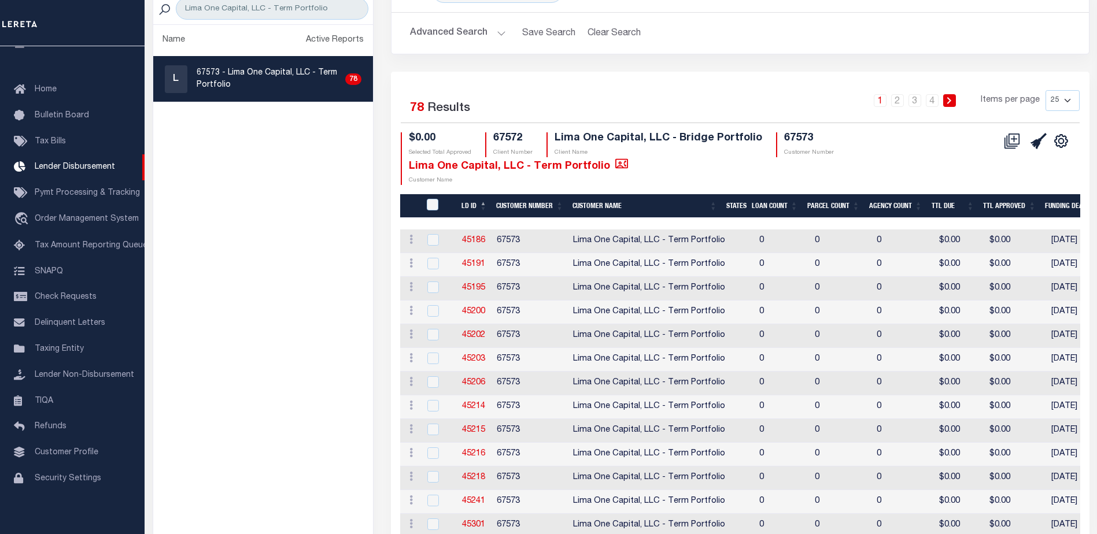
drag, startPoint x: 1068, startPoint y: 98, endPoint x: 1063, endPoint y: 110, distance: 12.7
click at [1068, 98] on select "25 50 100 200" at bounding box center [1062, 100] width 34 height 21
select select "200"
click at [1045, 90] on select "25 50 100 200" at bounding box center [1062, 100] width 34 height 21
click at [1012, 137] on icon at bounding box center [1012, 141] width 16 height 16
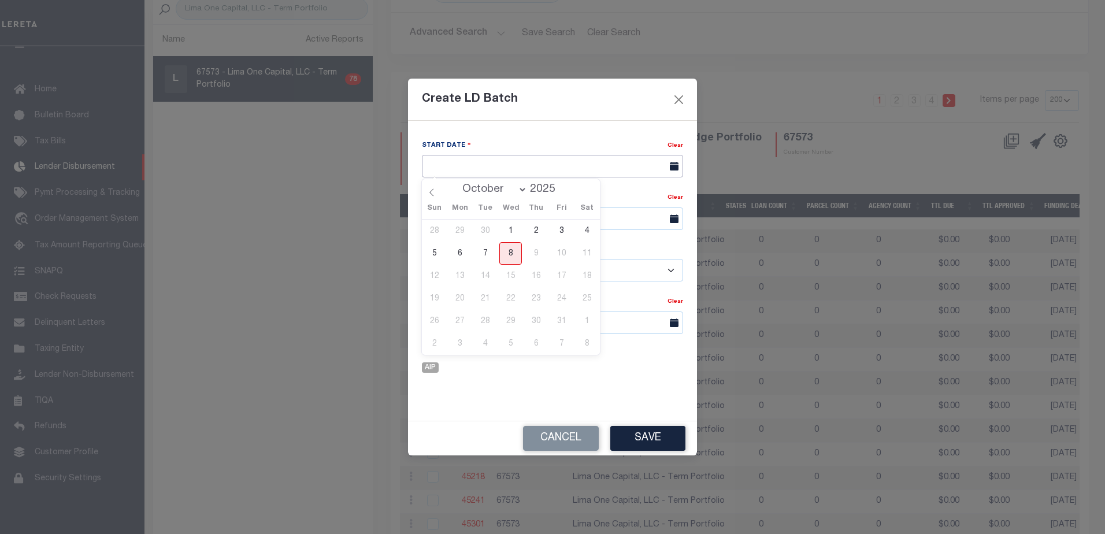
click at [582, 169] on input "text" at bounding box center [552, 166] width 261 height 23
click at [506, 253] on span "8" at bounding box center [511, 253] width 23 height 23
type input "[DATE]"
click at [524, 218] on input "text" at bounding box center [552, 219] width 261 height 23
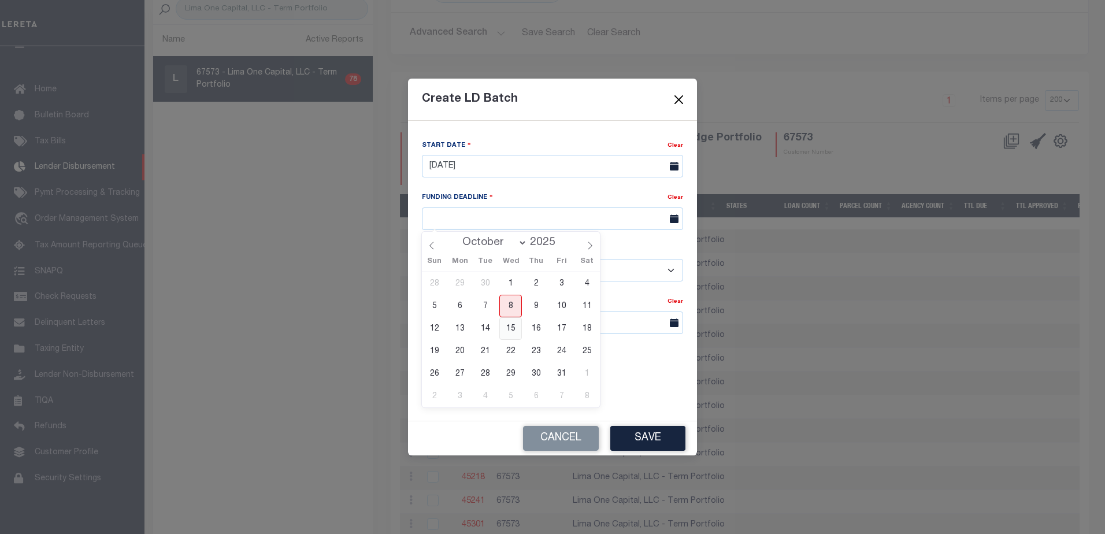
click at [509, 329] on span "15" at bounding box center [511, 328] width 23 height 23
type input "[DATE]"
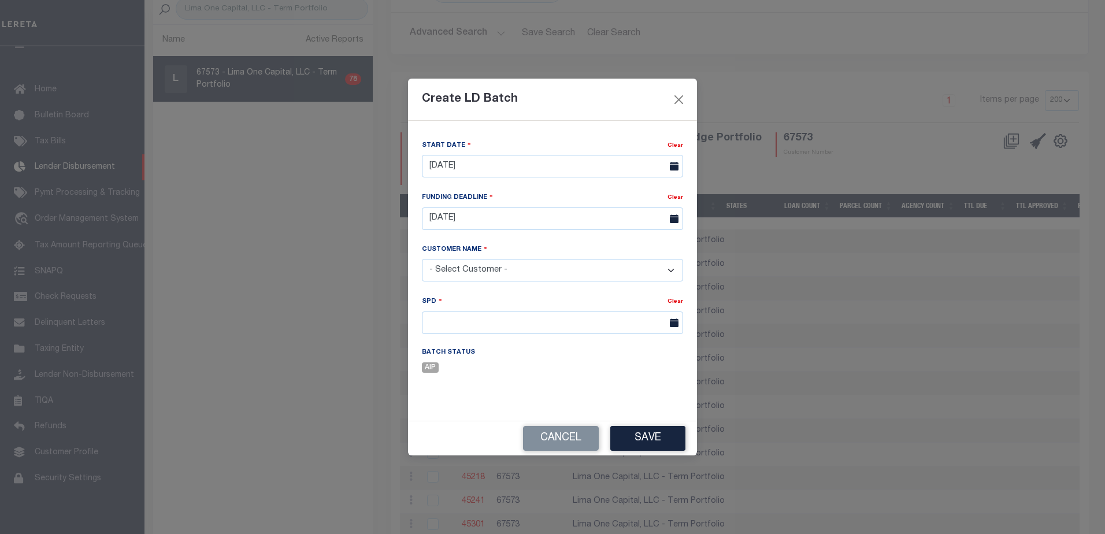
click at [568, 272] on select "- Select Customer - Accumatch - Refunds All In Credit Union Amarillo National B…" at bounding box center [552, 270] width 261 height 23
select select "2283"
click at [422, 259] on select "- Select Customer - Accumatch - Refunds All In Credit Union Amarillo National B…" at bounding box center [552, 270] width 261 height 23
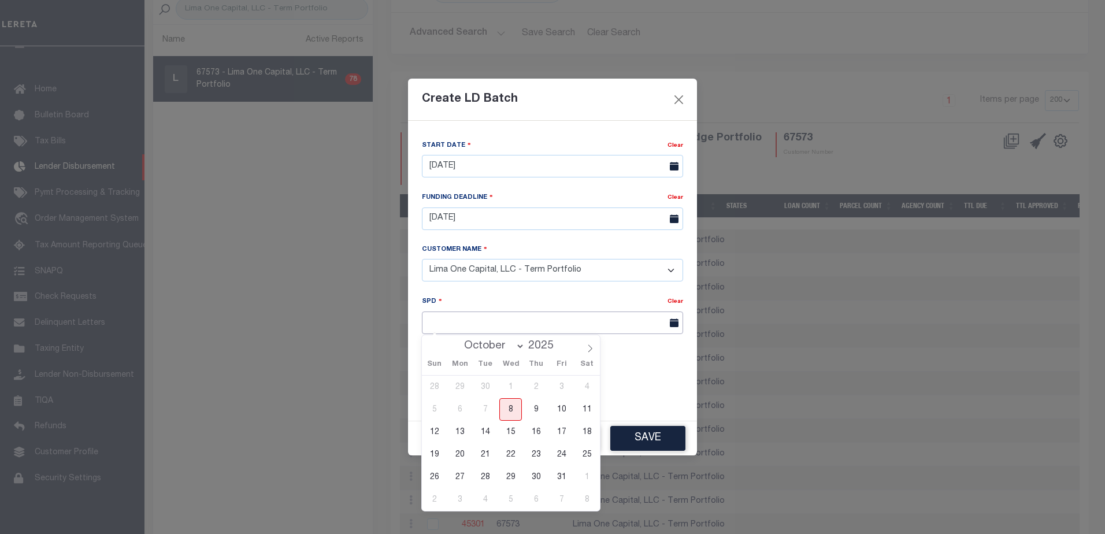
click at [504, 318] on input "text" at bounding box center [552, 323] width 261 height 23
click at [508, 431] on span "15" at bounding box center [511, 432] width 23 height 23
type input "[DATE]"
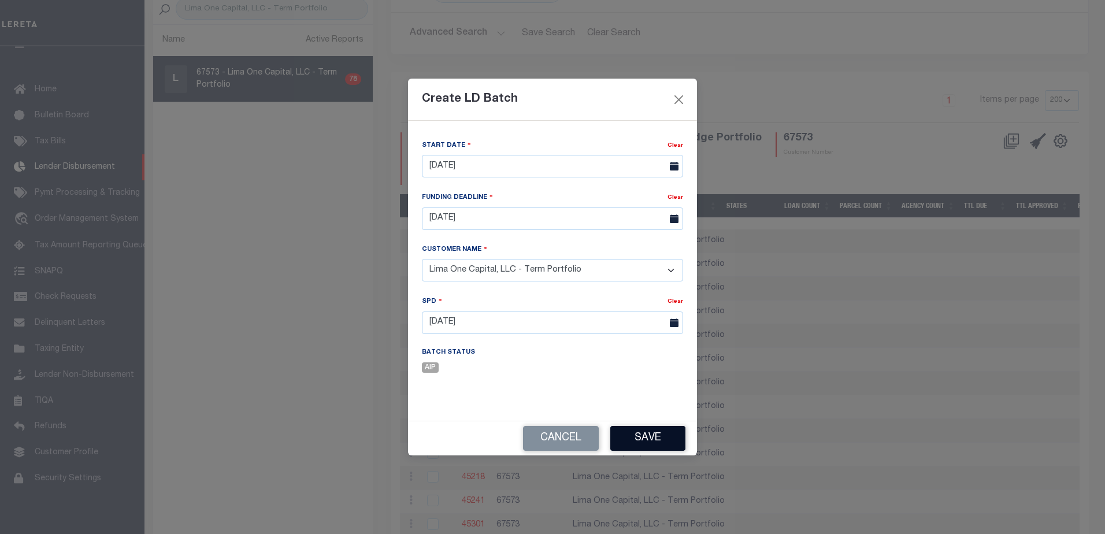
click at [646, 443] on button "Save" at bounding box center [648, 438] width 75 height 25
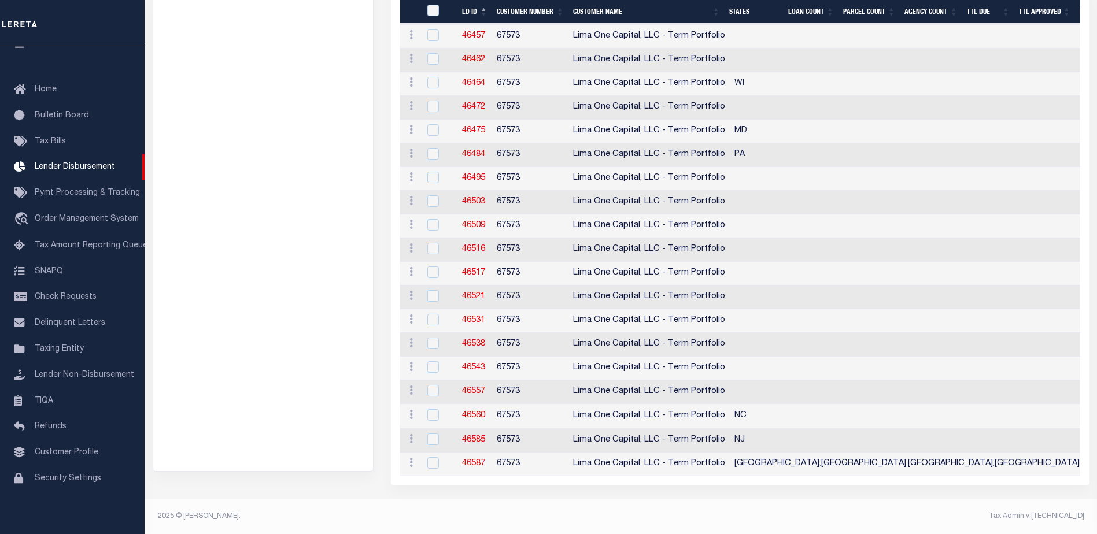
scroll to position [1715, 0]
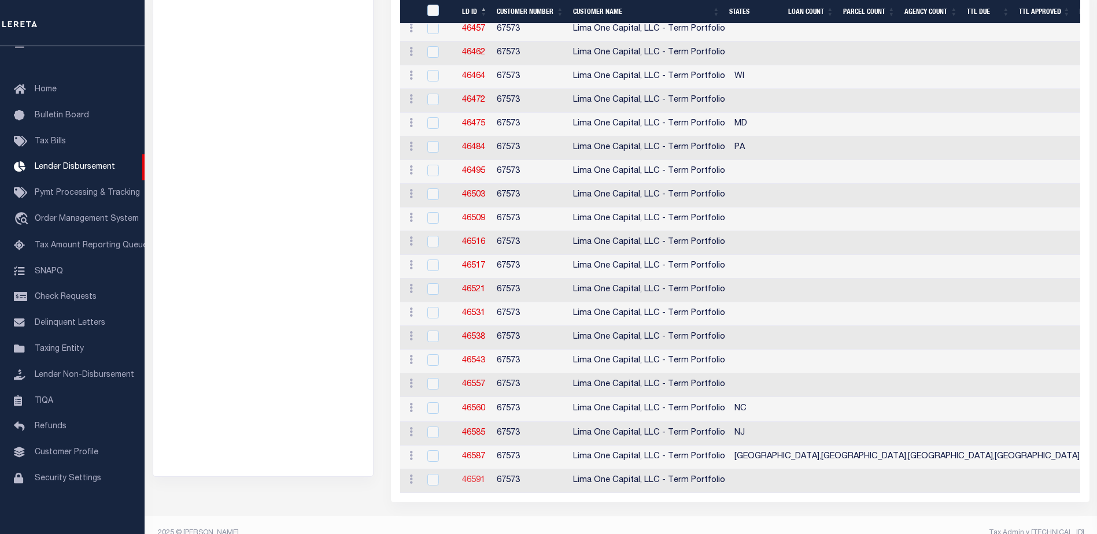
click at [471, 480] on link "46591" at bounding box center [473, 480] width 23 height 8
checkbox input "true"
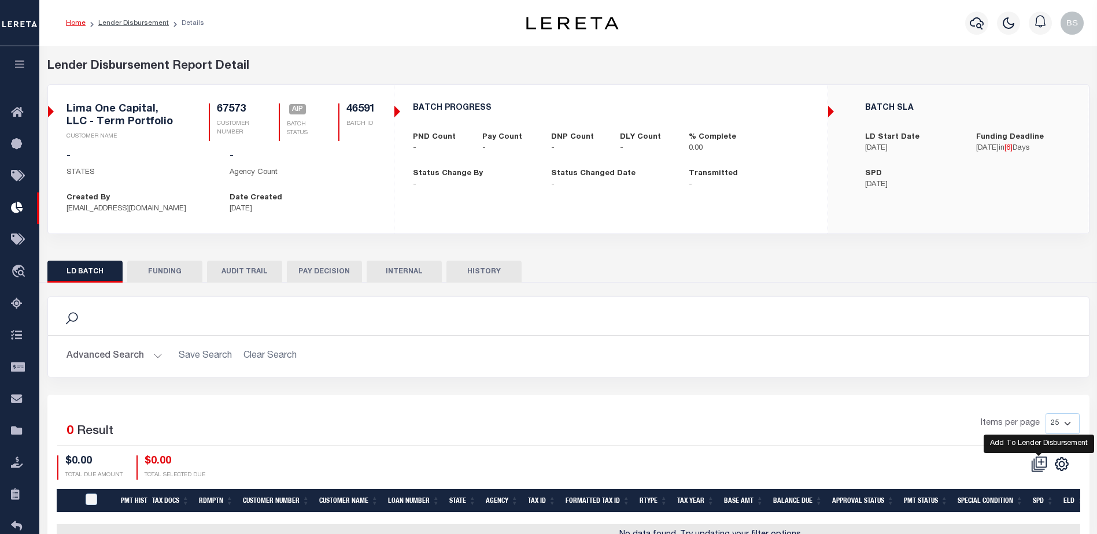
click at [1038, 461] on icon at bounding box center [1039, 464] width 16 height 16
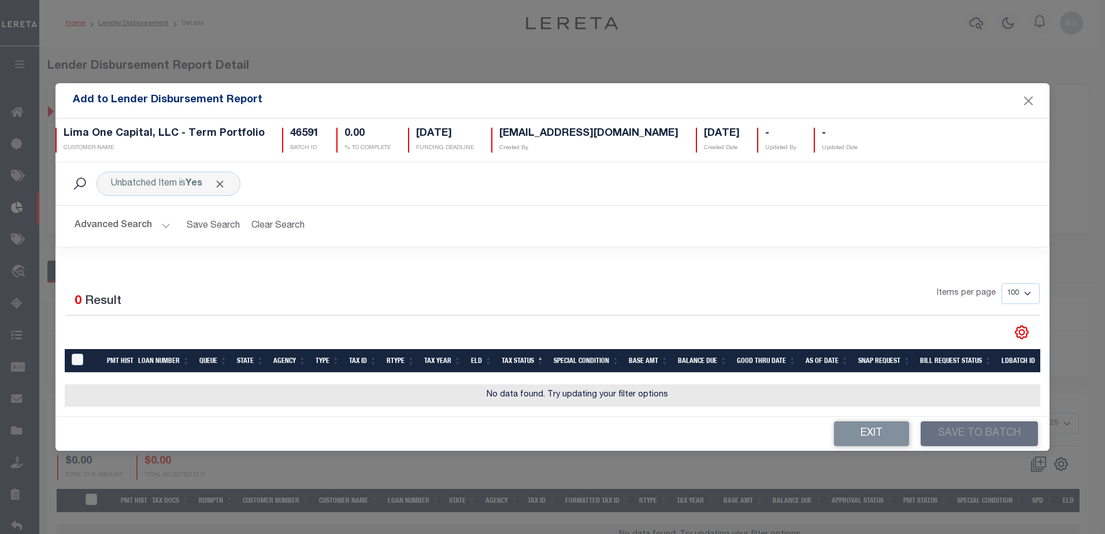
click at [161, 222] on button "Advanced Search" at bounding box center [123, 226] width 96 height 23
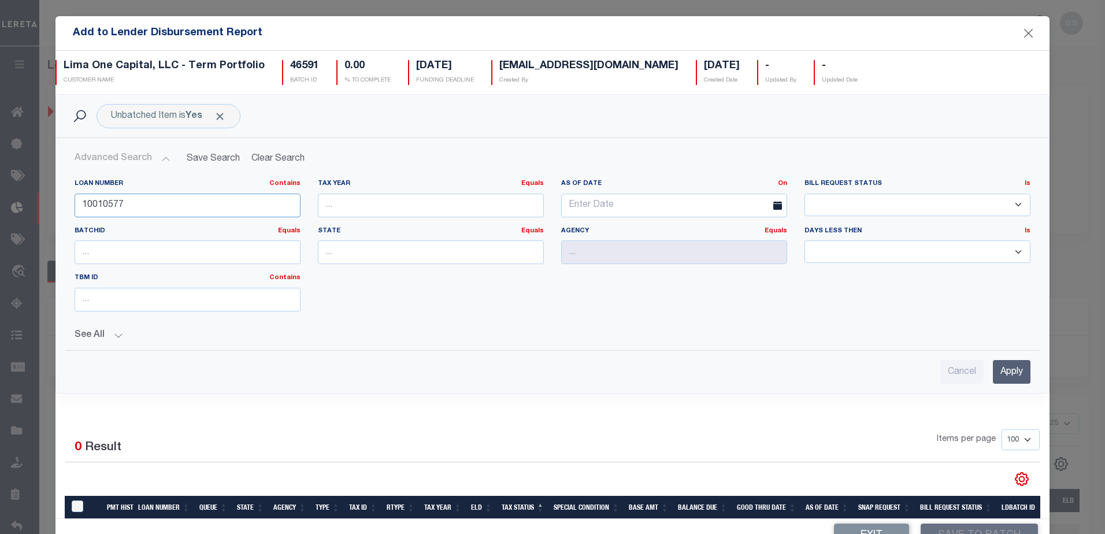
click at [153, 202] on input "10010577" at bounding box center [188, 206] width 226 height 24
type input "1"
type input "40006121"
click at [993, 376] on input "Apply" at bounding box center [1012, 372] width 38 height 24
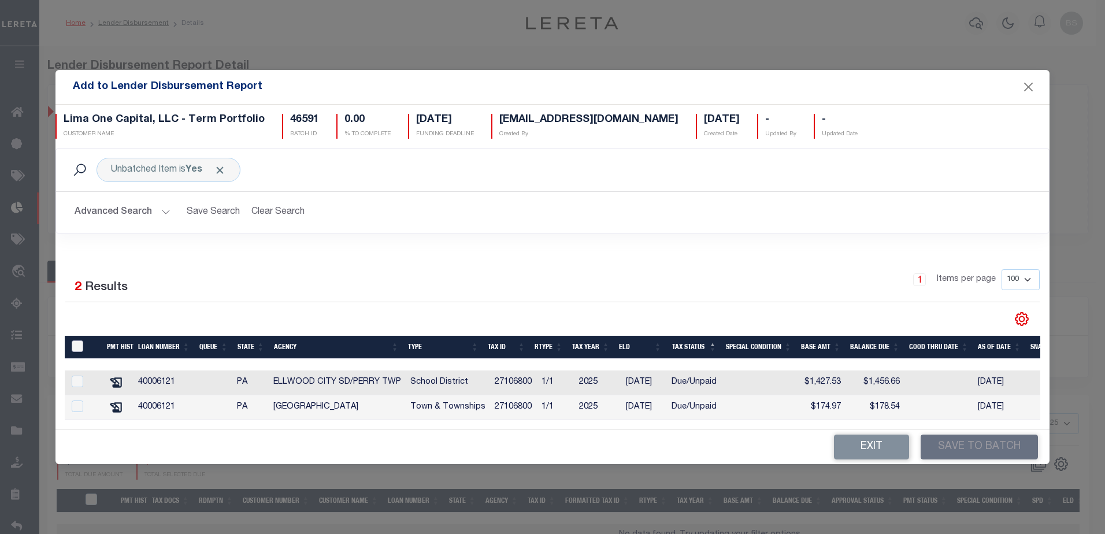
click at [75, 344] on input "TaxID" at bounding box center [78, 347] width 12 height 12
checkbox input "true"
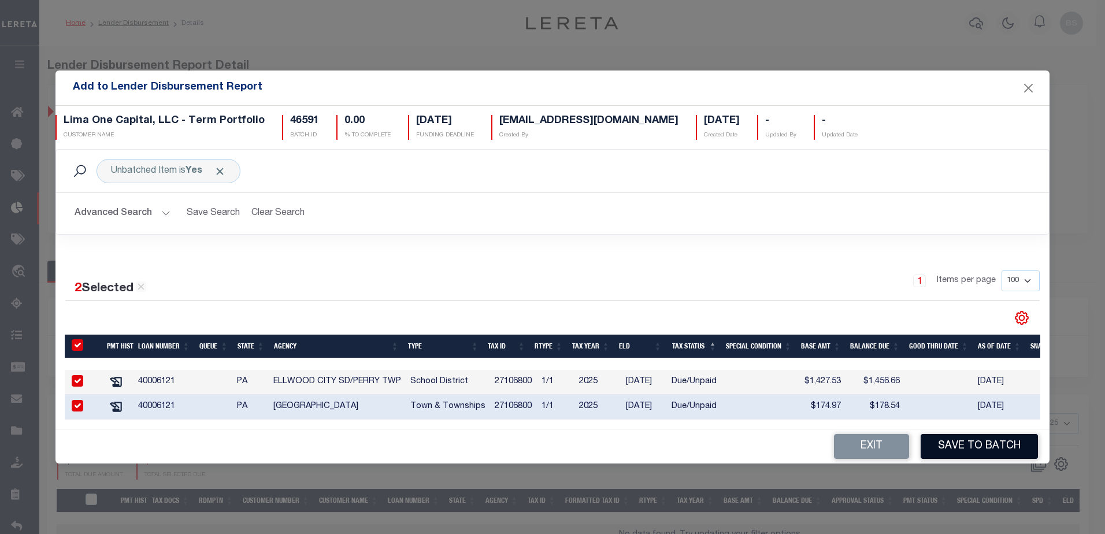
click at [997, 449] on button "Save to Batch" at bounding box center [979, 446] width 117 height 25
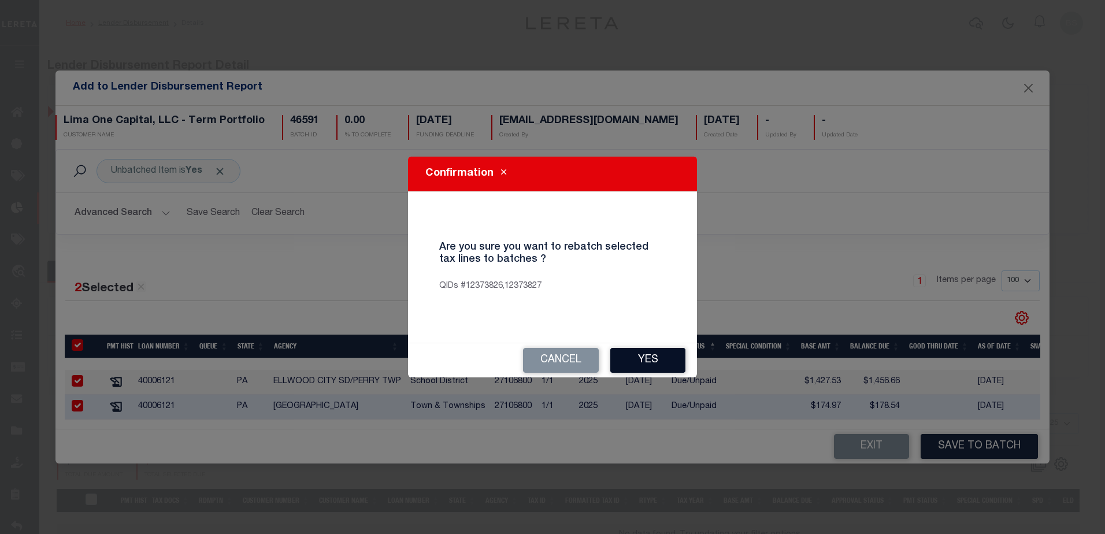
click at [652, 357] on button "Yes" at bounding box center [648, 360] width 75 height 25
